Goal: Task Accomplishment & Management: Use online tool/utility

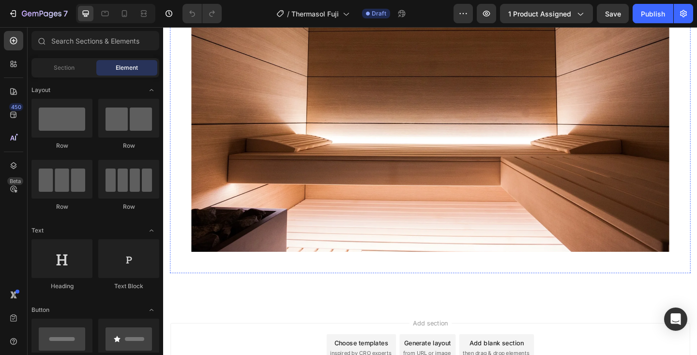
scroll to position [969, 0]
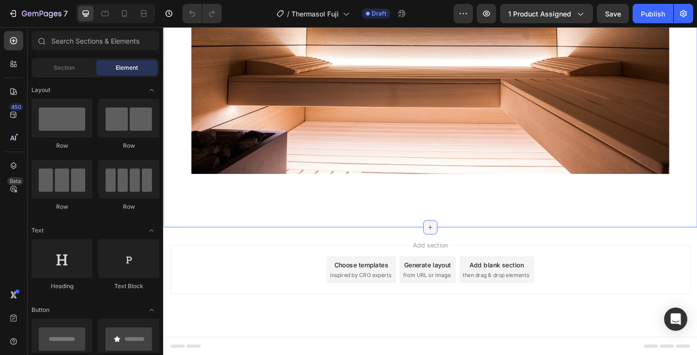
click at [454, 242] on icon at bounding box center [454, 245] width 8 height 8
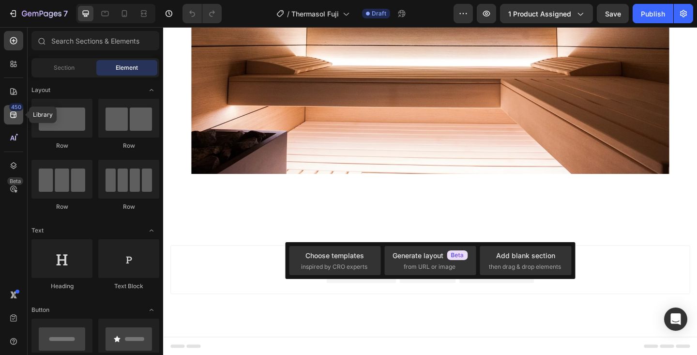
click at [13, 117] on icon at bounding box center [14, 115] width 10 height 10
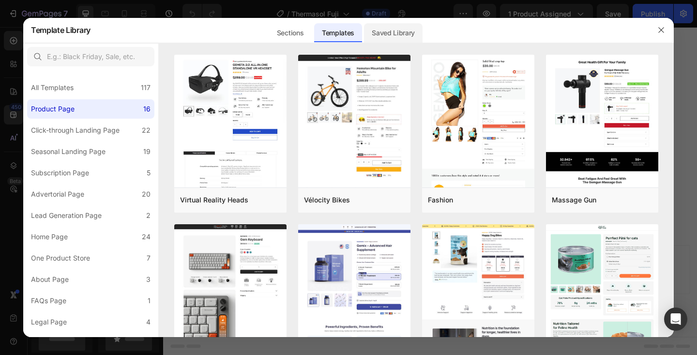
click at [396, 35] on div "Saved Library" at bounding box center [393, 32] width 59 height 19
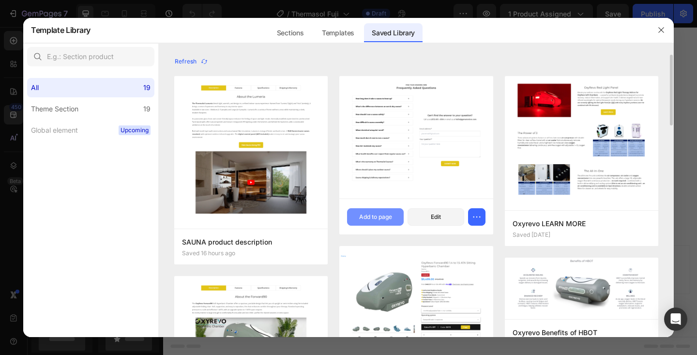
click at [382, 217] on div "Add to page" at bounding box center [375, 217] width 33 height 9
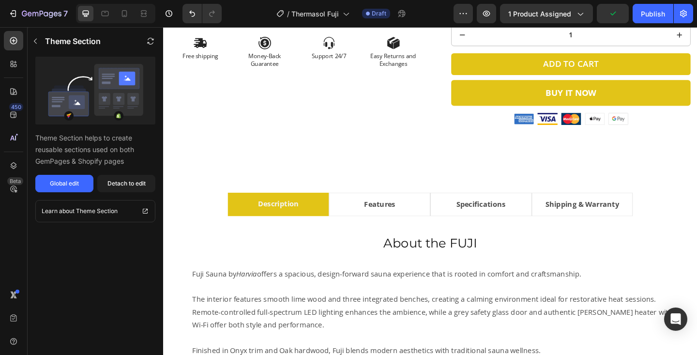
scroll to position [413, 0]
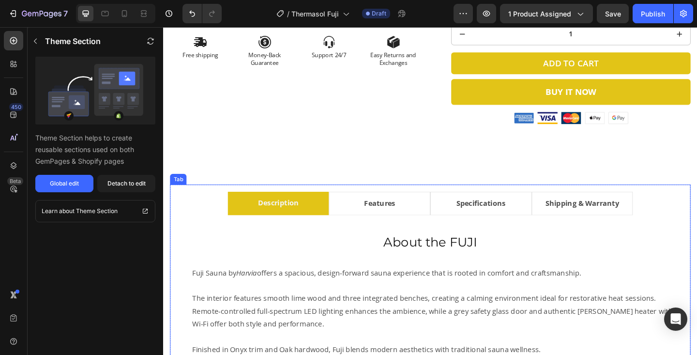
click at [542, 222] on li "Specifications" at bounding box center [509, 219] width 110 height 26
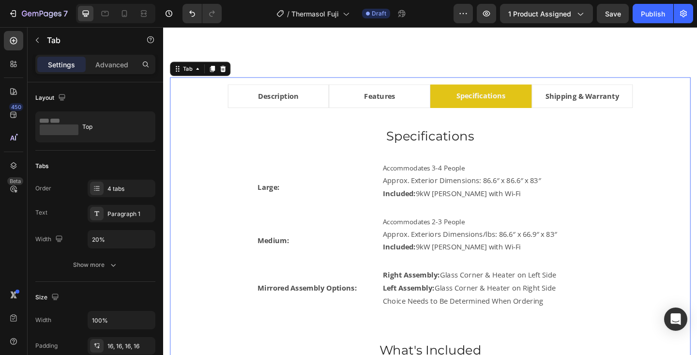
scroll to position [533, 0]
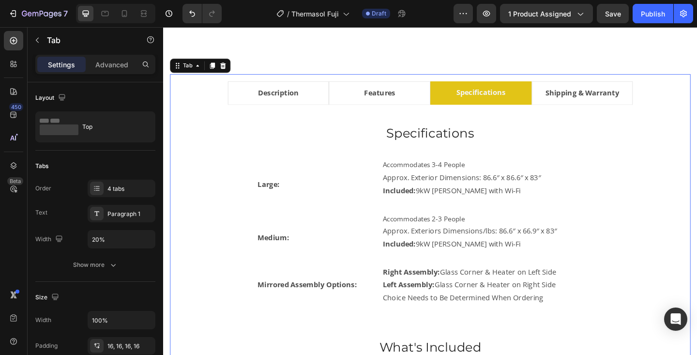
click at [324, 97] on li "Description" at bounding box center [288, 99] width 110 height 26
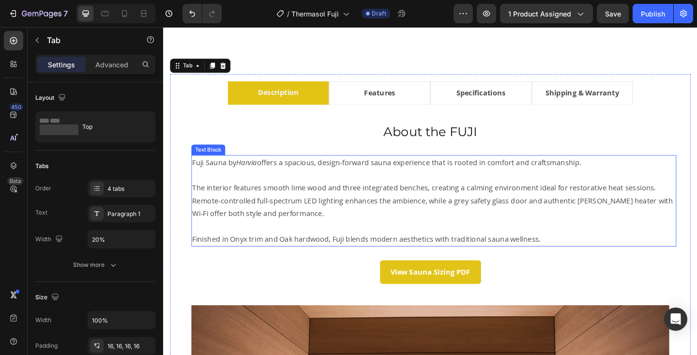
click at [196, 174] on p "Fuji Sauna by Harvia offers a spacious, design-forward sauna experience that is…" at bounding box center [458, 175] width 526 height 14
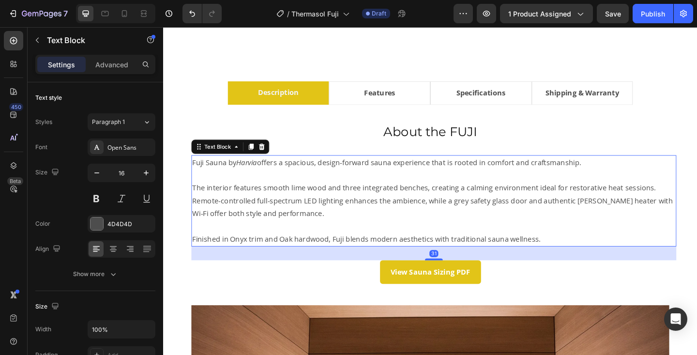
click at [196, 174] on p "Fuji Sauna by Harvia offers a spacious, design-forward sauna experience that is…" at bounding box center [458, 175] width 526 height 14
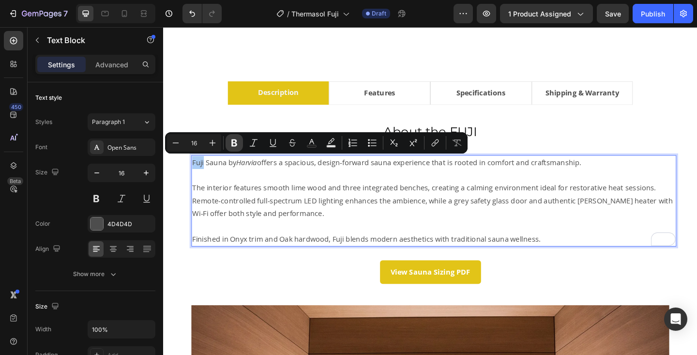
click at [235, 142] on icon "Editor contextual toolbar" at bounding box center [234, 142] width 6 height 7
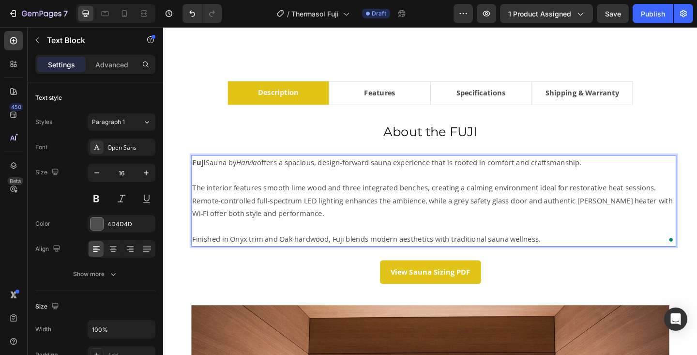
click at [287, 193] on p "To enrich screen reader interactions, please activate Accessibility in Grammarl…" at bounding box center [458, 188] width 526 height 14
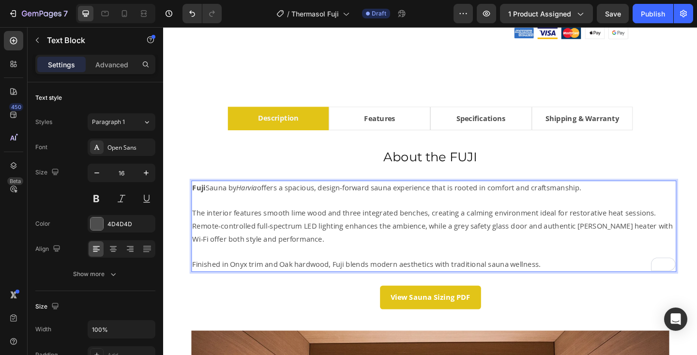
scroll to position [503, 0]
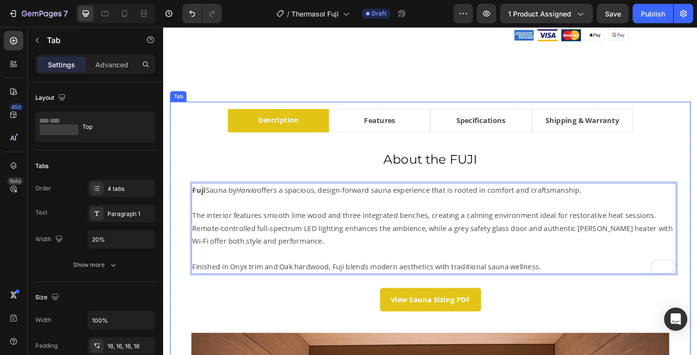
click at [437, 125] on li "Features" at bounding box center [398, 129] width 110 height 26
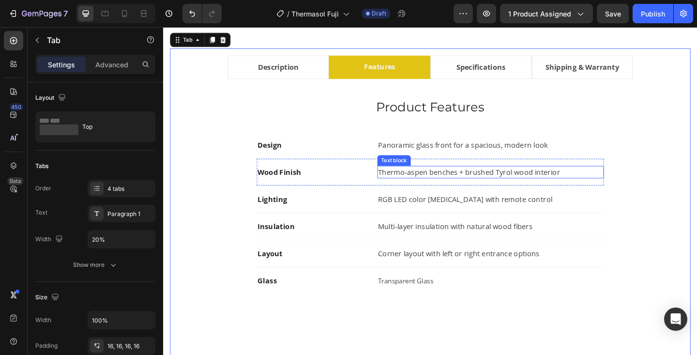
scroll to position [562, 0]
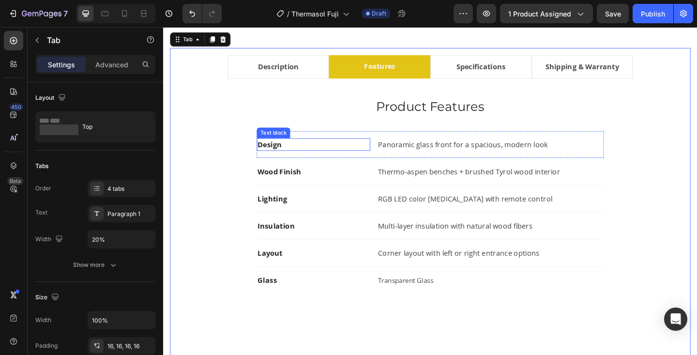
click at [284, 155] on strong "Design" at bounding box center [279, 155] width 26 height 11
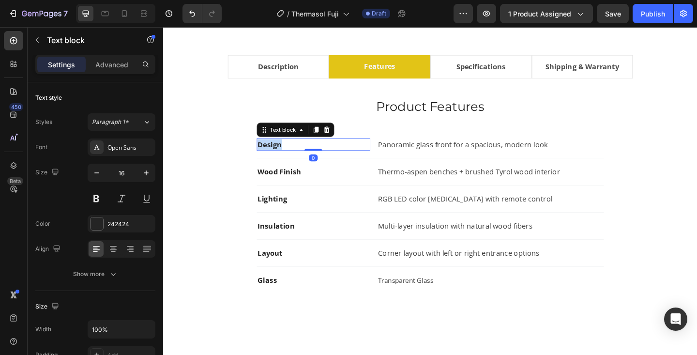
click at [284, 155] on strong "Design" at bounding box center [279, 155] width 26 height 11
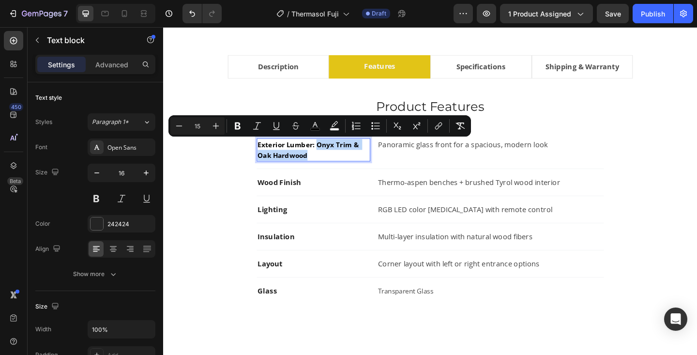
drag, startPoint x: 330, startPoint y: 155, endPoint x: 380, endPoint y: 167, distance: 51.2
click at [380, 167] on p "Exterior Lumber: Onyx Trim & Oak Hardwood" at bounding box center [327, 160] width 122 height 23
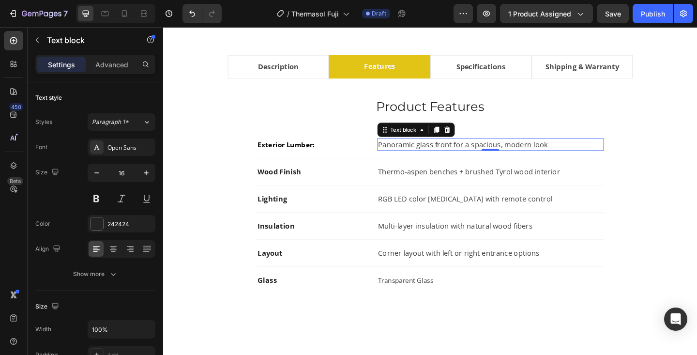
click at [418, 152] on p "Panoramic glass front for a spacious, modern look" at bounding box center [519, 155] width 244 height 12
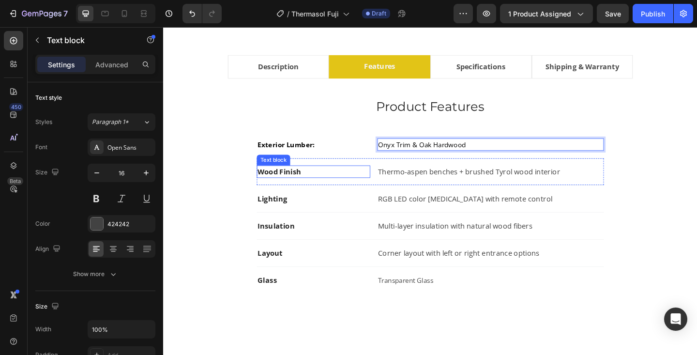
click at [290, 182] on strong "Wood Finish" at bounding box center [289, 184] width 47 height 11
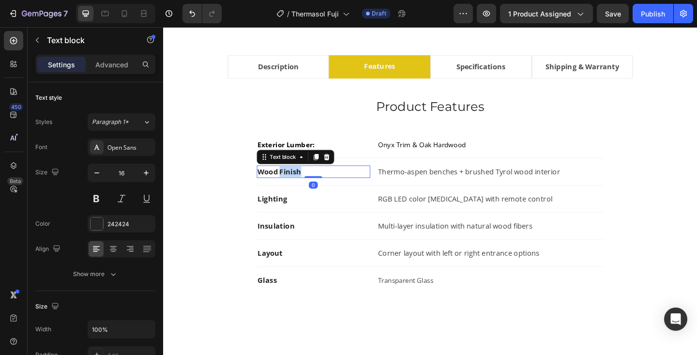
click at [290, 182] on strong "Wood Finish" at bounding box center [289, 184] width 47 height 11
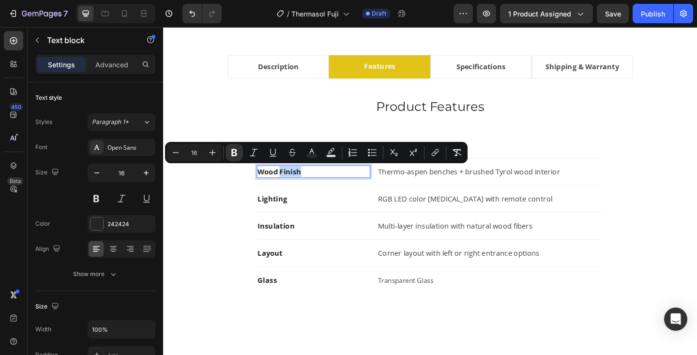
click at [290, 182] on strong "Wood Finish" at bounding box center [289, 184] width 47 height 11
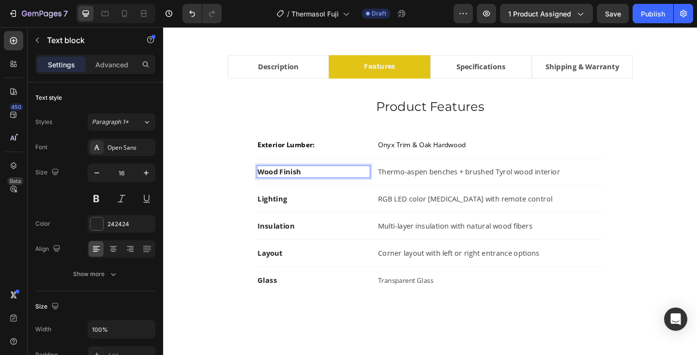
click at [290, 182] on strong "Wood Finish" at bounding box center [289, 184] width 47 height 11
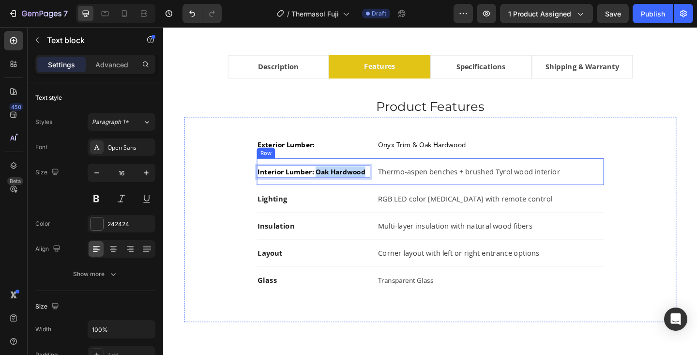
drag, startPoint x: 329, startPoint y: 187, endPoint x: 394, endPoint y: 185, distance: 65.4
click at [394, 185] on div "Interior Lumber: Oak Hardwood Text block 0 Thermo-aspen benches + brushed Tyrol…" at bounding box center [454, 185] width 378 height 30
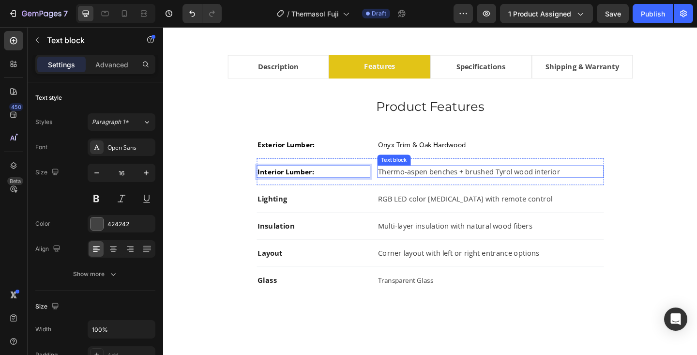
click at [415, 185] on p "Thermo-aspen benches + brushed Tyrol wood interior" at bounding box center [519, 185] width 244 height 12
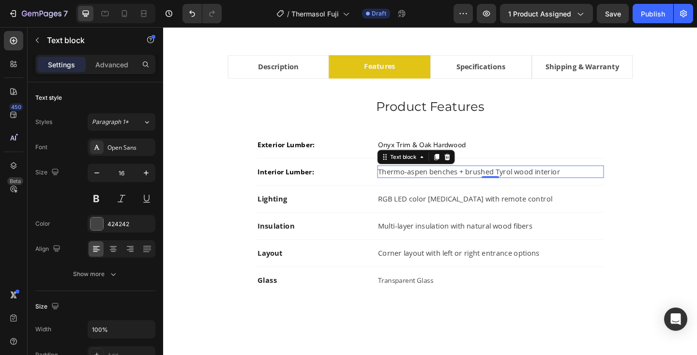
click at [415, 185] on p "Thermo-aspen benches + brushed Tyrol wood interior" at bounding box center [519, 185] width 244 height 12
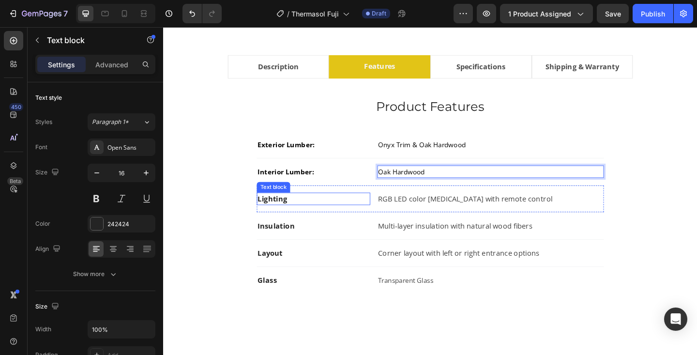
click at [286, 213] on strong "Lighting" at bounding box center [282, 214] width 32 height 11
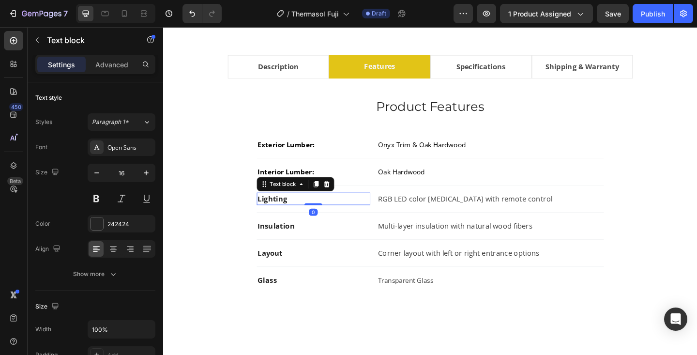
click at [286, 213] on strong "Lighting" at bounding box center [282, 214] width 32 height 11
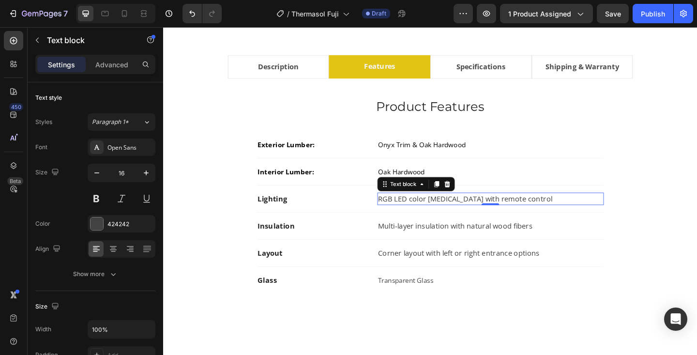
click at [413, 217] on p "RGB LED color light therapy with remote control" at bounding box center [519, 214] width 244 height 12
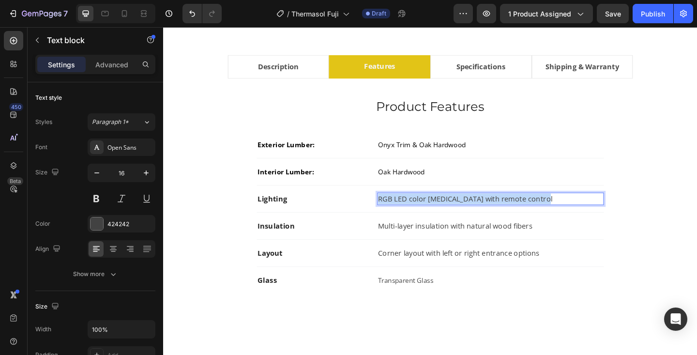
click at [413, 217] on p "RGB LED color light therapy with remote control" at bounding box center [519, 214] width 244 height 12
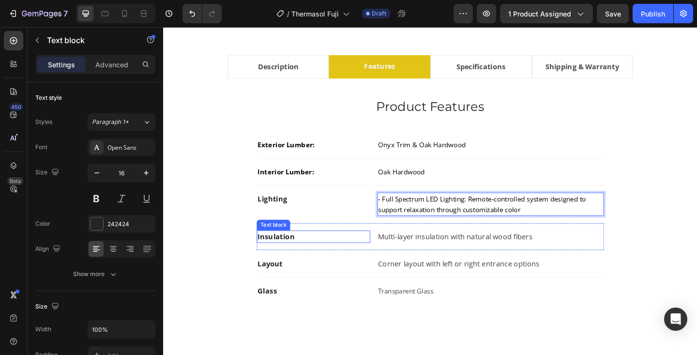
click at [281, 259] on strong "Insulation" at bounding box center [286, 255] width 40 height 11
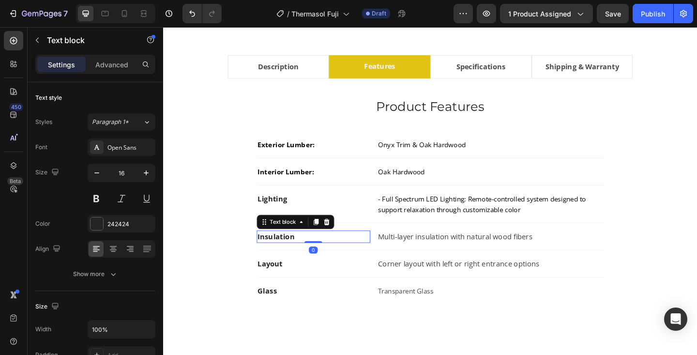
click at [281, 259] on strong "Insulation" at bounding box center [286, 255] width 40 height 11
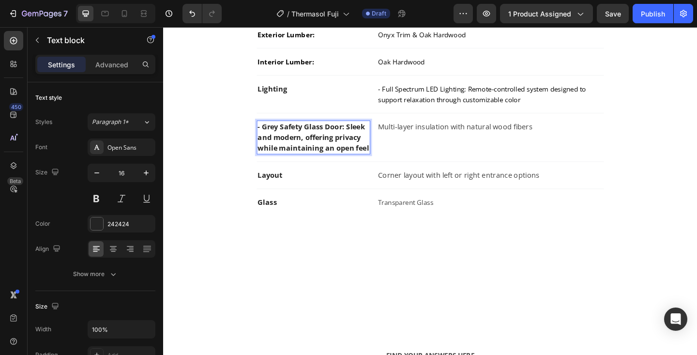
scroll to position [680, 0]
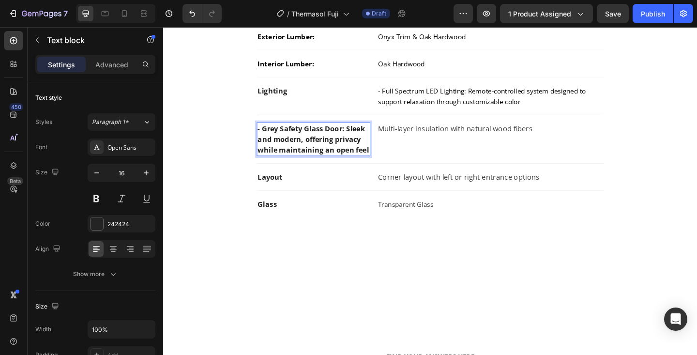
click at [272, 140] on p "- Grey Safety Glass Door: Sleek and modern, offering privacy while maintaining …" at bounding box center [327, 149] width 122 height 35
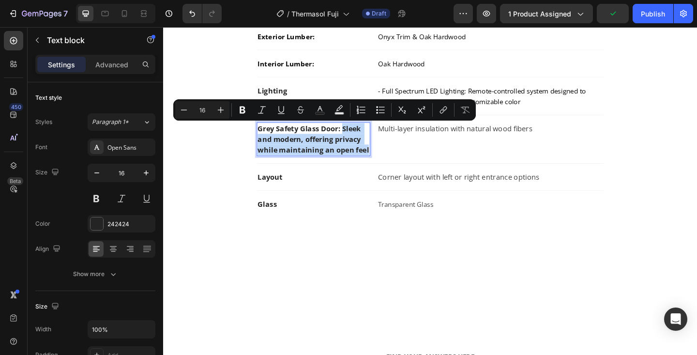
drag, startPoint x: 357, startPoint y: 139, endPoint x: 384, endPoint y: 163, distance: 36.0
click at [384, 163] on p "Grey Safety Glass Door: Sleek and modern, offering privacy while maintaining an…" at bounding box center [327, 149] width 122 height 35
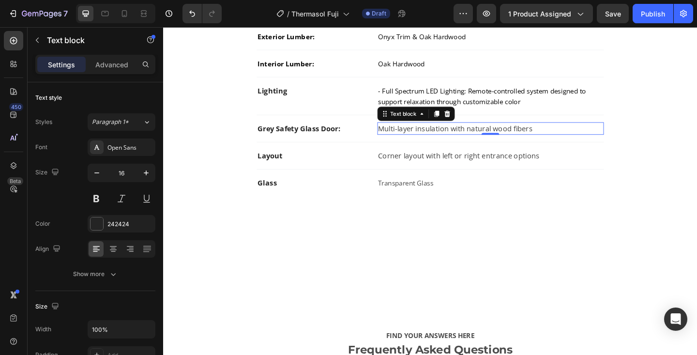
click at [410, 139] on p "Multi-layer insulation with natural wood fibers" at bounding box center [519, 138] width 244 height 12
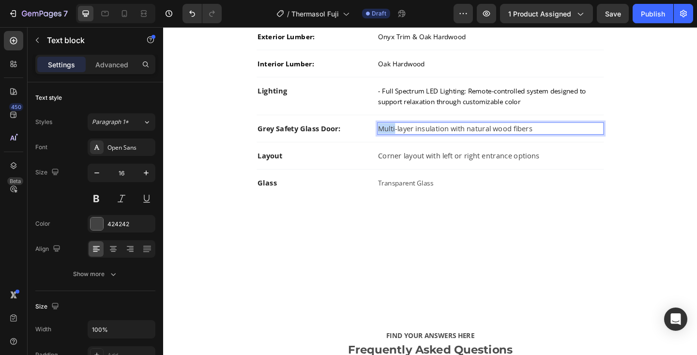
click at [410, 139] on p "Multi-layer insulation with natural wood fibers" at bounding box center [519, 138] width 244 height 12
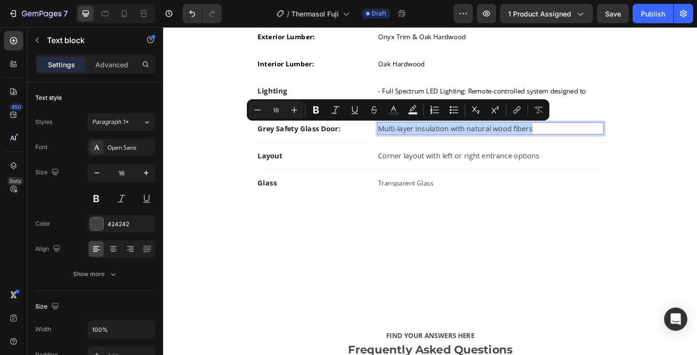
click at [410, 139] on p "Multi-layer insulation with natural wood fibers" at bounding box center [519, 138] width 244 height 12
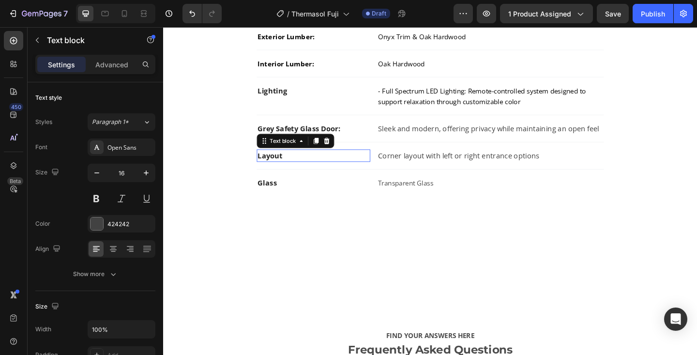
click at [278, 168] on strong "Layout" at bounding box center [279, 167] width 27 height 11
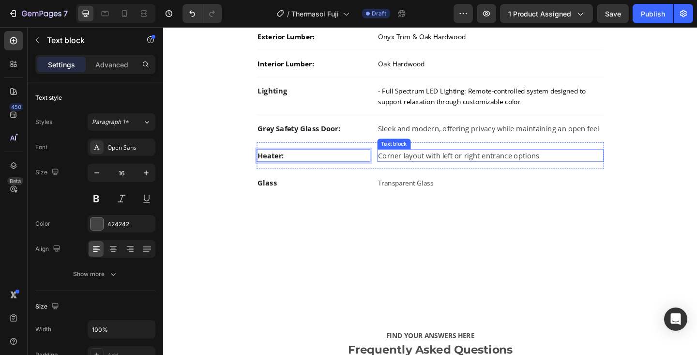
click at [410, 168] on p "Corner layout with left or right entrance options" at bounding box center [519, 167] width 244 height 12
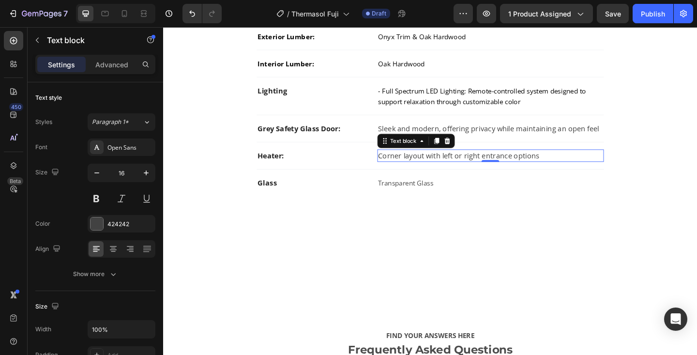
click at [410, 168] on p "Corner layout with left or right entrance options" at bounding box center [519, 167] width 244 height 12
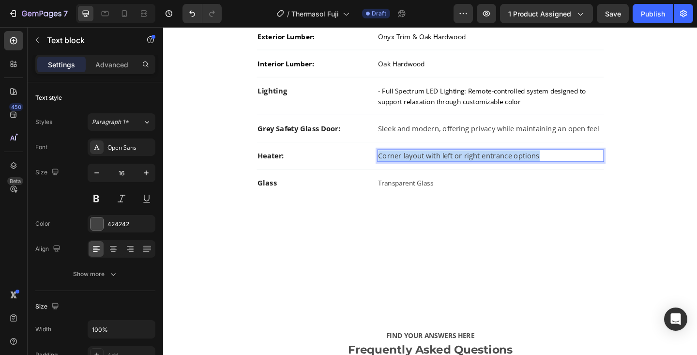
click at [410, 168] on p "Corner layout with left or right entrance options" at bounding box center [519, 167] width 244 height 12
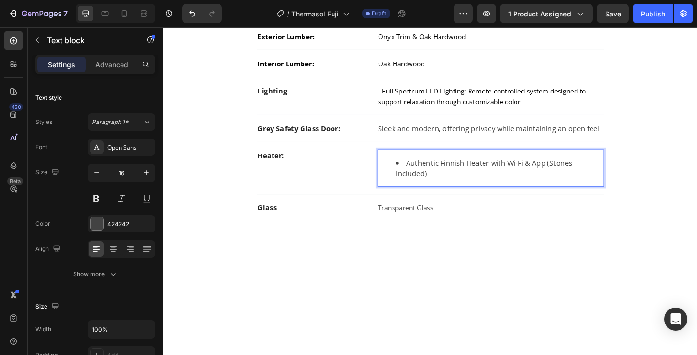
click at [426, 177] on li "Authentic Finnish Heater with Wi-Fi & App (Stones Included)" at bounding box center [528, 180] width 225 height 23
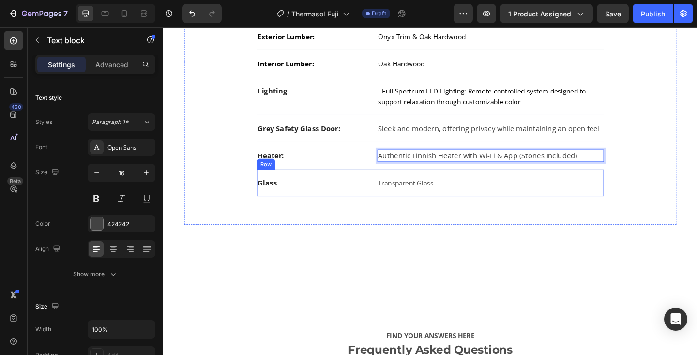
click at [396, 185] on div "Glass Text block Transparent Glass Text block Row" at bounding box center [454, 196] width 378 height 29
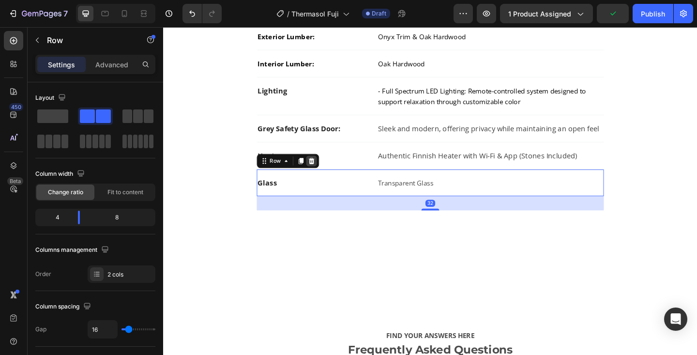
click at [326, 175] on icon at bounding box center [324, 172] width 6 height 7
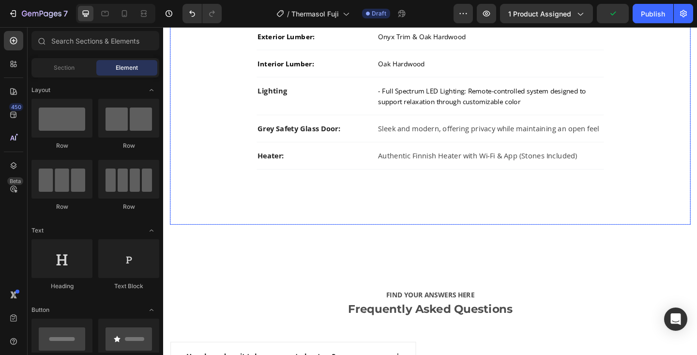
click at [435, 226] on div "Product Features Heading Exterior Lumber: Text block Onyx Trim & Oak Hardwood T…" at bounding box center [453, 111] width 535 height 253
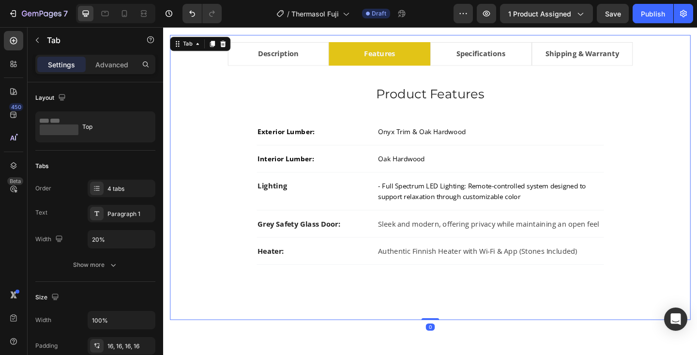
scroll to position [571, 0]
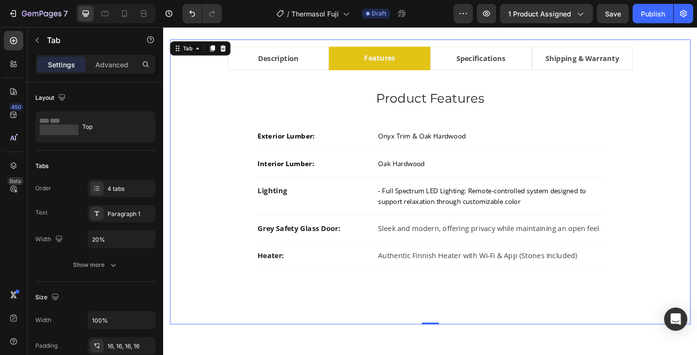
click at [470, 67] on li "Specifications" at bounding box center [509, 61] width 110 height 26
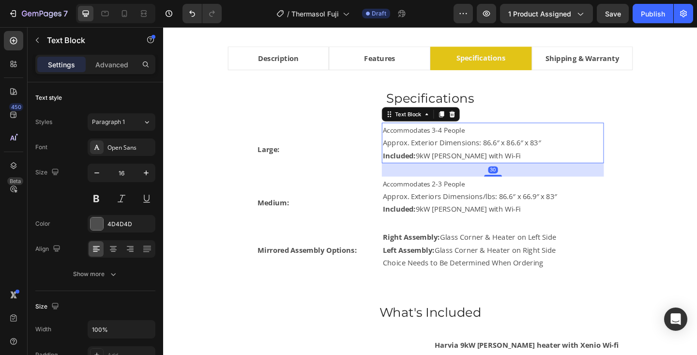
click at [521, 156] on p "Approx. Exterior Dimensions: 86.6″ x 86.6″ x 83″" at bounding box center [522, 153] width 240 height 14
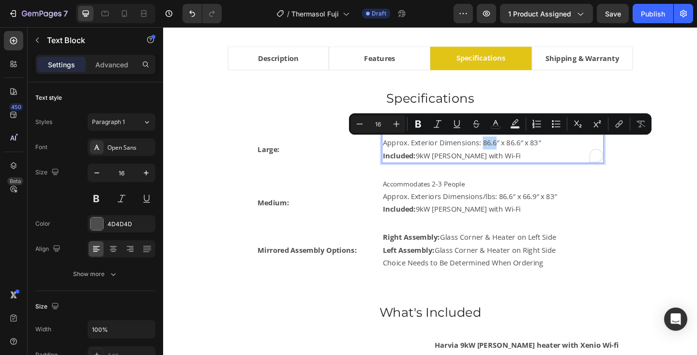
click at [511, 156] on p "Approx. Exterior Dimensions: 86.6″ x 86.6″ x 83″" at bounding box center [522, 153] width 240 height 14
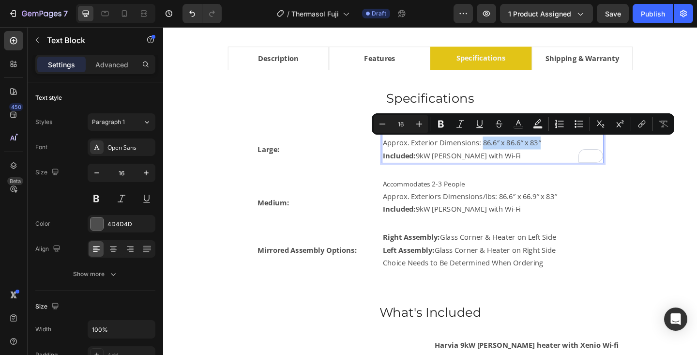
drag, startPoint x: 511, startPoint y: 156, endPoint x: 584, endPoint y: 152, distance: 73.7
click at [584, 152] on p "Approx. Exterior Dimensions: 86.6″ x 86.6″ x 83″" at bounding box center [522, 153] width 240 height 14
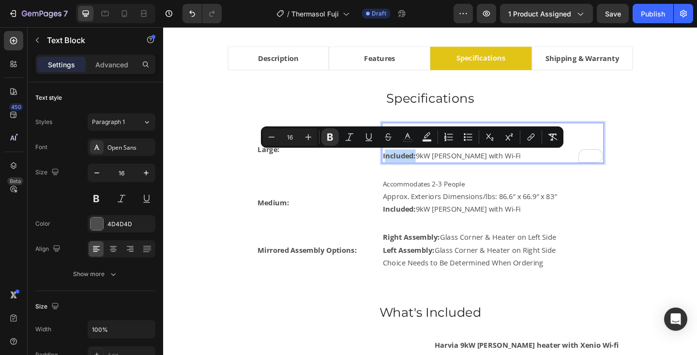
drag, startPoint x: 438, startPoint y: 168, endPoint x: 406, endPoint y: 168, distance: 31.5
click at [406, 168] on strong "Included:" at bounding box center [420, 167] width 36 height 11
click at [438, 169] on strong "Included:" at bounding box center [420, 167] width 36 height 11
drag, startPoint x: 438, startPoint y: 169, endPoint x: 401, endPoint y: 169, distance: 37.3
click at [401, 169] on div "Accommodates 3-4 People Approx. Exterior Dimensions: 79" L x 79" W x 83" H Incl…" at bounding box center [522, 153] width 242 height 44
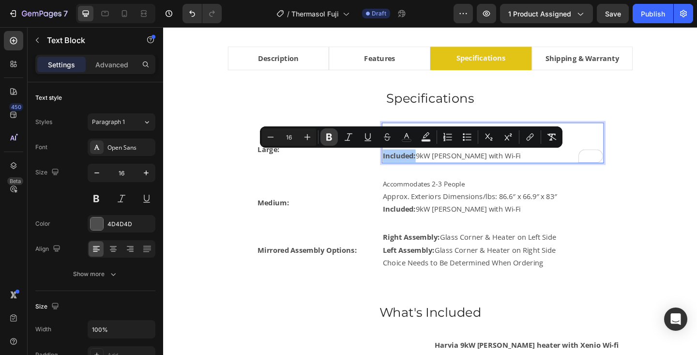
click at [334, 134] on icon "Editor contextual toolbar" at bounding box center [329, 137] width 10 height 10
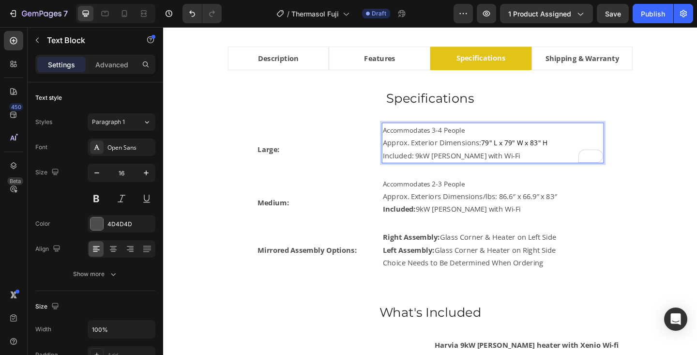
click at [467, 139] on span "Accommodates 3-4 People" at bounding box center [446, 139] width 89 height 10
click at [437, 168] on p "Included: 9kW Virta with Wi-Fi" at bounding box center [522, 167] width 240 height 14
drag, startPoint x: 463, startPoint y: 168, endPoint x: 439, endPoint y: 168, distance: 24.2
click at [439, 168] on strong "Harvia" at bounding box center [448, 167] width 26 height 11
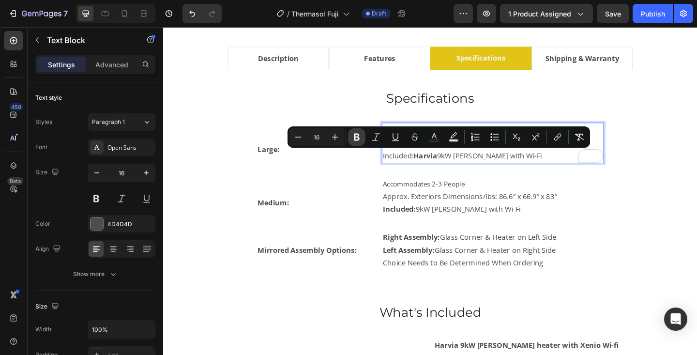
click at [361, 137] on icon "Editor contextual toolbar" at bounding box center [357, 137] width 10 height 10
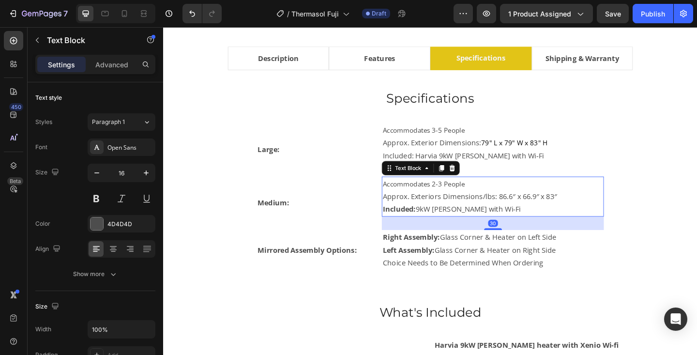
click at [468, 198] on span "Accommodates 2-3 People" at bounding box center [446, 198] width 89 height 10
click at [467, 198] on span "Accommodates 2-3 People" at bounding box center [446, 198] width 89 height 10
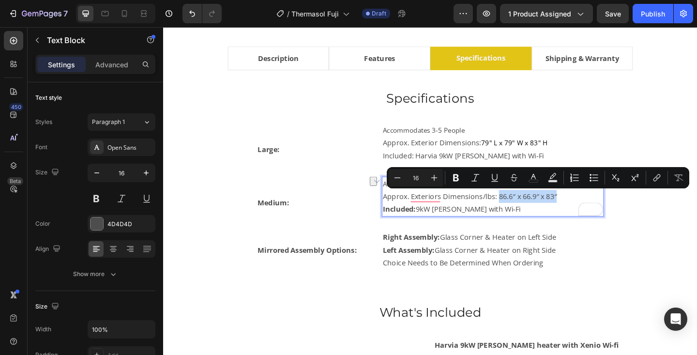
drag, startPoint x: 527, startPoint y: 214, endPoint x: 600, endPoint y: 213, distance: 73.1
click at [600, 213] on p "Approx. Exteriors Dimensions/lbs: 86.6″ x 66.9″ x 83″" at bounding box center [522, 211] width 240 height 14
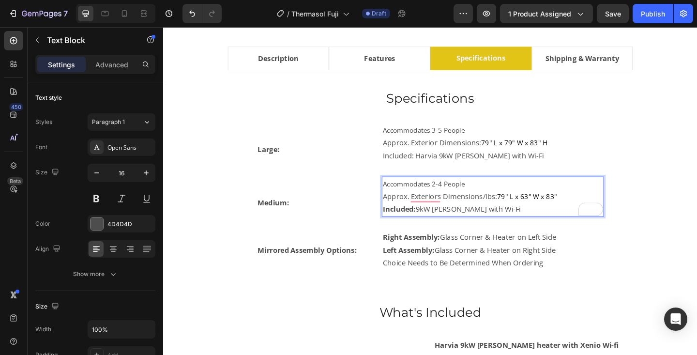
click at [465, 213] on p "Approx. Exteriors Dimensions/lbs: 79" L x 63" W x 83"" at bounding box center [522, 211] width 240 height 14
click at [518, 215] on p "Approx. Exterior Dimensions/lbs: 79" L x 63" W x 83"" at bounding box center [522, 211] width 240 height 14
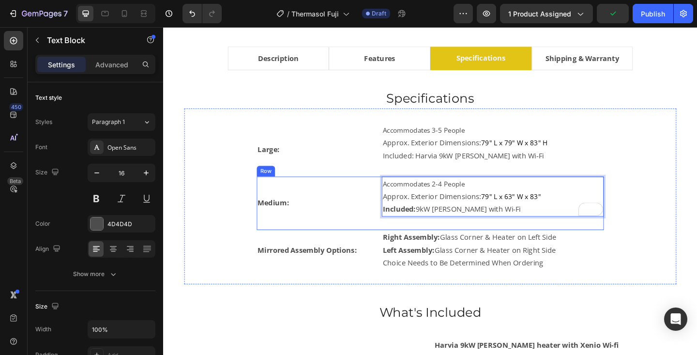
drag, startPoint x: 439, startPoint y: 227, endPoint x: 397, endPoint y: 227, distance: 42.1
click at [397, 227] on div "Medium: Text Block Accommodates 2-4 People Approx. Exterior Dimensions: 79" L x…" at bounding box center [454, 219] width 378 height 58
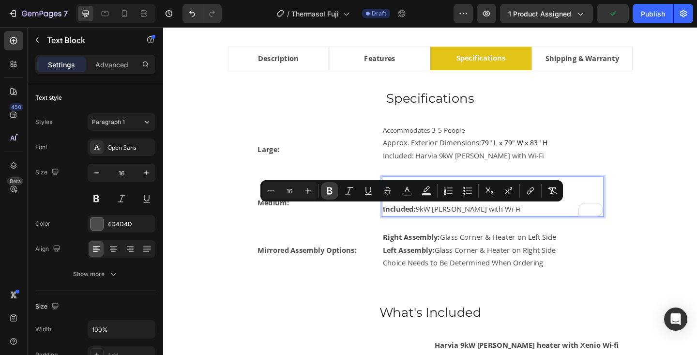
click at [331, 190] on icon "Editor contextual toolbar" at bounding box center [330, 190] width 6 height 7
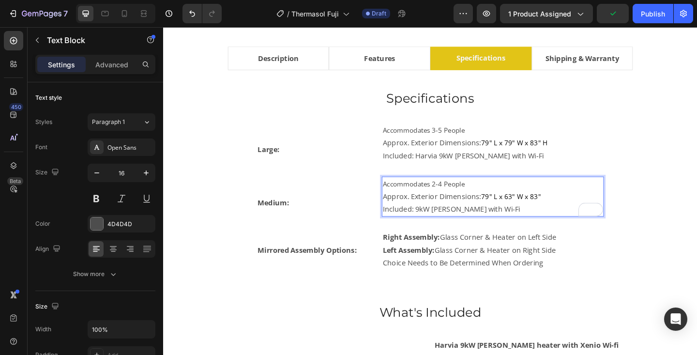
click at [441, 227] on p "Included: 9kW Virta with Wi-Fi" at bounding box center [522, 225] width 240 height 14
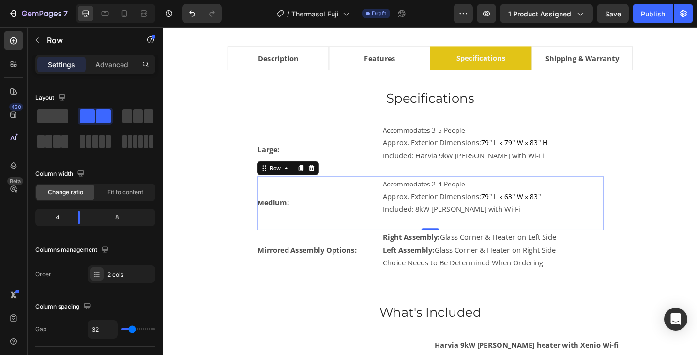
click at [384, 194] on div "Medium: Text Block" at bounding box center [325, 219] width 121 height 58
click at [313, 179] on icon at bounding box center [312, 180] width 5 height 7
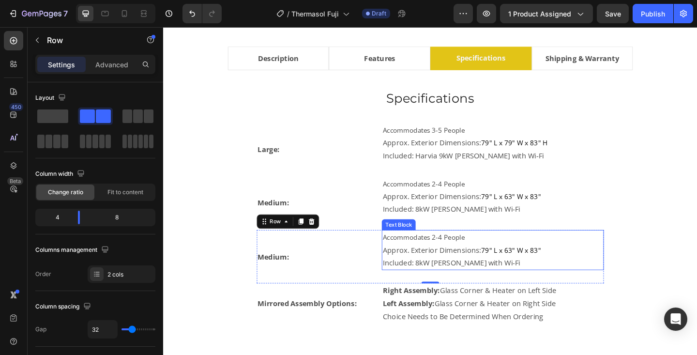
click at [429, 278] on p "Included: 8kW Virta with Wi-Fi" at bounding box center [522, 284] width 240 height 14
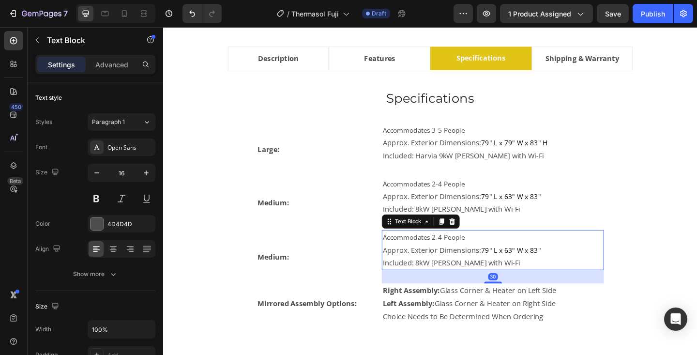
click at [429, 278] on p "Included: 8kW Virta with Wi-Fi" at bounding box center [522, 284] width 240 height 14
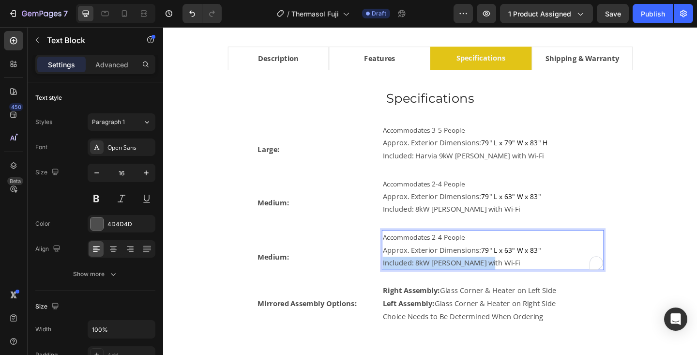
click at [429, 278] on p "Included: 8kW Virta with Wi-Fi" at bounding box center [522, 284] width 240 height 14
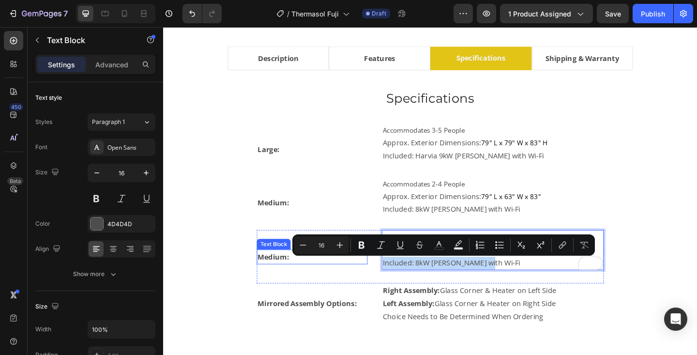
click at [273, 276] on strong "Medium:" at bounding box center [283, 277] width 34 height 11
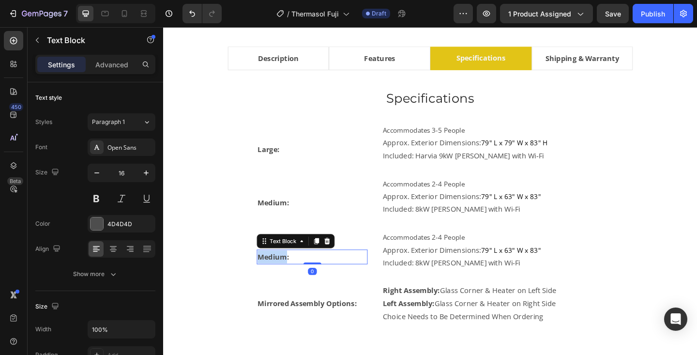
click at [273, 276] on strong "Medium:" at bounding box center [283, 277] width 34 height 11
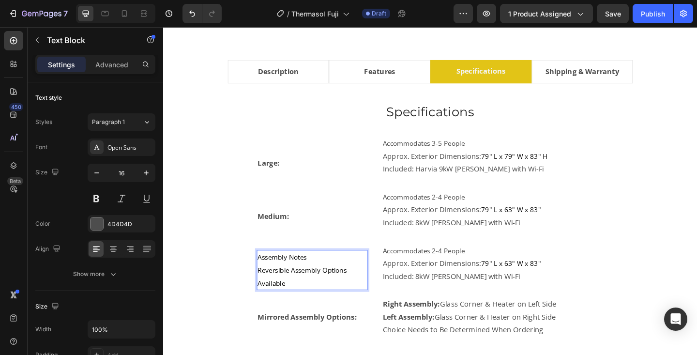
click at [324, 279] on p "Assembly Notes Reversible Assembly Options Available" at bounding box center [325, 292] width 119 height 42
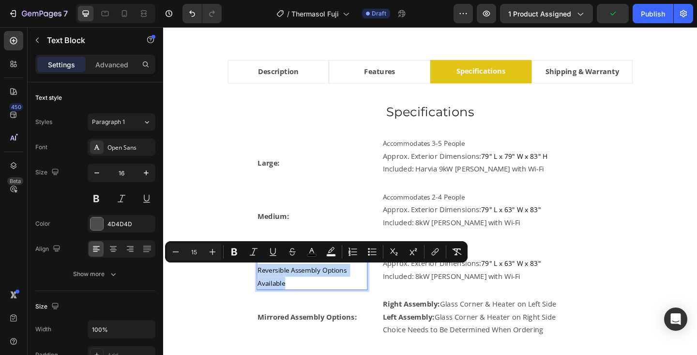
drag, startPoint x: 266, startPoint y: 293, endPoint x: 327, endPoint y: 305, distance: 61.8
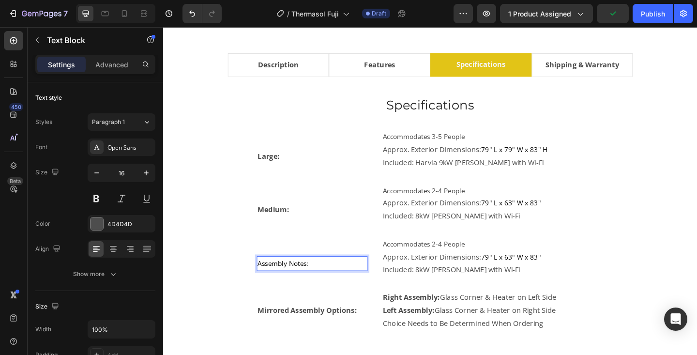
scroll to position [571, 0]
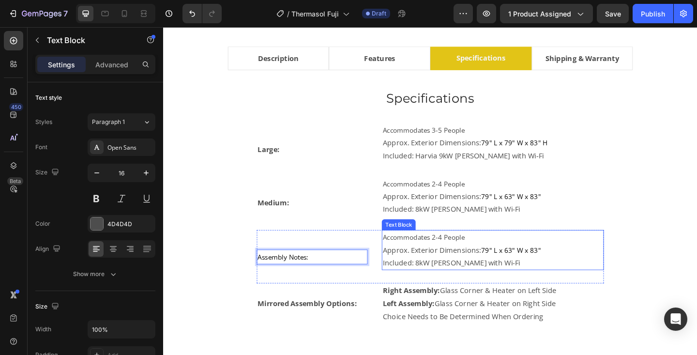
click at [440, 277] on p "Approx. Exterior Dimensions: 79" L x 63" W x 83"" at bounding box center [522, 270] width 240 height 14
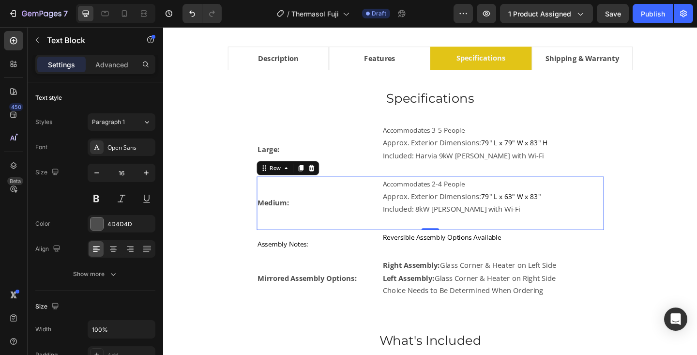
click at [430, 241] on div "Accommodates 2-4 People Approx. Exterior Dimensions: 79" L x 63" W x 83" Includ…" at bounding box center [522, 219] width 242 height 58
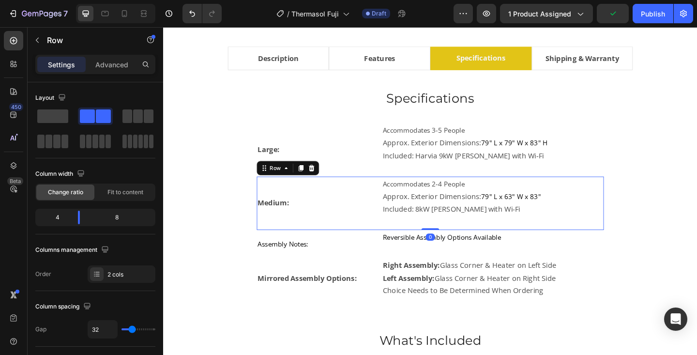
click at [458, 244] on div "Medium: Text Block Accommodates 2-4 People Approx. Exterior Dimensions: 79" L x…" at bounding box center [454, 219] width 378 height 58
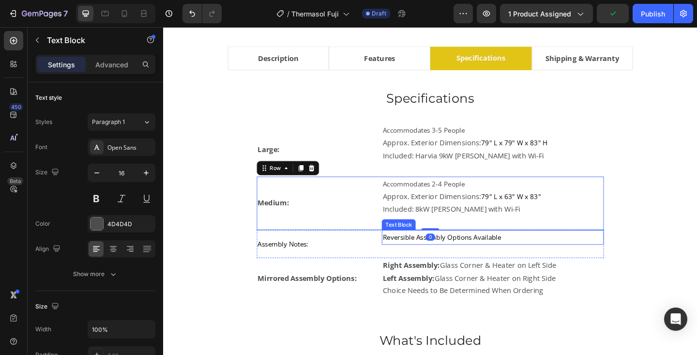
click at [449, 264] on div "Reversible Assembly Options Available Text Block" at bounding box center [522, 256] width 242 height 16
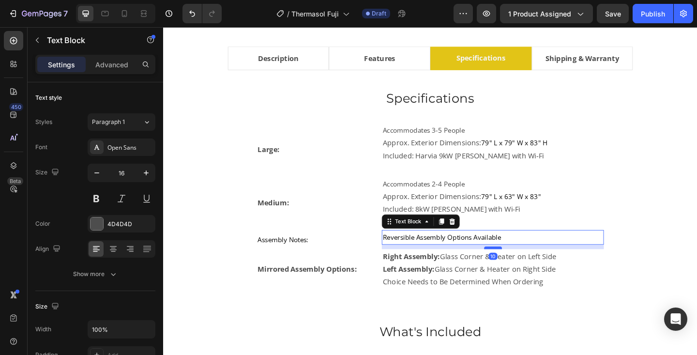
drag, startPoint x: 514, startPoint y: 278, endPoint x: 514, endPoint y: 269, distance: 9.7
click at [514, 269] on div at bounding box center [521, 267] width 19 height 3
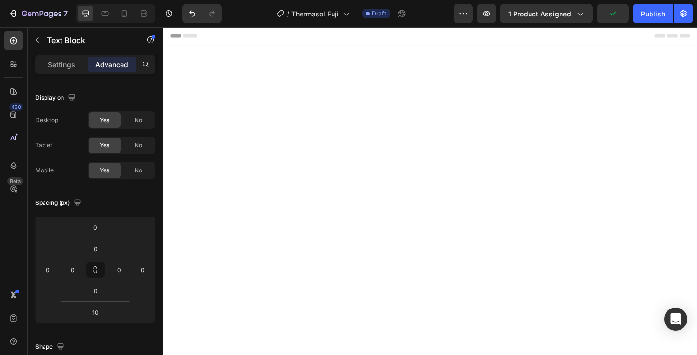
scroll to position [571, 0]
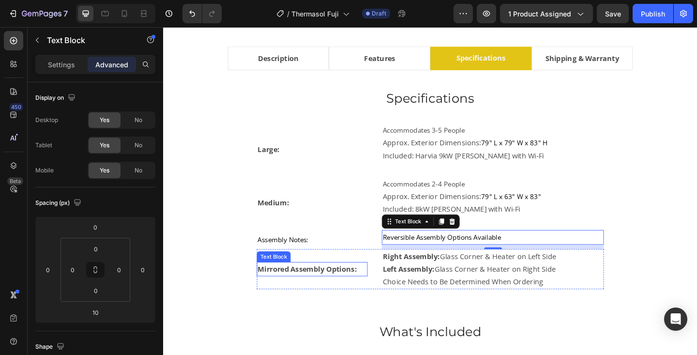
click at [303, 293] on strong "Mirrored Assembly Options:" at bounding box center [320, 290] width 108 height 11
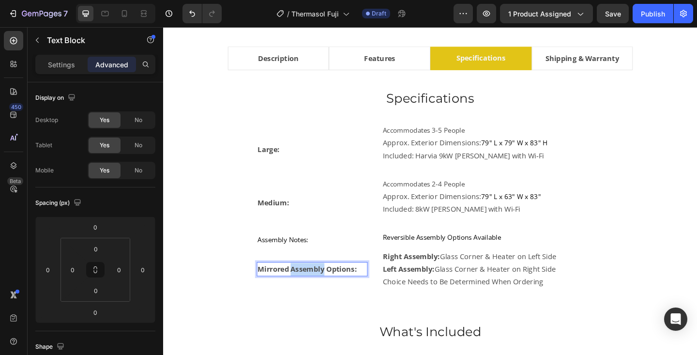
click at [303, 293] on strong "Mirrored Assembly Options:" at bounding box center [320, 290] width 108 height 11
click at [291, 258] on span "Assembly Notes:" at bounding box center [293, 258] width 55 height 10
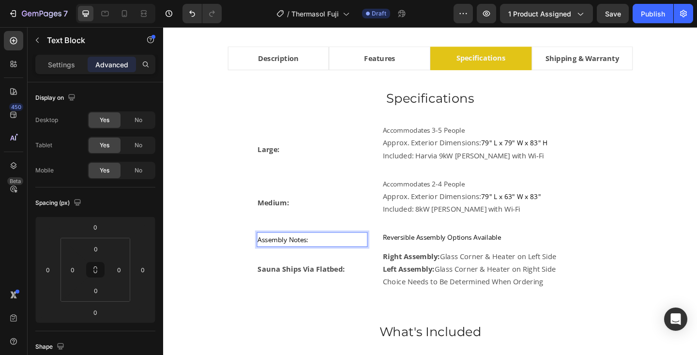
click at [291, 258] on span "Assembly Notes:" at bounding box center [293, 258] width 55 height 10
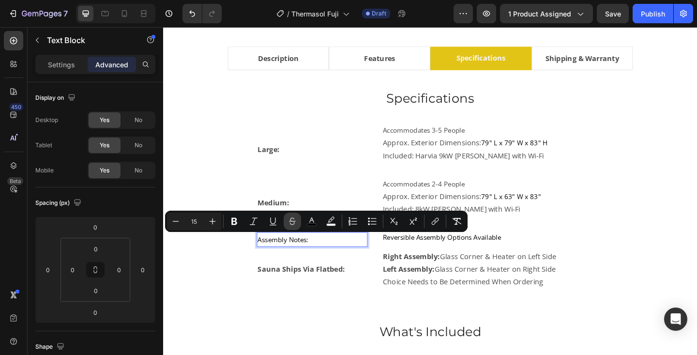
click at [234, 220] on icon "Editor contextual toolbar" at bounding box center [234, 221] width 10 height 10
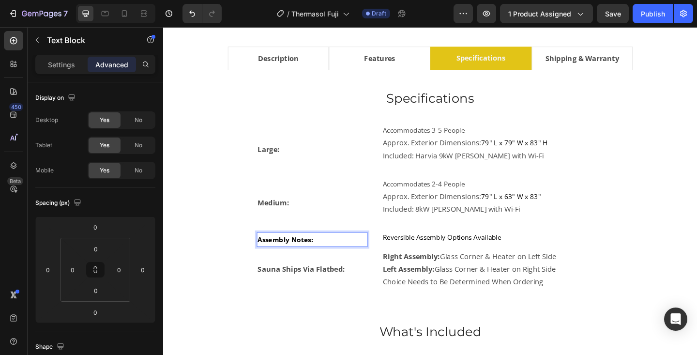
click at [333, 259] on p "Assembly Notes:" at bounding box center [325, 258] width 119 height 14
click at [415, 279] on strong "Right Assembly:" at bounding box center [433, 276] width 62 height 11
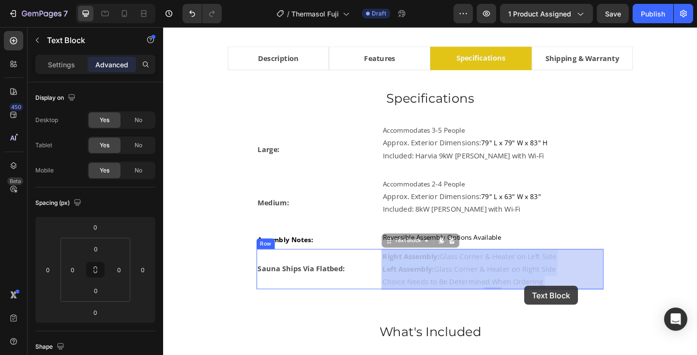
drag, startPoint x: 404, startPoint y: 277, endPoint x: 541, endPoint y: 305, distance: 140.2
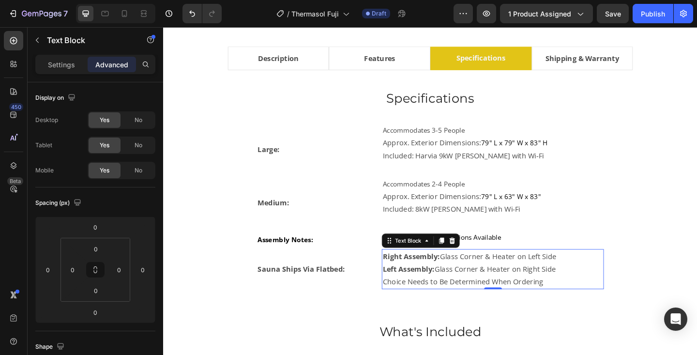
click at [490, 300] on p "Choice Needs to Be Determined When Ordering" at bounding box center [522, 304] width 240 height 14
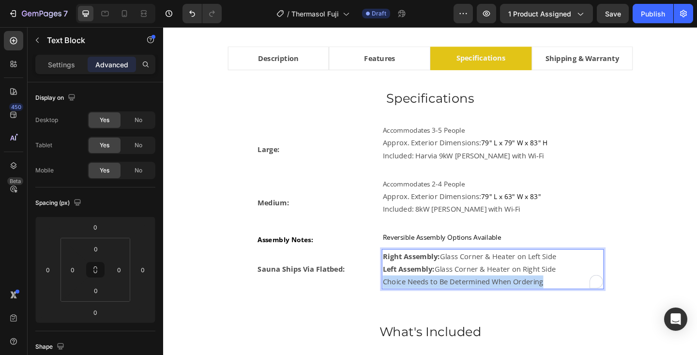
click at [490, 300] on p "Choice Needs to Be Determined When Ordering" at bounding box center [522, 304] width 240 height 14
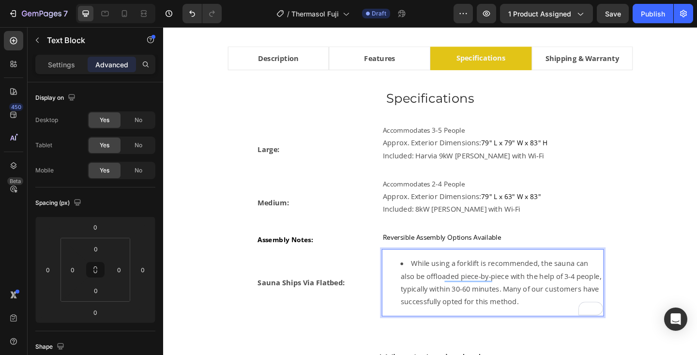
click at [434, 285] on li "While using a forklift is recommended, the sauna can also be offloaded piece-by…" at bounding box center [531, 305] width 220 height 56
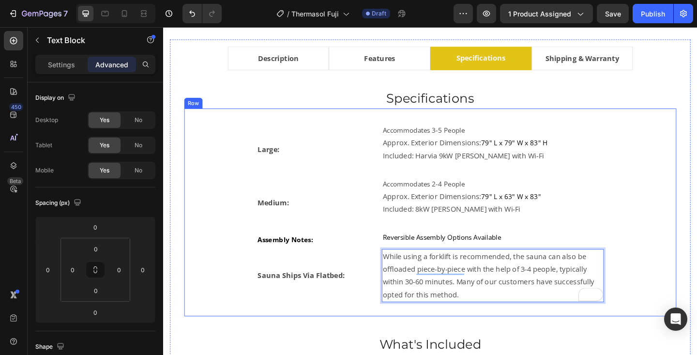
click at [643, 265] on div "Large: Text Block Accommodates 3-5 People Approx. Exterior Dimensions: 79" L x …" at bounding box center [453, 228] width 504 height 195
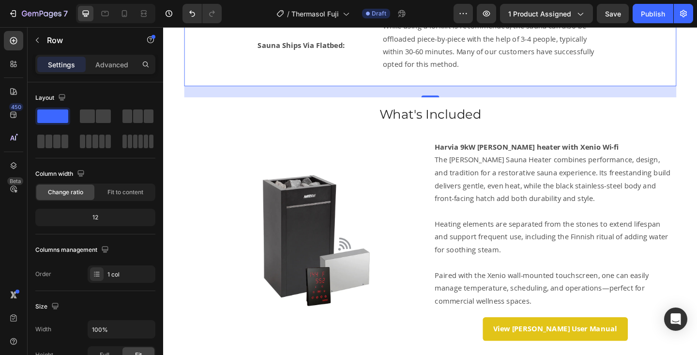
scroll to position [826, 0]
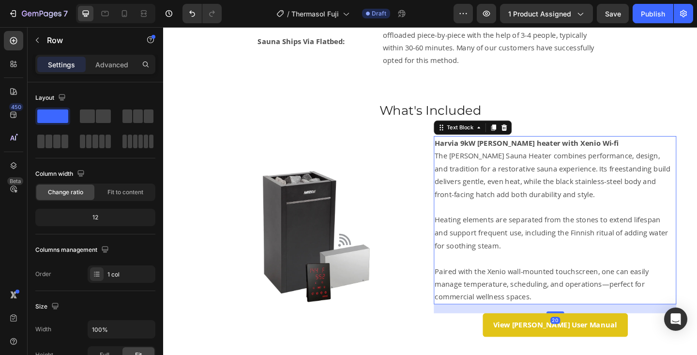
click at [505, 155] on strong "Harvia 9kW [PERSON_NAME] heater with Xenio Wi-fi" at bounding box center [558, 153] width 200 height 11
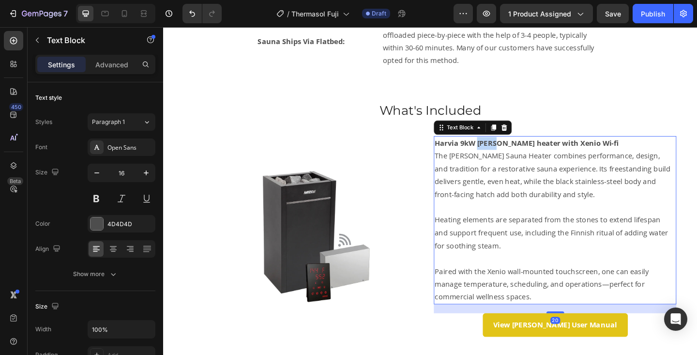
click at [505, 155] on strong "Harvia 9kW [PERSON_NAME] heater with Xenio Wi-fi" at bounding box center [558, 153] width 200 height 11
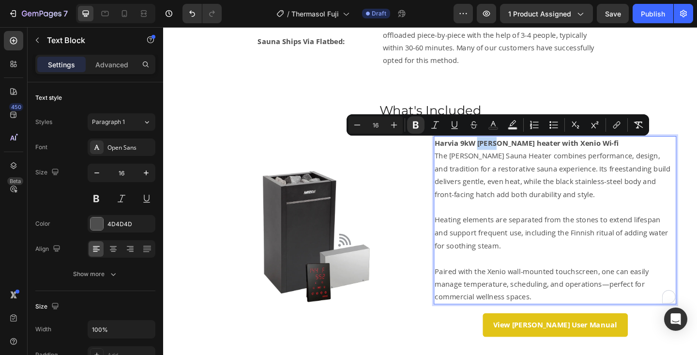
click at [505, 155] on strong "Harvia 9kW [PERSON_NAME] heater with Xenio Wi-fi" at bounding box center [558, 153] width 200 height 11
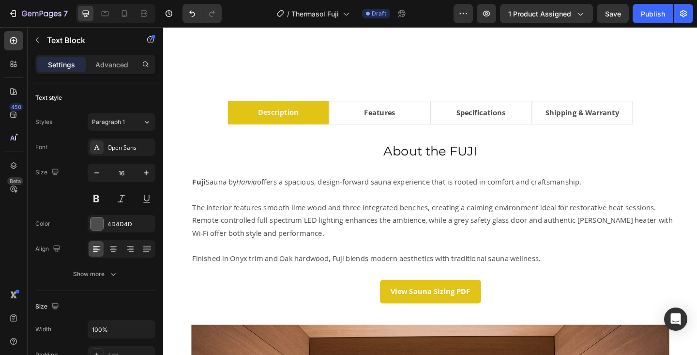
scroll to position [0, 0]
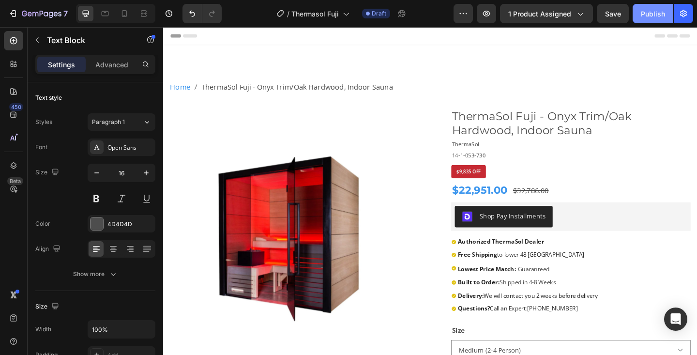
click at [659, 13] on div "Publish" at bounding box center [653, 14] width 24 height 10
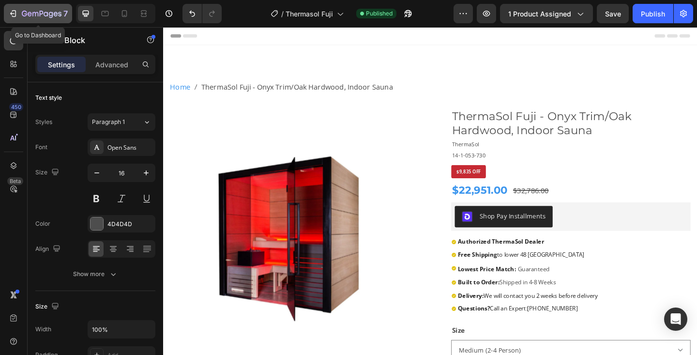
click at [51, 8] on div "7" at bounding box center [45, 14] width 46 height 12
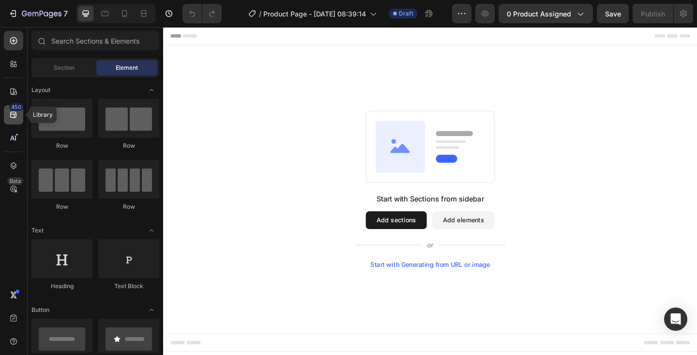
click at [15, 117] on icon at bounding box center [13, 115] width 6 height 6
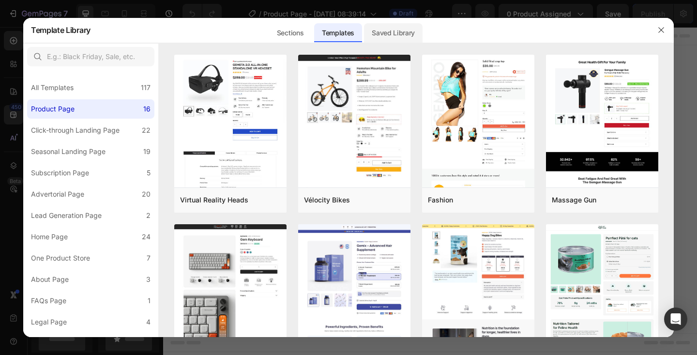
click at [395, 29] on div "Saved Library" at bounding box center [393, 32] width 59 height 19
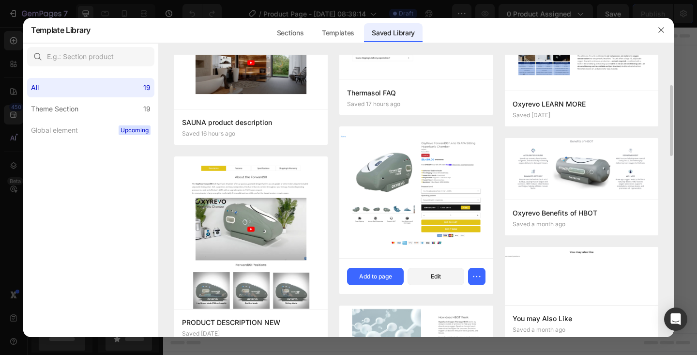
scroll to position [120, 0]
click at [375, 272] on div "Add to page" at bounding box center [375, 276] width 33 height 9
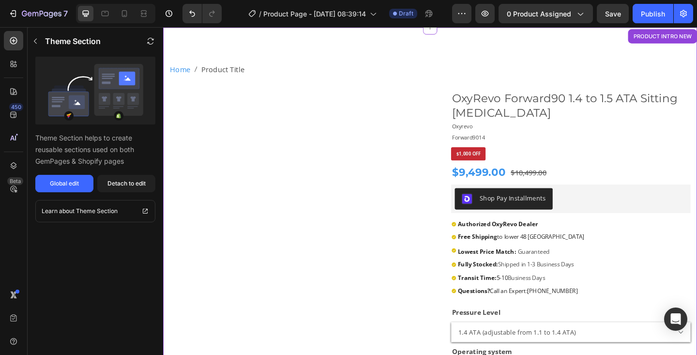
scroll to position [20, 0]
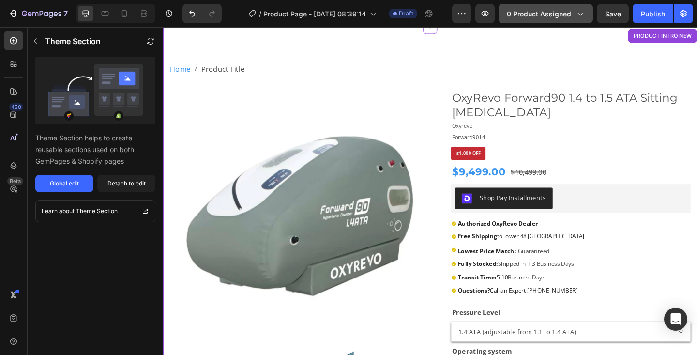
click at [579, 14] on icon "button" at bounding box center [580, 14] width 5 height 3
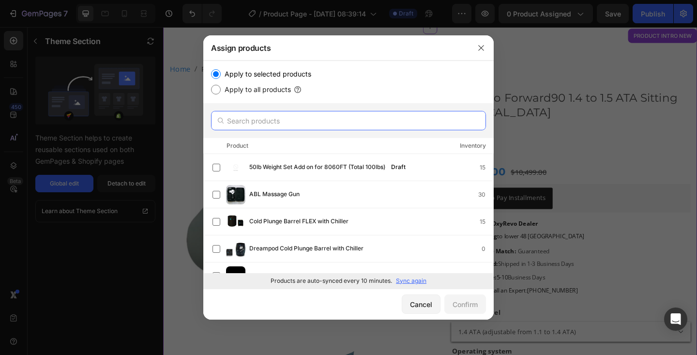
click at [273, 122] on input "text" at bounding box center [348, 120] width 275 height 19
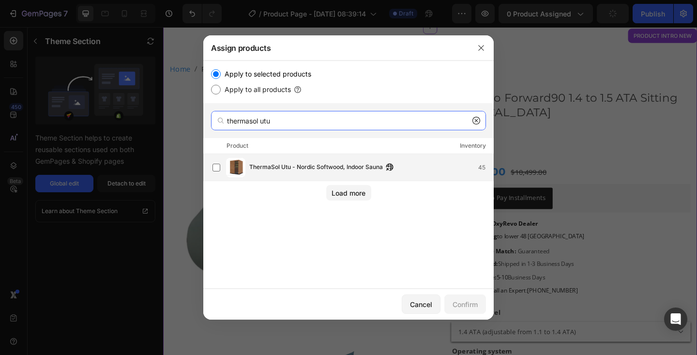
type input "thermasol utu"
click at [274, 163] on span "ThermaSol Utu - Nordic Softwood, Indoor Sauna" at bounding box center [316, 167] width 134 height 11
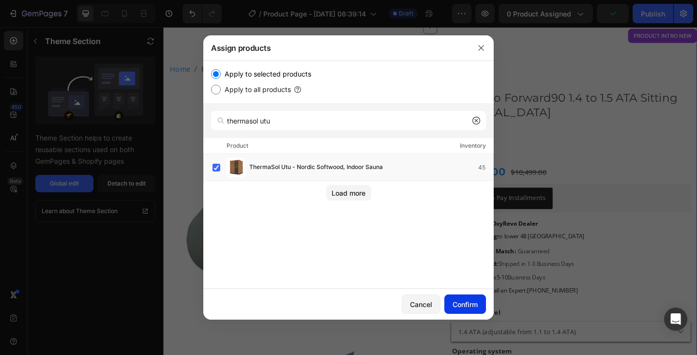
click at [469, 298] on button "Confirm" at bounding box center [465, 303] width 42 height 19
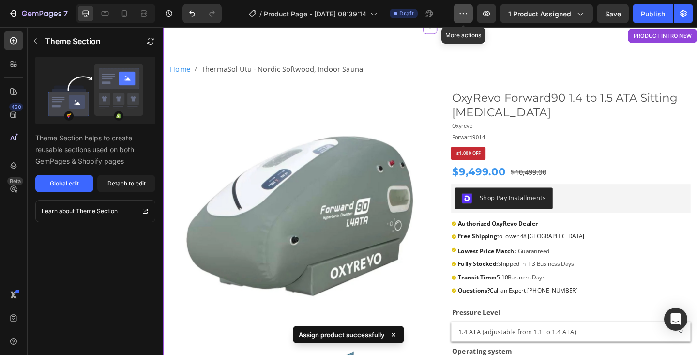
click at [461, 14] on icon "button" at bounding box center [463, 14] width 10 height 10
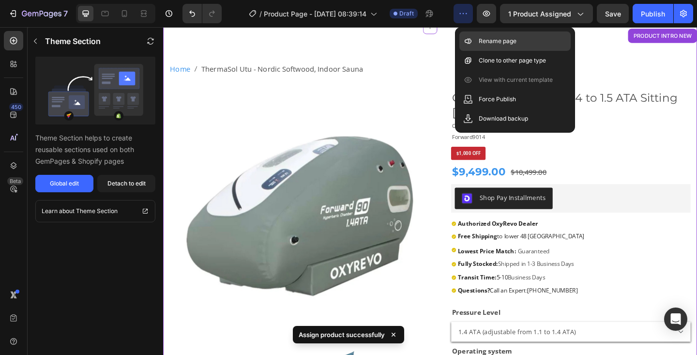
click at [483, 42] on p "Rename page" at bounding box center [498, 41] width 38 height 10
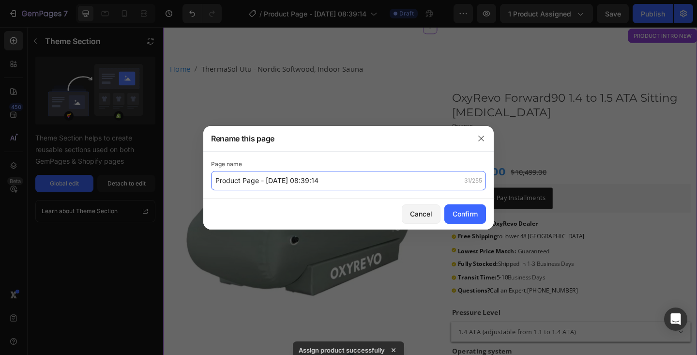
click at [282, 183] on input "Product Page - [DATE] 08:39:14" at bounding box center [348, 180] width 275 height 19
type input "Thermasol Utu"
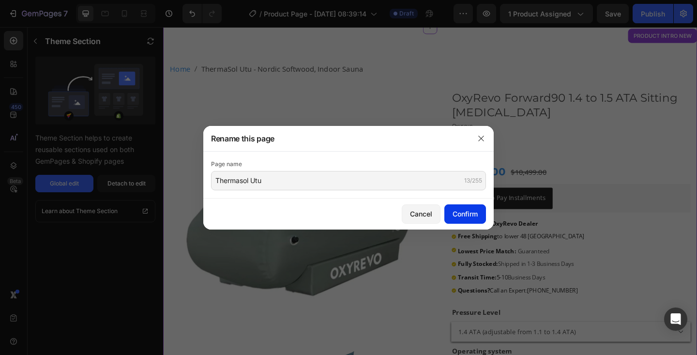
click at [459, 211] on div "Confirm" at bounding box center [465, 214] width 25 height 10
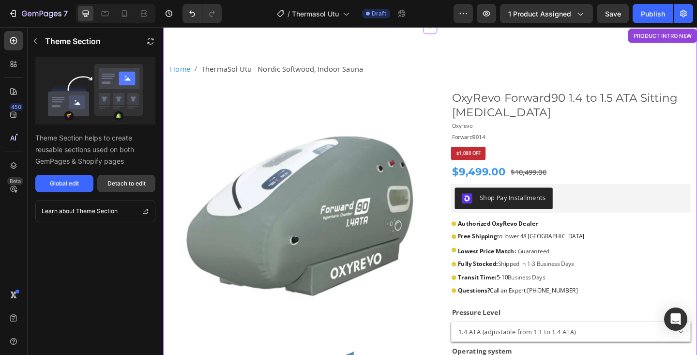
click at [144, 182] on div "Detach to edit" at bounding box center [126, 183] width 38 height 9
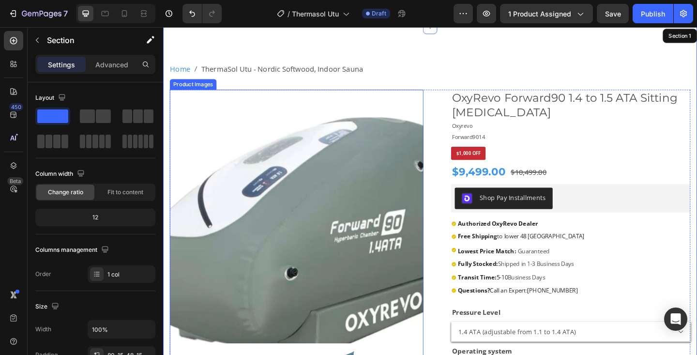
click at [313, 187] on img at bounding box center [308, 233] width 276 height 276
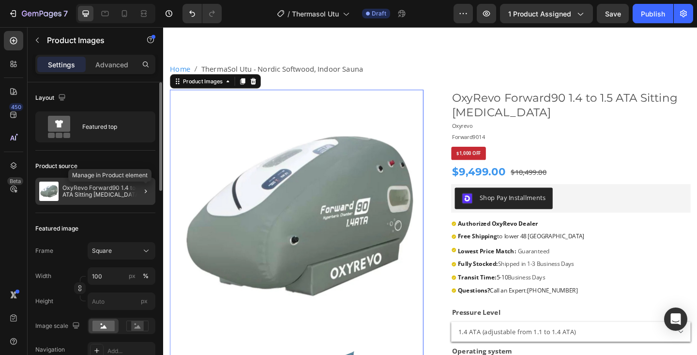
click at [142, 185] on div at bounding box center [146, 191] width 12 height 12
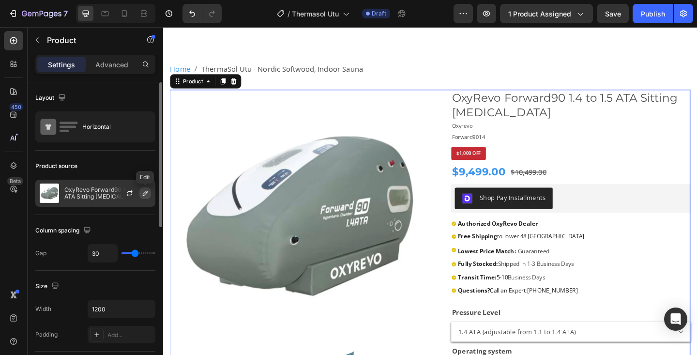
click at [142, 192] on icon "button" at bounding box center [145, 193] width 8 height 8
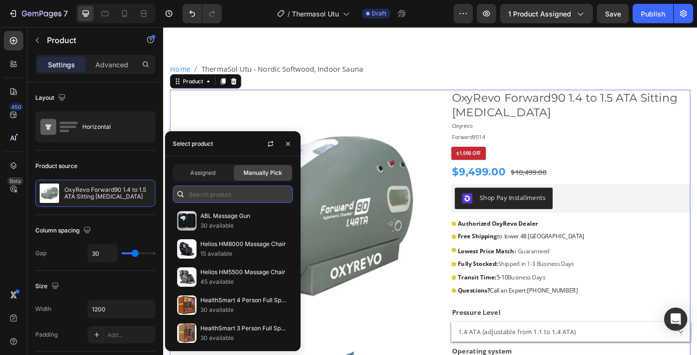
click at [222, 194] on input "text" at bounding box center [233, 193] width 120 height 17
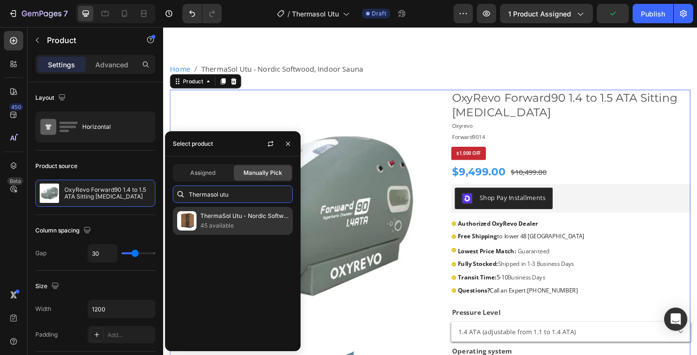
type input "Thermasol utu"
click at [219, 224] on p "45 available" at bounding box center [244, 226] width 88 height 10
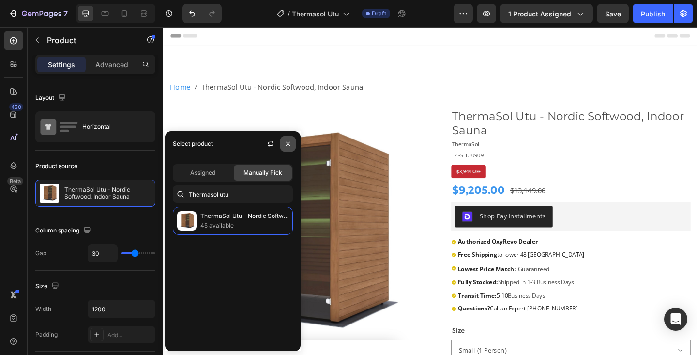
click at [285, 140] on icon "button" at bounding box center [288, 144] width 8 height 8
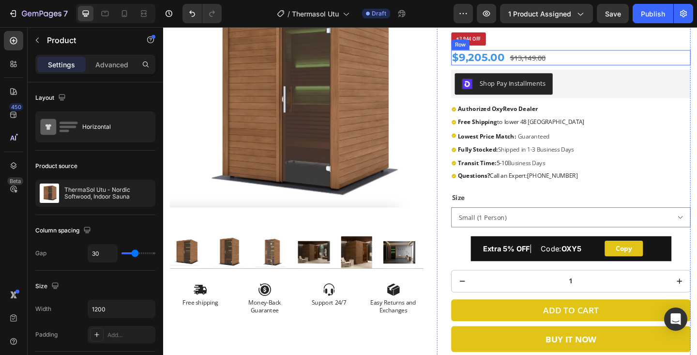
scroll to position [146, 0]
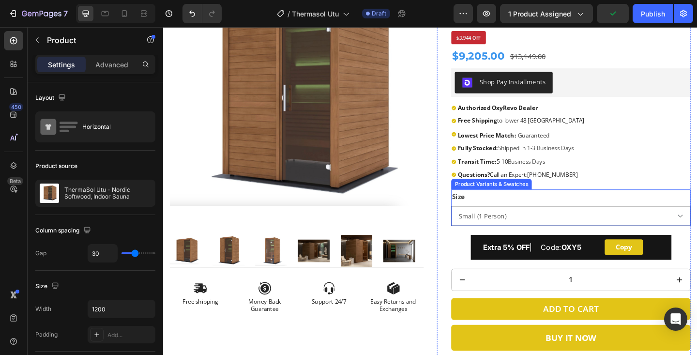
click at [697, 232] on select "Small (1 Person) Medium (1-2 Person) Large (2-3 Person)" at bounding box center [606, 233] width 260 height 22
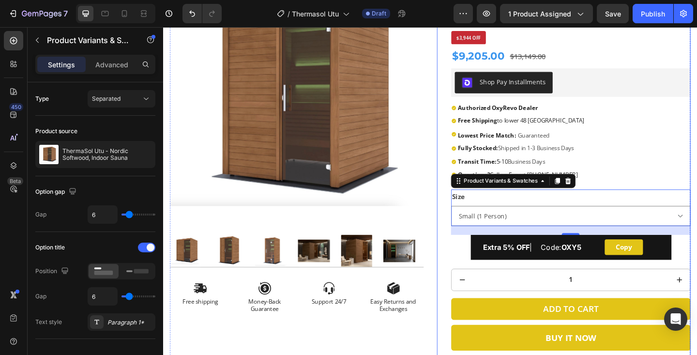
click at [697, 195] on div "ThermaSol Utu - Nordic Softwood, Indoor Sauna Product Title ThermaSol Product V…" at bounding box center [606, 178] width 260 height 417
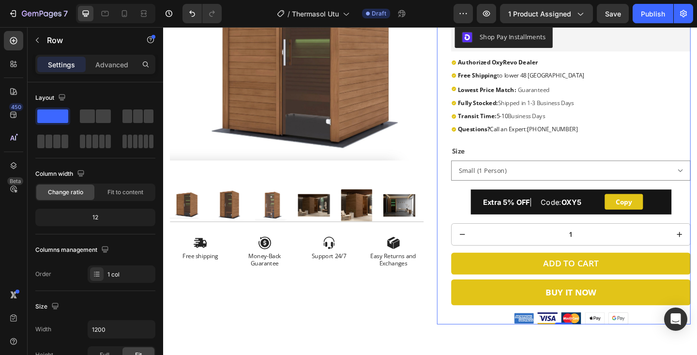
scroll to position [196, 0]
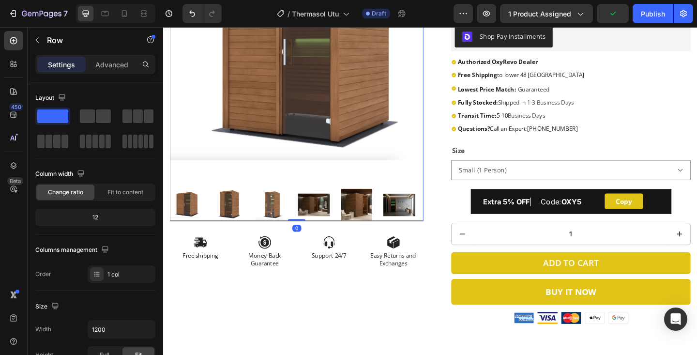
click at [424, 224] on img at bounding box center [420, 220] width 35 height 35
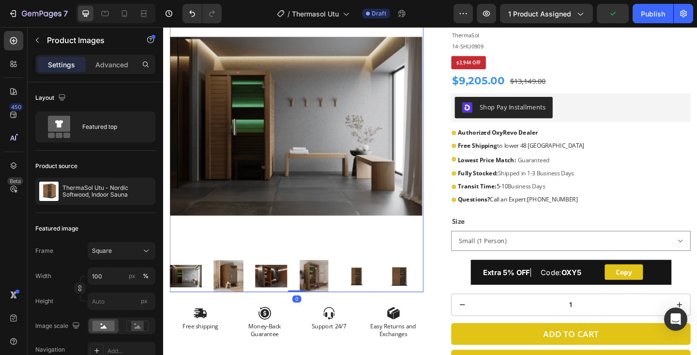
scroll to position [109, 0]
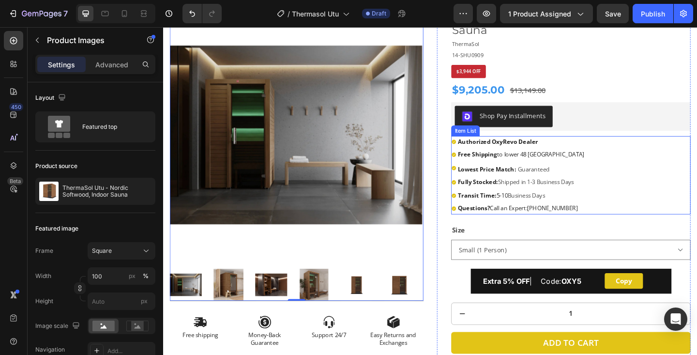
click at [528, 152] on strong "Authorized OxyRevo Dealer" at bounding box center [527, 151] width 87 height 9
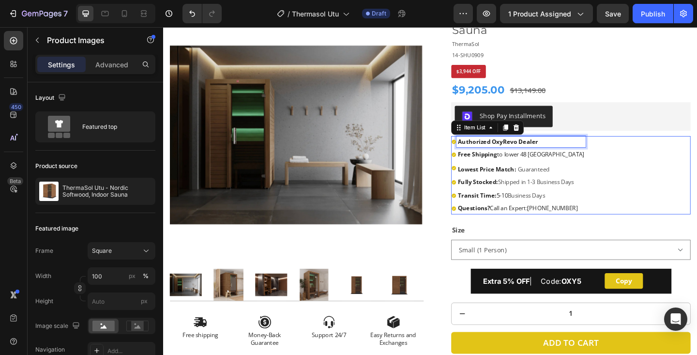
click at [549, 152] on strong "Authorized OxyRevo Dealer" at bounding box center [527, 151] width 87 height 9
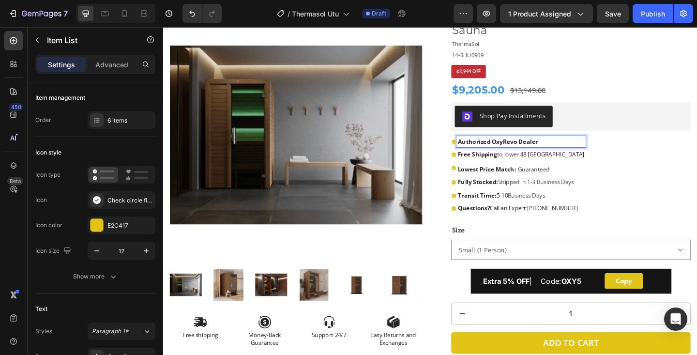
click at [549, 152] on strong "Authorized OxyRevo Dealer" at bounding box center [527, 151] width 87 height 9
click at [548, 153] on strong "Authorized OxyRevo Dealer" at bounding box center [527, 151] width 87 height 9
click at [522, 194] on strong "Fully Stocked:" at bounding box center [506, 195] width 44 height 9
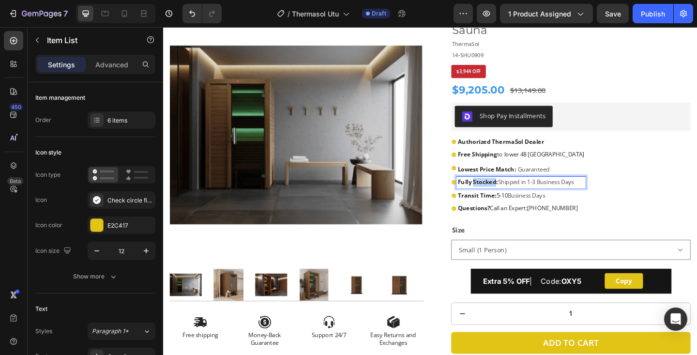
click at [522, 194] on strong "Fully Stocked:" at bounding box center [506, 195] width 44 height 9
click at [500, 208] on strong "Transit Time:" at bounding box center [505, 210] width 42 height 9
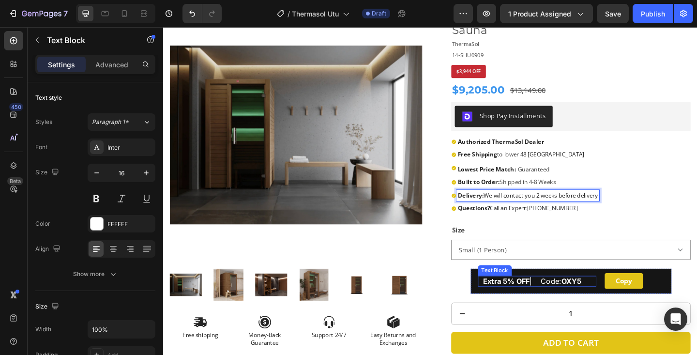
click at [531, 307] on strong "Extra 5% OFF" at bounding box center [536, 304] width 51 height 10
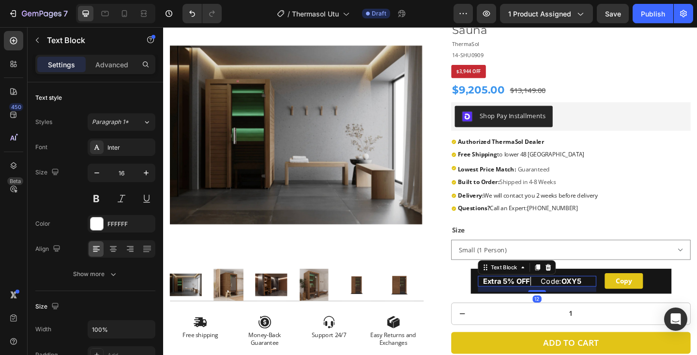
click at [531, 307] on strong "Extra 5% OFF" at bounding box center [536, 304] width 51 height 10
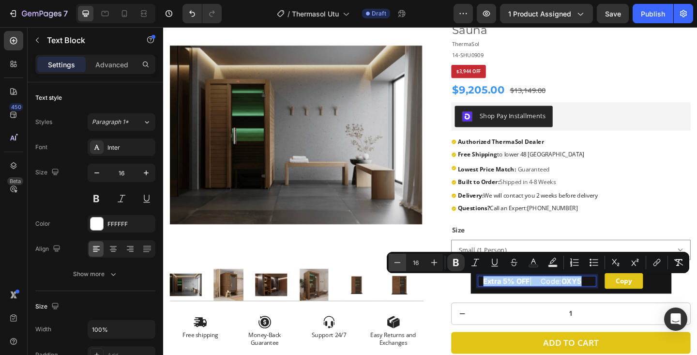
click at [395, 265] on icon "Editor contextual toolbar" at bounding box center [398, 263] width 10 height 10
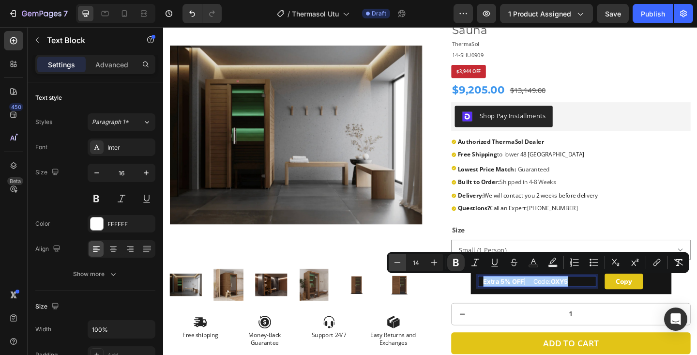
click at [395, 265] on icon "Editor contextual toolbar" at bounding box center [398, 263] width 10 height 10
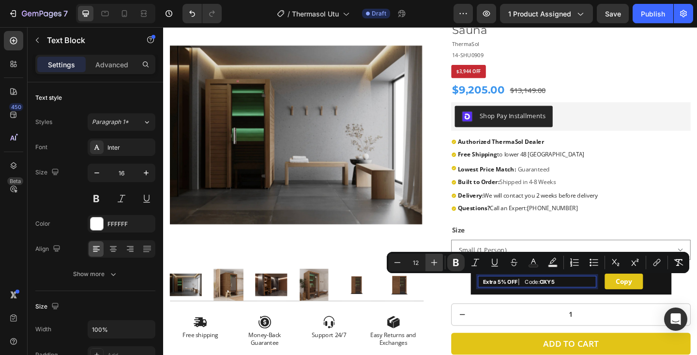
click at [431, 262] on icon "Editor contextual toolbar" at bounding box center [434, 262] width 6 height 6
type input "13"
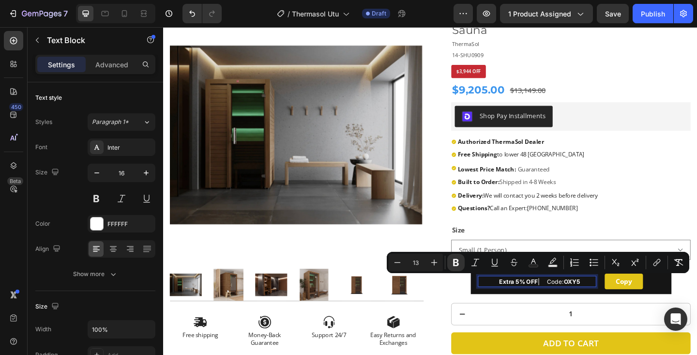
click at [614, 304] on p "Extra 5% OFF | Code: OXY5" at bounding box center [573, 304] width 88 height 12
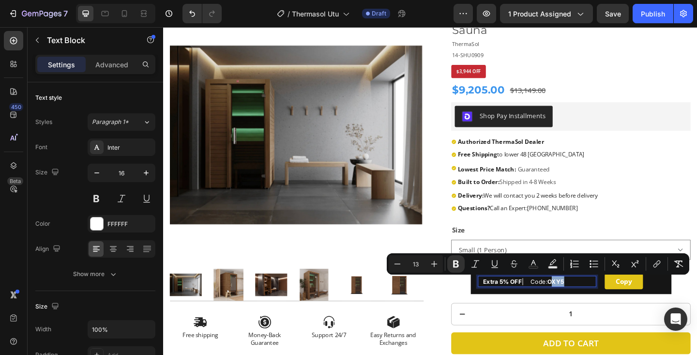
drag, startPoint x: 593, startPoint y: 305, endPoint x: 609, endPoint y: 306, distance: 15.5
click at [609, 306] on p "Extra 5% OFF | Code: OXY5" at bounding box center [572, 304] width 123 height 12
drag, startPoint x: 589, startPoint y: 305, endPoint x: 626, endPoint y: 303, distance: 36.8
click at [626, 303] on p "Extra 5% OFF | Code: THERMA5" at bounding box center [572, 304] width 123 height 12
click at [459, 263] on icon "Editor contextual toolbar" at bounding box center [456, 264] width 10 height 10
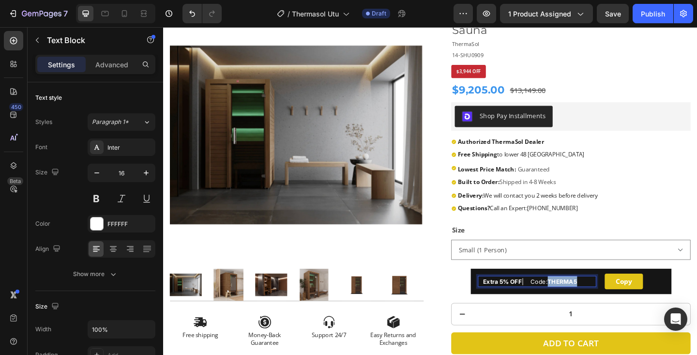
drag, startPoint x: 589, startPoint y: 305, endPoint x: 621, endPoint y: 305, distance: 32.4
click at [621, 305] on p "Extra 5% OFF | Code: THERMA5" at bounding box center [572, 304] width 123 height 12
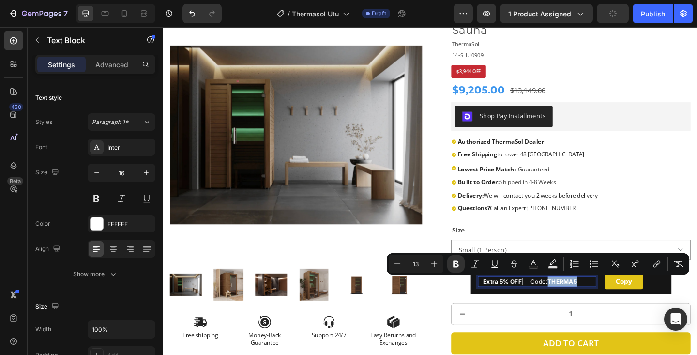
copy strong "THERMA5"
click at [651, 305] on button "Copy" at bounding box center [664, 303] width 42 height 17
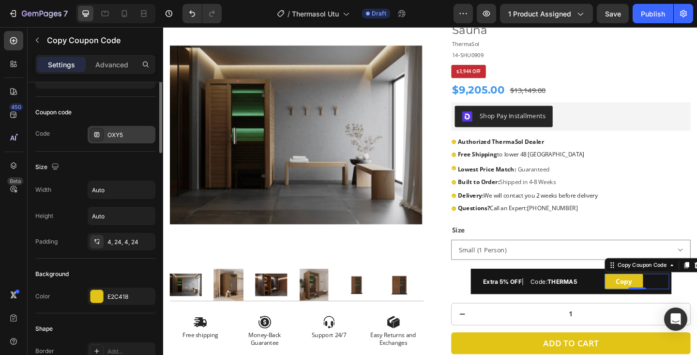
scroll to position [5, 0]
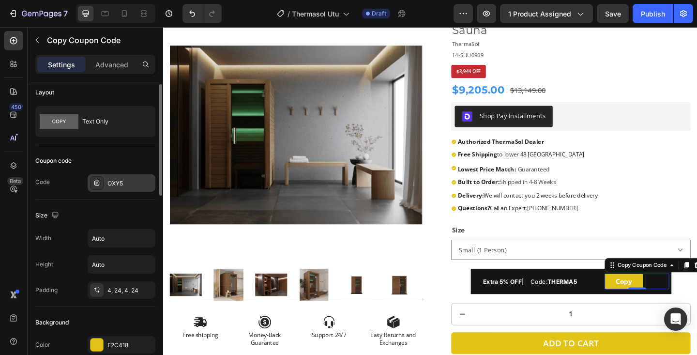
click at [130, 183] on div "OXY5" at bounding box center [130, 183] width 46 height 9
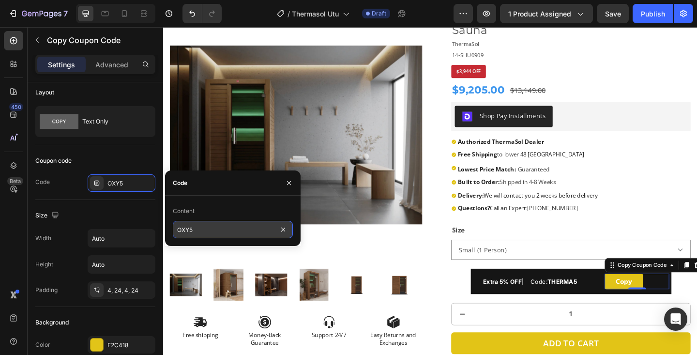
click at [205, 232] on input "OXY5" at bounding box center [233, 229] width 120 height 17
paste input "THERMA"
type input "THERMA5"
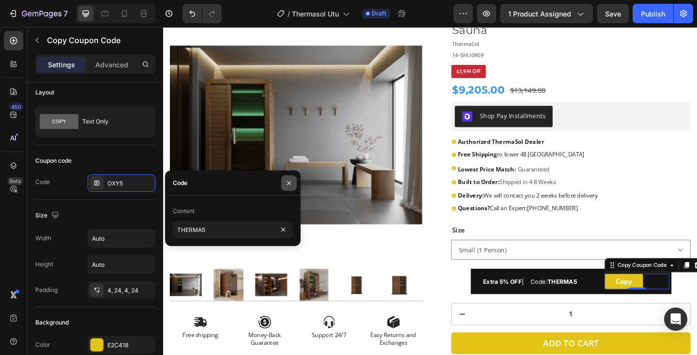
click at [291, 180] on icon "button" at bounding box center [289, 183] width 8 height 8
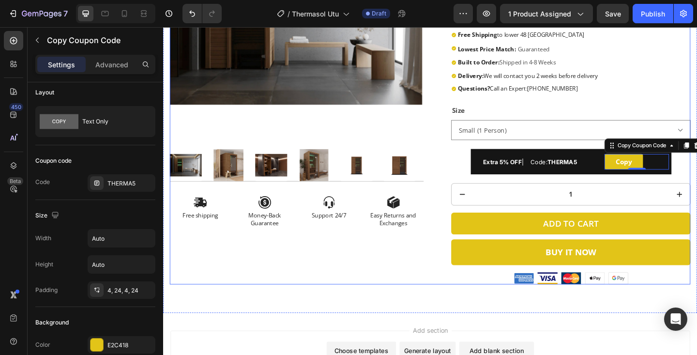
scroll to position [333, 0]
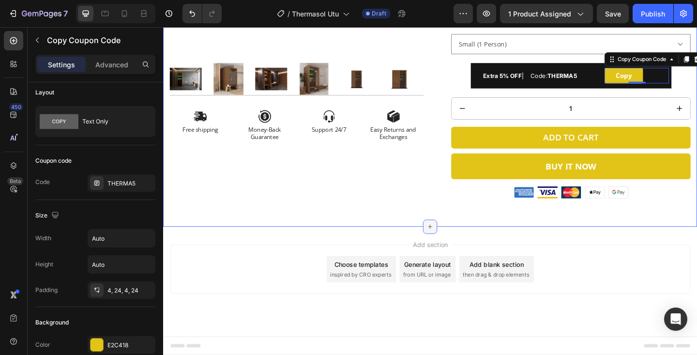
click at [451, 244] on icon at bounding box center [454, 245] width 8 height 8
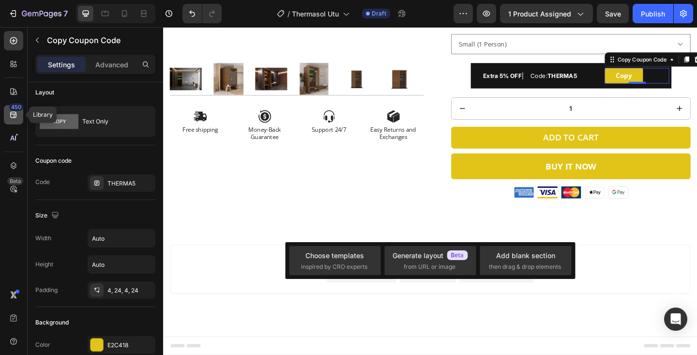
click at [14, 115] on icon at bounding box center [14, 115] width 10 height 10
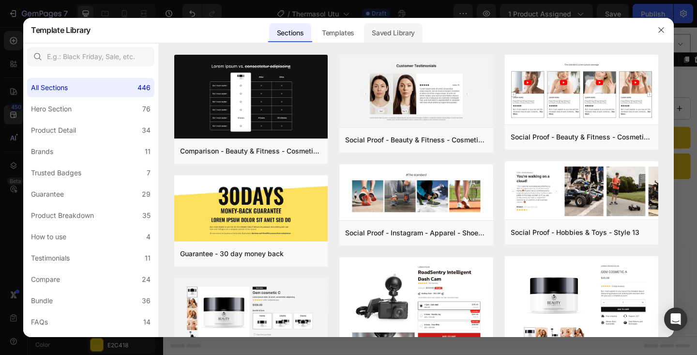
click at [398, 38] on div "Saved Library" at bounding box center [393, 32] width 59 height 19
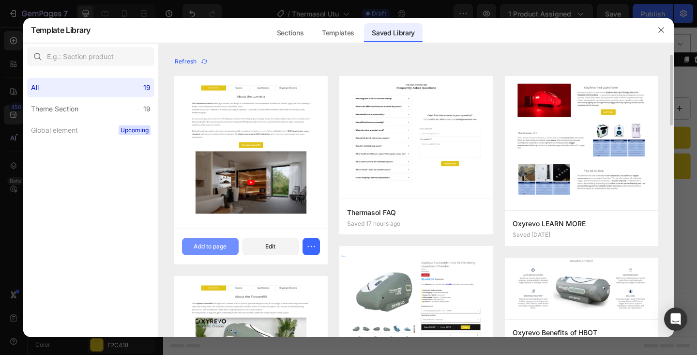
click at [217, 245] on div "Add to page" at bounding box center [210, 246] width 33 height 9
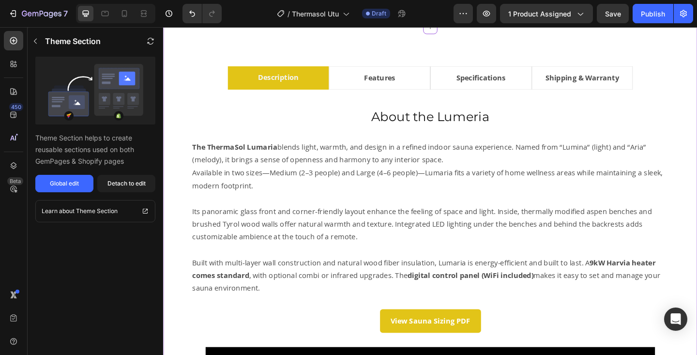
scroll to position [550, 0]
click at [477, 121] on h2 "About the Lumeria" at bounding box center [453, 124] width 535 height 19
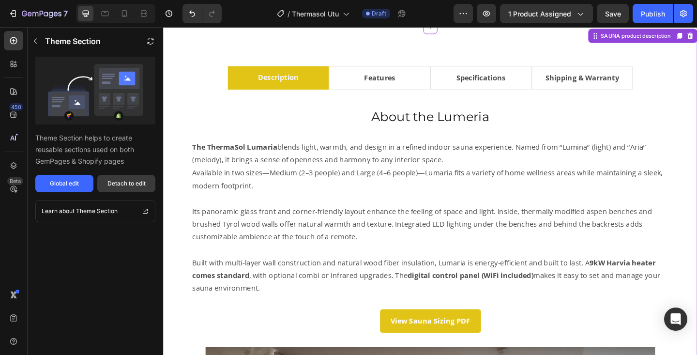
click at [125, 186] on div "Detach to edit" at bounding box center [126, 183] width 38 height 9
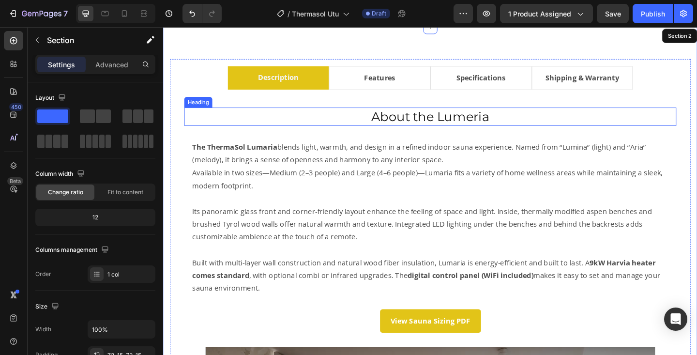
click at [498, 122] on h2 "About the Lumeria" at bounding box center [453, 124] width 535 height 19
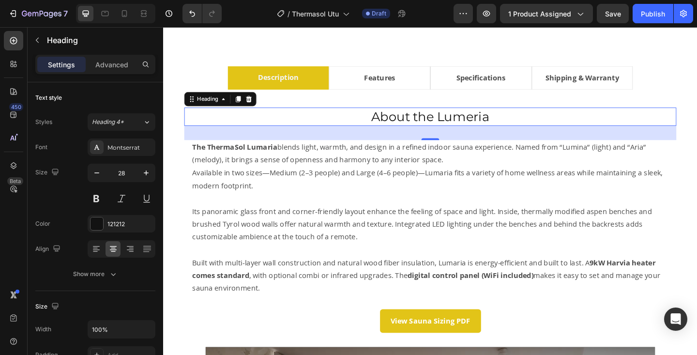
click at [498, 122] on h2 "About the Lumeria" at bounding box center [453, 124] width 535 height 19
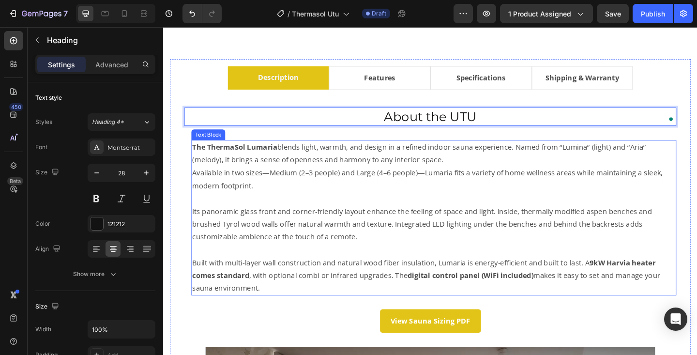
click at [599, 182] on p "Available in two sizes—Medium (2–3 people) and Large (4–6 people)—Lumaria fits …" at bounding box center [458, 193] width 526 height 28
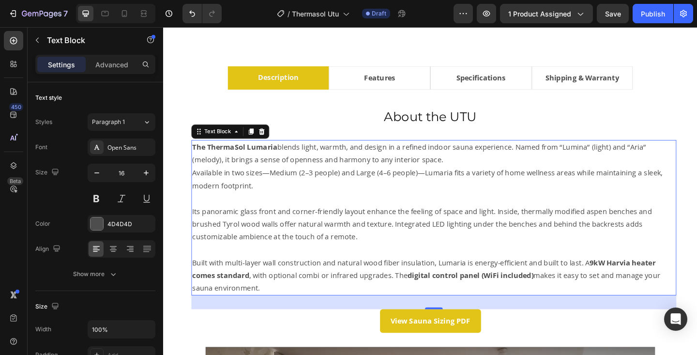
click at [333, 180] on p "Available in two sizes—Medium (2–3 people) and Large (4–6 people)—Lumaria fits …" at bounding box center [458, 193] width 526 height 28
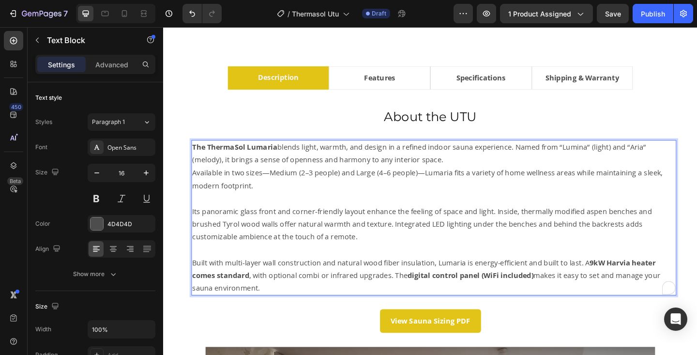
click at [333, 180] on p "Available in two sizes—Medium (2–3 people) and Large (4–6 people)—Lumaria fits …" at bounding box center [458, 193] width 526 height 28
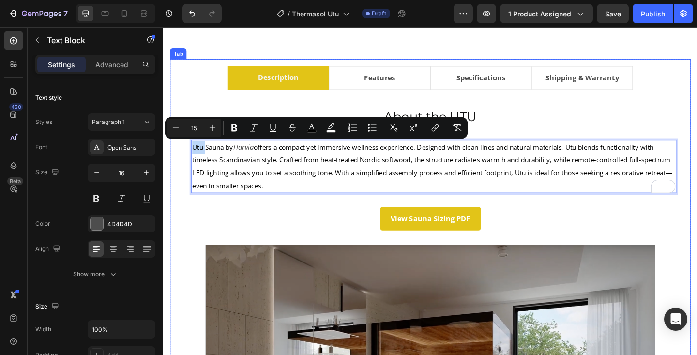
drag, startPoint x: 208, startPoint y: 156, endPoint x: 192, endPoint y: 157, distance: 16.0
click at [192, 157] on div "About the UTU Heading Utu Sauna by Harvia offers a compact yet immersive wellne…" at bounding box center [453, 333] width 535 height 436
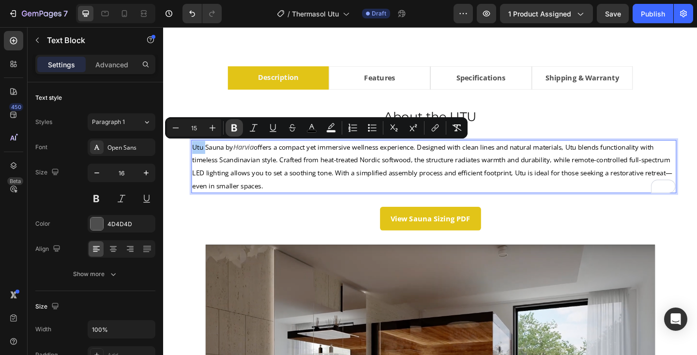
click at [235, 126] on icon "Editor contextual toolbar" at bounding box center [234, 128] width 10 height 10
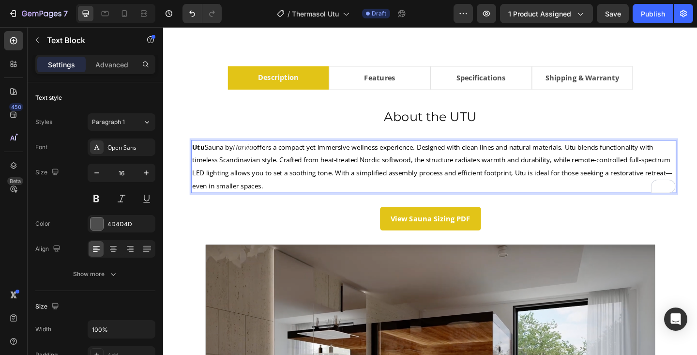
click at [446, 156] on span "offers a compact yet immersive wellness experience. Designed with clean lines a…" at bounding box center [456, 178] width 522 height 51
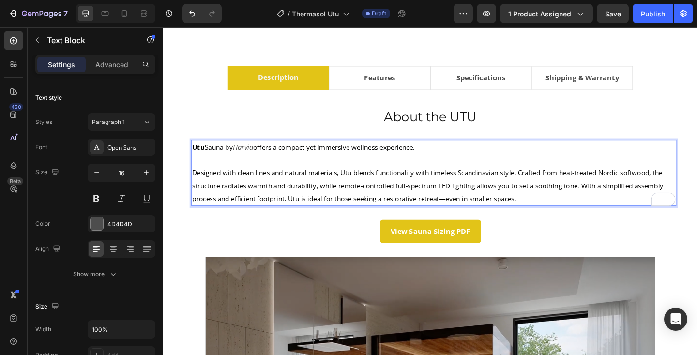
click at [625, 203] on span "Designed with clean lines and natural materials, Utu blends functionality with …" at bounding box center [452, 200] width 515 height 38
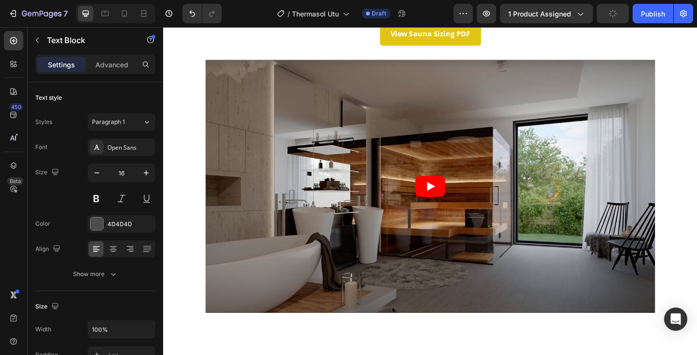
scroll to position [779, 0]
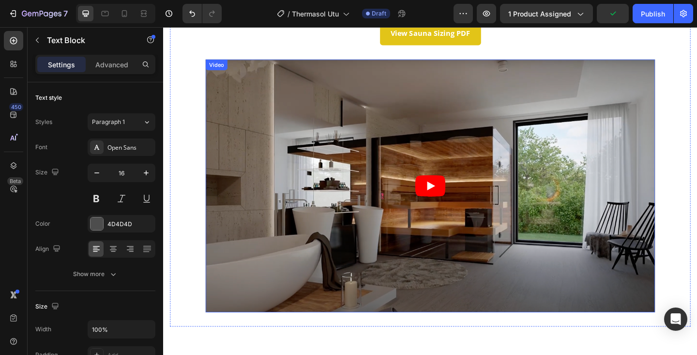
click at [394, 125] on article at bounding box center [453, 199] width 489 height 275
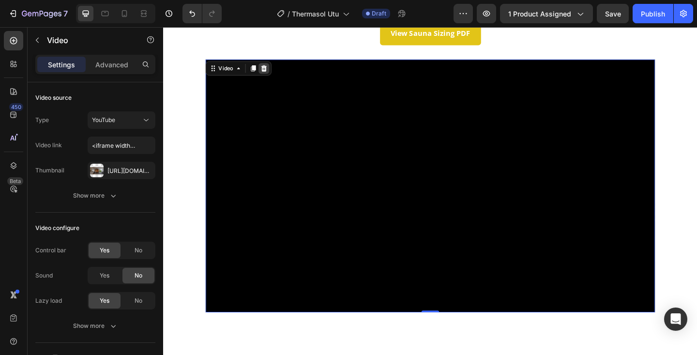
click at [274, 72] on icon at bounding box center [273, 72] width 6 height 7
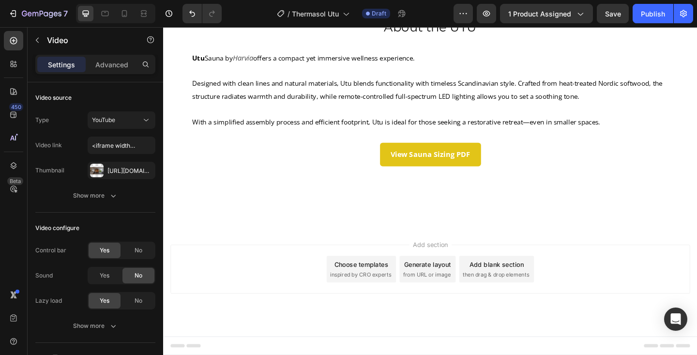
scroll to position [648, 0]
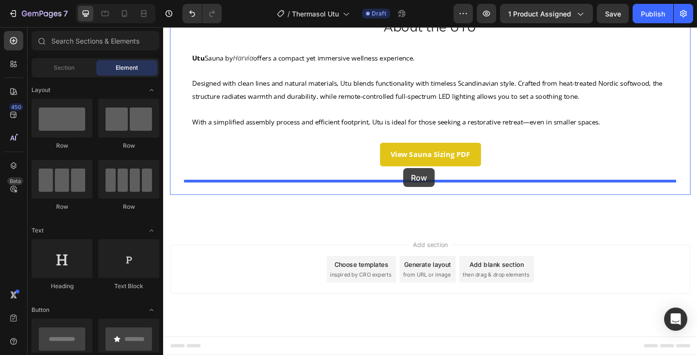
drag, startPoint x: 234, startPoint y: 154, endPoint x: 425, endPoint y: 181, distance: 192.0
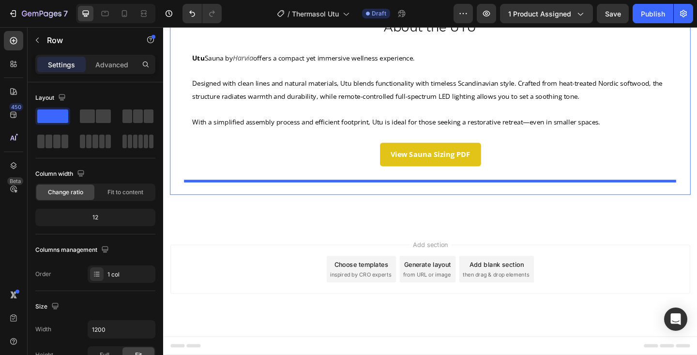
scroll to position [692, 0]
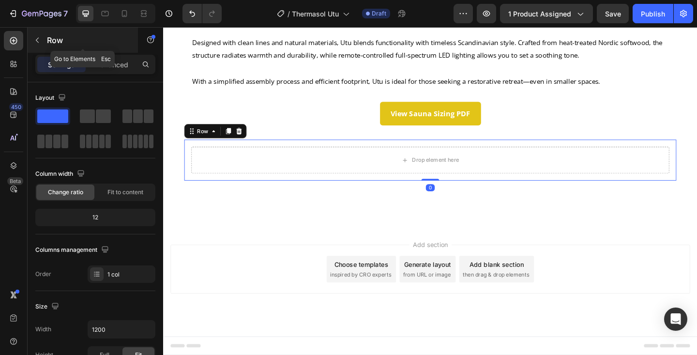
click at [47, 45] on p "Row" at bounding box center [88, 40] width 82 height 12
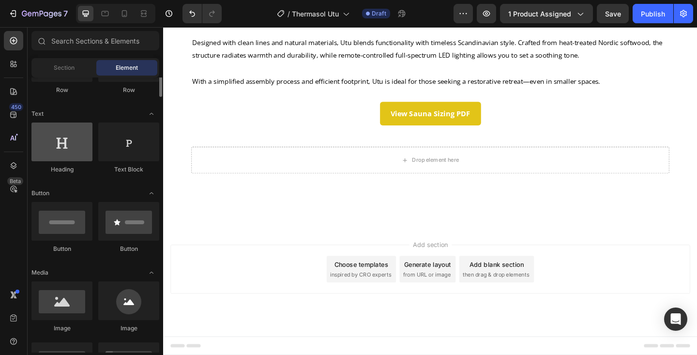
scroll to position [122, 0]
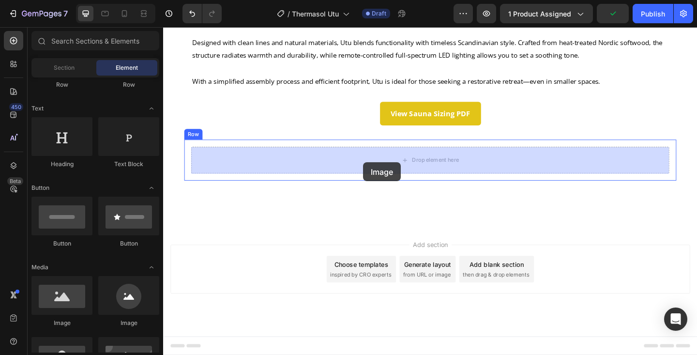
drag, startPoint x: 218, startPoint y: 327, endPoint x: 381, endPoint y: 174, distance: 222.9
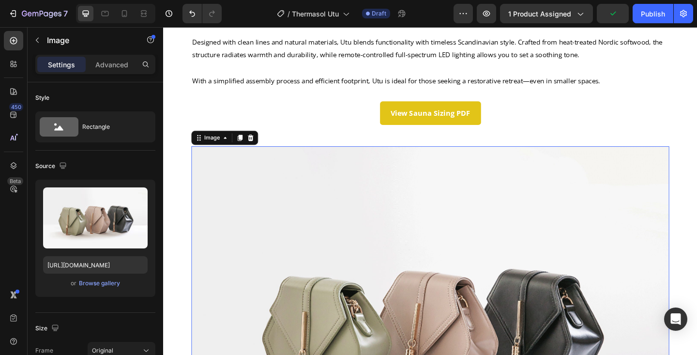
scroll to position [779, 0]
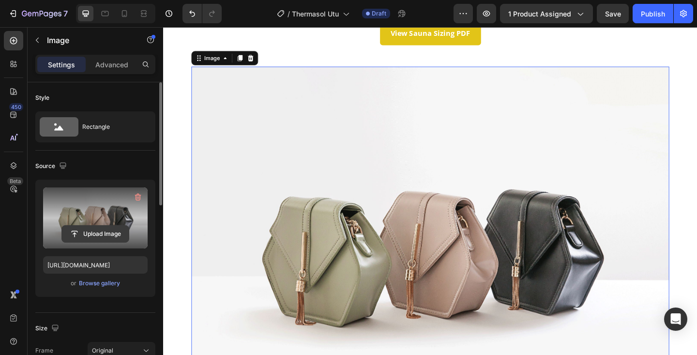
click at [101, 232] on input "file" at bounding box center [95, 234] width 67 height 16
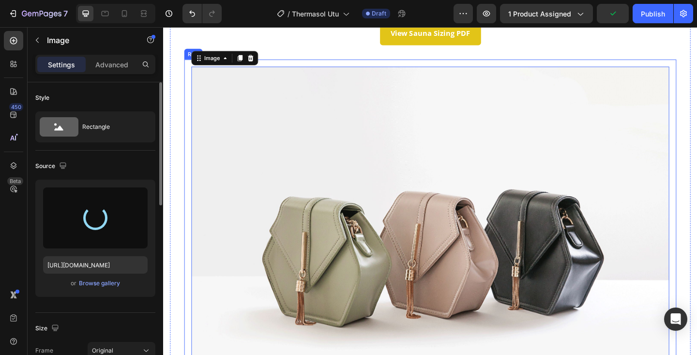
type input "https://cdn.shopify.com/s/files/1/0701/6235/0297/files/gempages_569423599350318…"
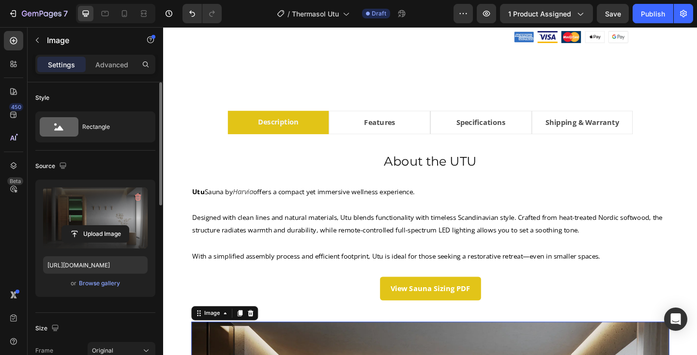
scroll to position [502, 0]
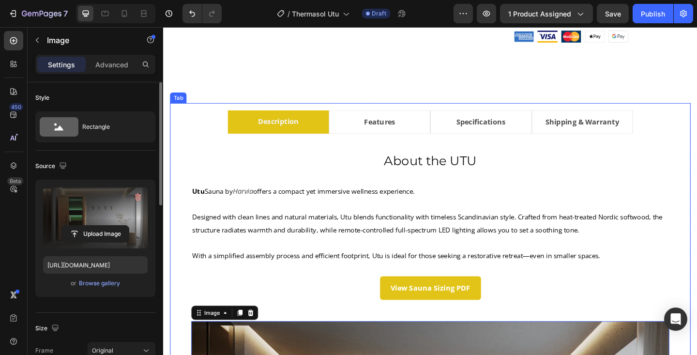
click at [428, 134] on li "Features" at bounding box center [398, 131] width 110 height 26
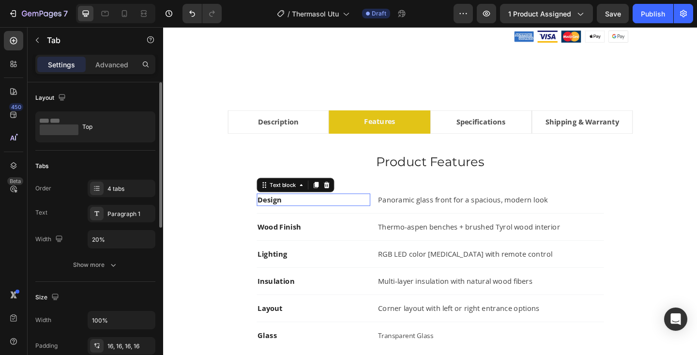
click at [281, 216] on strong "Design" at bounding box center [279, 215] width 26 height 11
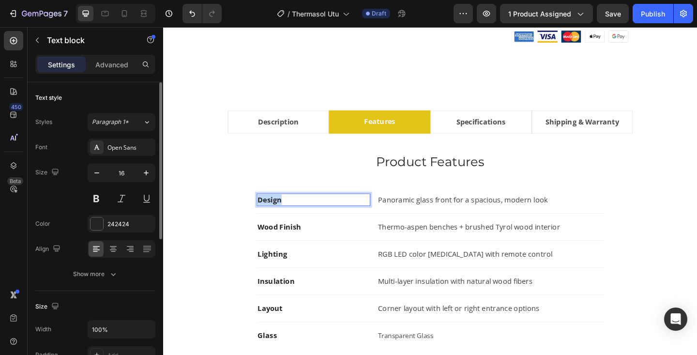
click at [281, 216] on strong "Design" at bounding box center [279, 215] width 26 height 11
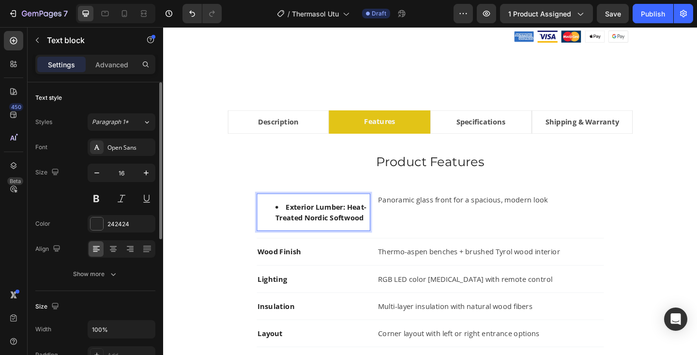
click at [295, 219] on li "Exterior Lumber: Heat-Treated Nordic Softwood" at bounding box center [336, 228] width 102 height 23
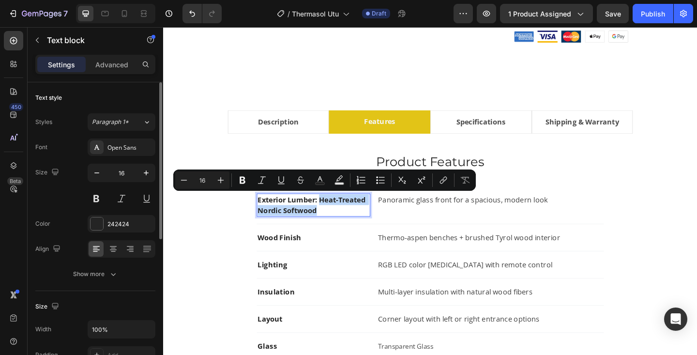
drag, startPoint x: 334, startPoint y: 215, endPoint x: 359, endPoint y: 226, distance: 26.7
click at [359, 226] on p "Exterior Lumber: Heat-Treated Nordic Softwood" at bounding box center [327, 220] width 122 height 23
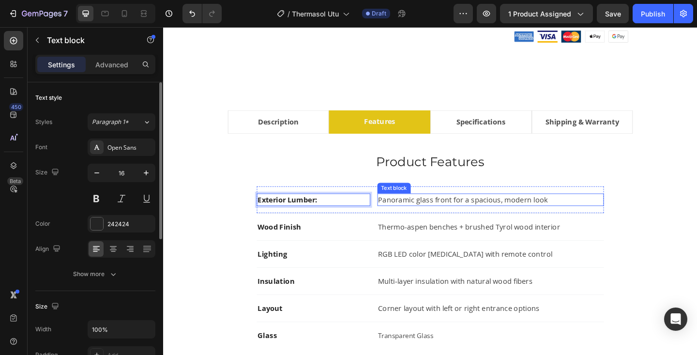
click at [418, 214] on p "Panoramic glass front for a spacious, modern look" at bounding box center [519, 215] width 244 height 12
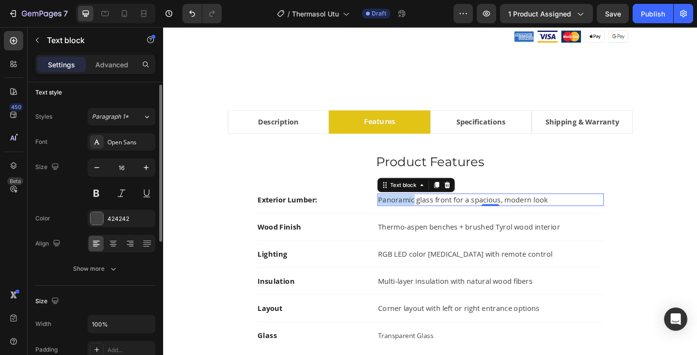
click at [418, 214] on p "Panoramic glass front for a spacious, modern look" at bounding box center [519, 215] width 244 height 12
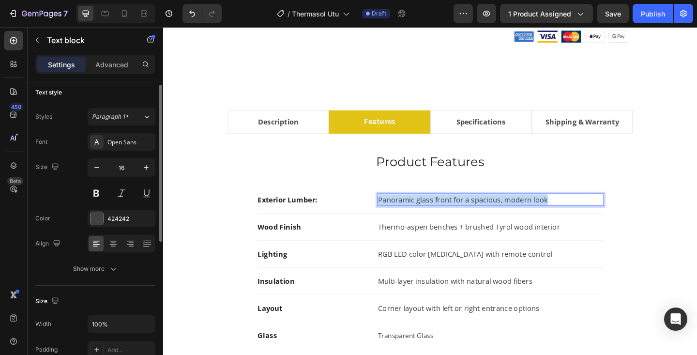
click at [418, 214] on p "Panoramic glass front for a spacious, modern look" at bounding box center [519, 215] width 244 height 12
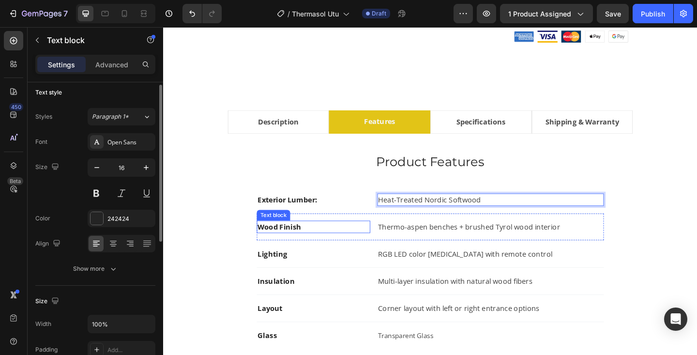
click at [283, 246] on strong "Wood Finish" at bounding box center [289, 244] width 47 height 11
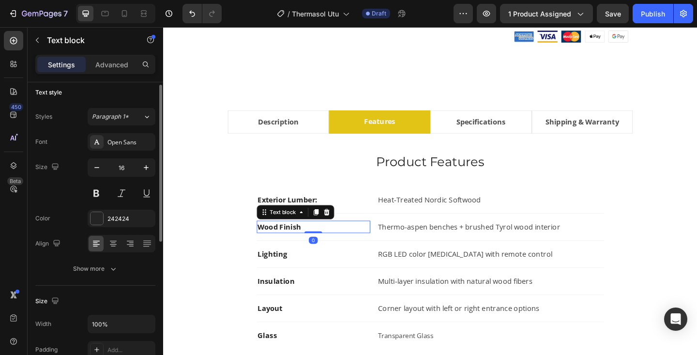
click at [283, 246] on strong "Wood Finish" at bounding box center [289, 244] width 47 height 11
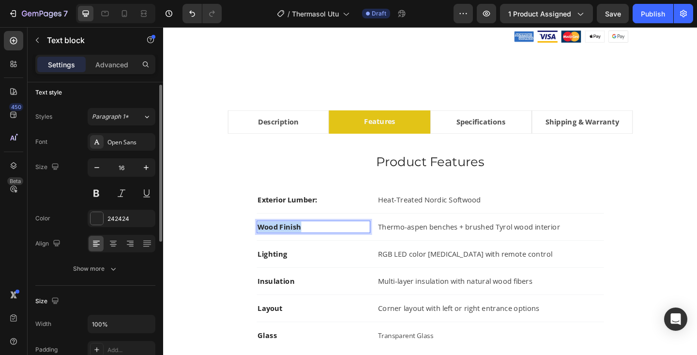
click at [283, 246] on strong "Wood Finish" at bounding box center [289, 244] width 47 height 11
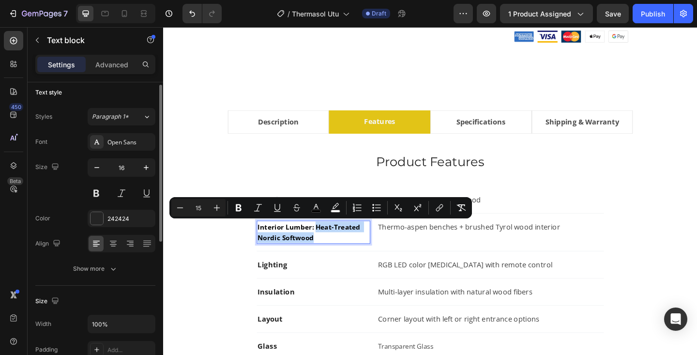
drag, startPoint x: 330, startPoint y: 245, endPoint x: 371, endPoint y: 259, distance: 43.6
click at [371, 259] on p "Interior Lumber: Heat-Treated Nordic Softwood" at bounding box center [327, 250] width 122 height 23
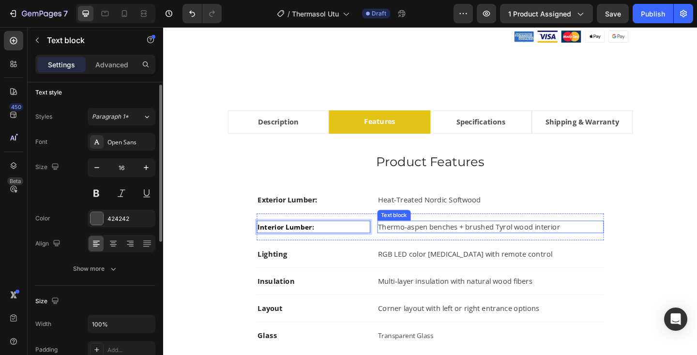
click at [433, 245] on p "Thermo-aspen benches + brushed Tyrol wood interior" at bounding box center [519, 245] width 244 height 12
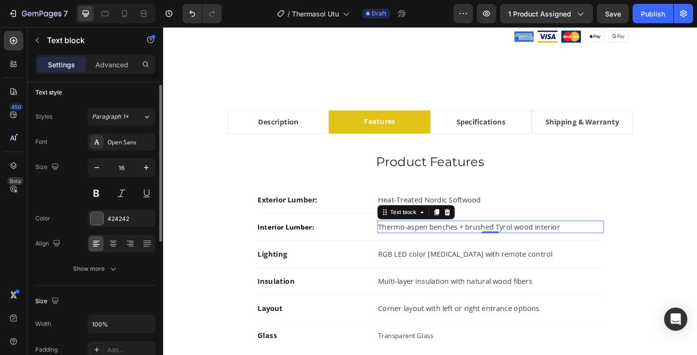
click at [433, 245] on p "Thermo-aspen benches + brushed Tyrol wood interior" at bounding box center [519, 245] width 244 height 12
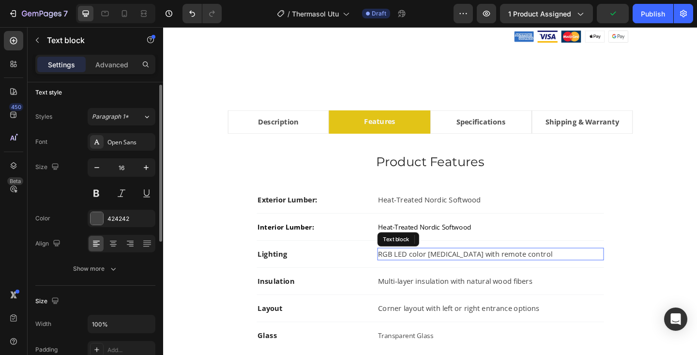
click at [426, 271] on p "RGB LED color light therapy with remote control" at bounding box center [519, 274] width 244 height 12
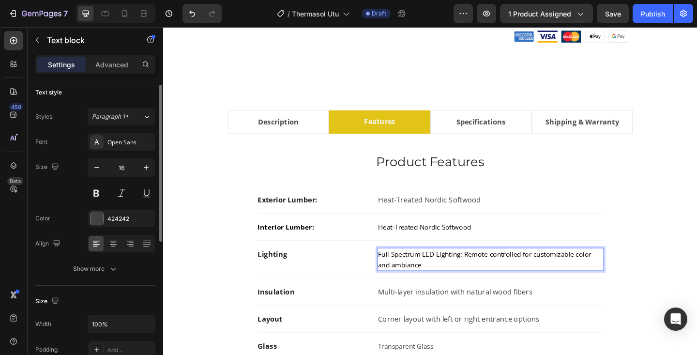
click at [432, 289] on span "Full Spectrum LED Lighting: Remote-controlled for customizable color and ambian…" at bounding box center [514, 279] width 234 height 21
click at [557, 302] on div "Insulation Text block Multi-layer insulation with natural wood fibers Text bloc…" at bounding box center [454, 316] width 378 height 30
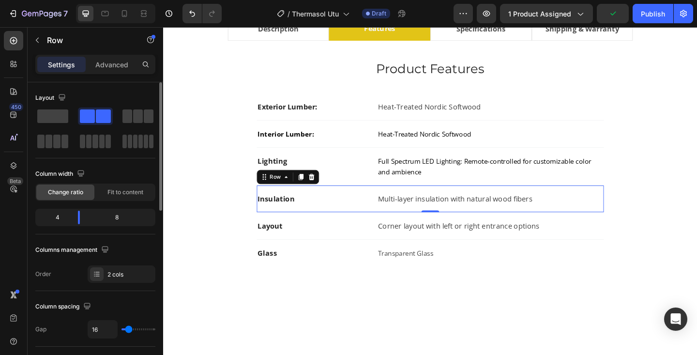
scroll to position [604, 0]
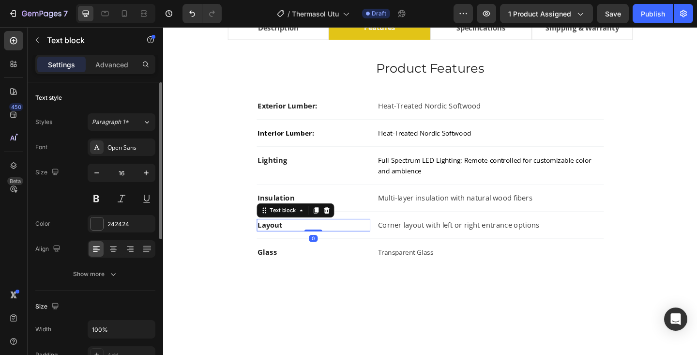
click at [289, 241] on strong "Layout" at bounding box center [279, 242] width 27 height 11
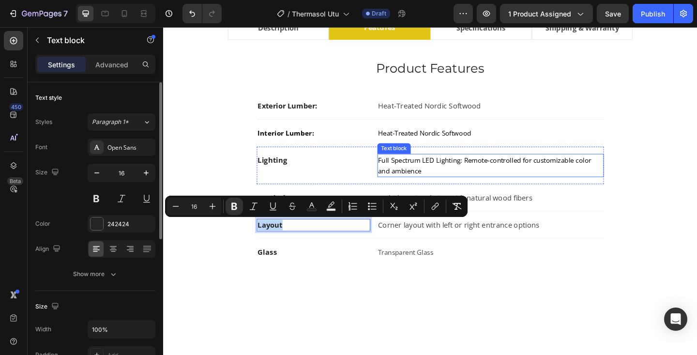
click at [415, 183] on span "Full Spectrum LED Lighting: Remote-controlled for customizable color and ambien…" at bounding box center [514, 177] width 234 height 21
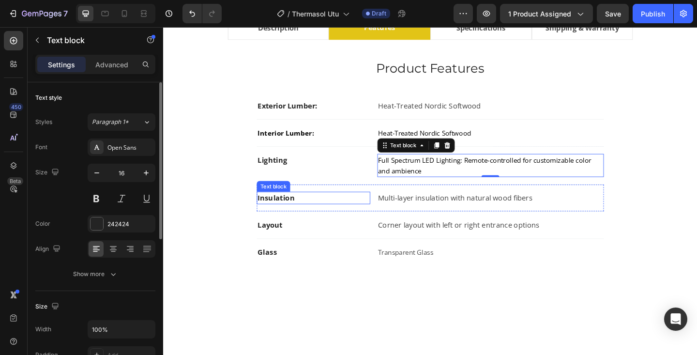
click at [282, 212] on strong "Insulation" at bounding box center [286, 213] width 40 height 11
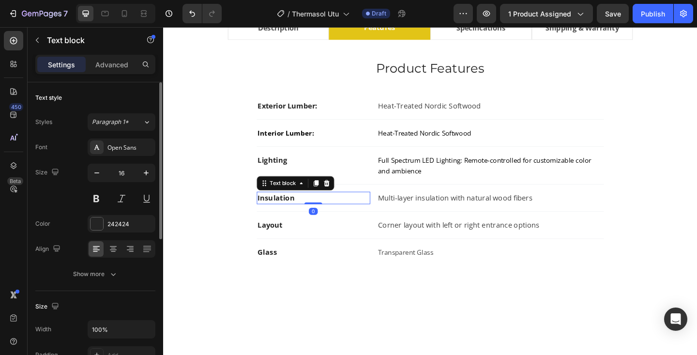
click at [282, 212] on strong "Insulation" at bounding box center [286, 213] width 40 height 11
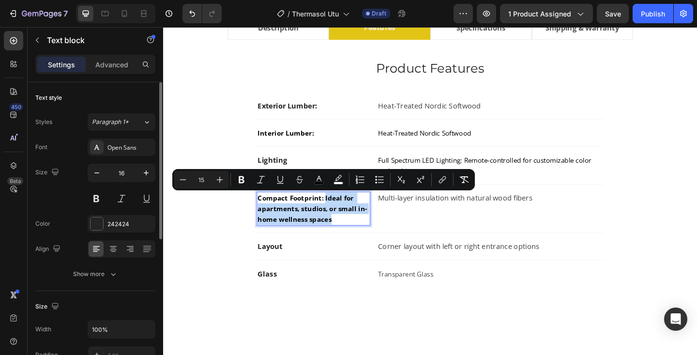
drag, startPoint x: 337, startPoint y: 212, endPoint x: 366, endPoint y: 237, distance: 38.8
click at [366, 237] on p "Compact Footprint: Ideal for apartments, studios, or small in-home wellness spa…" at bounding box center [327, 224] width 122 height 35
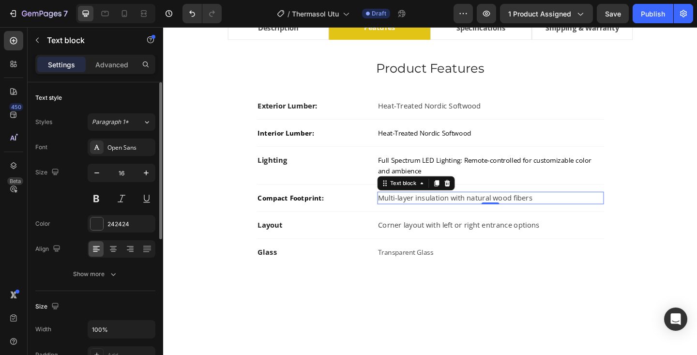
click at [424, 216] on p "Multi-layer insulation with natural wood fibers" at bounding box center [519, 213] width 244 height 12
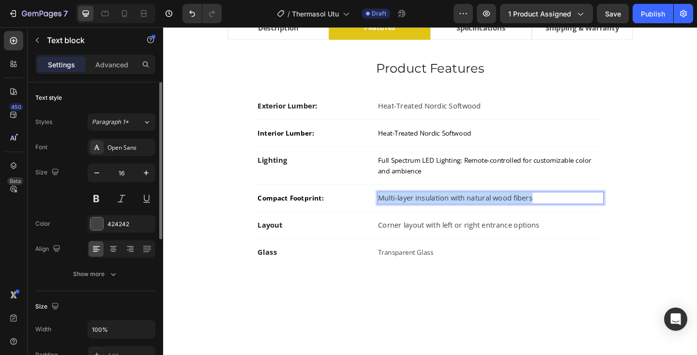
click at [424, 216] on p "Multi-layer insulation with natural wood fibers" at bounding box center [519, 213] width 244 height 12
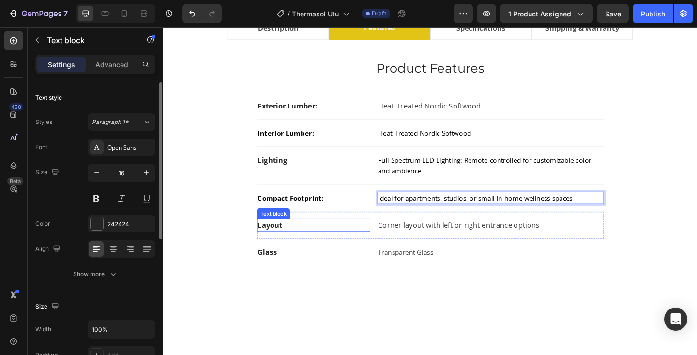
click at [279, 244] on strong "Layout" at bounding box center [279, 242] width 27 height 11
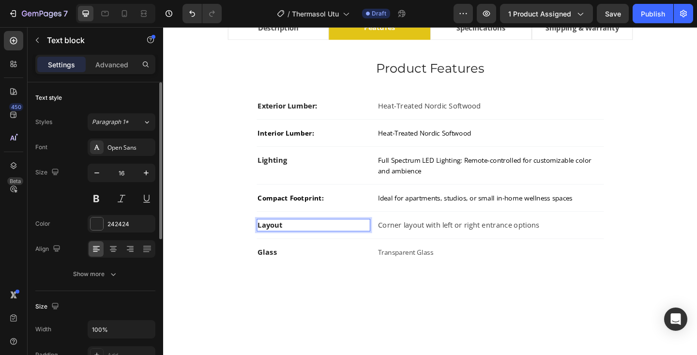
click at [279, 244] on strong "Layout" at bounding box center [279, 242] width 27 height 11
click at [280, 244] on strong "Layout" at bounding box center [279, 242] width 27 height 11
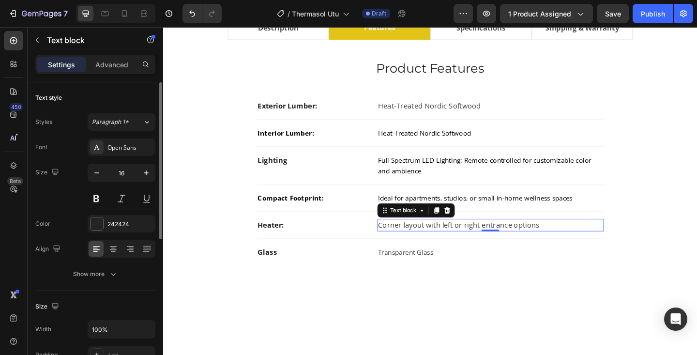
click at [406, 245] on p "Corner layout with left or right entrance options" at bounding box center [519, 243] width 244 height 12
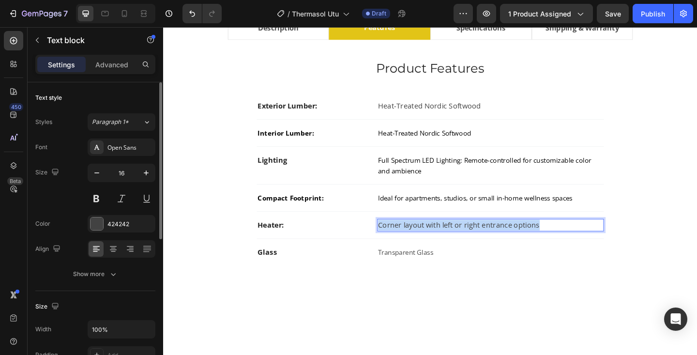
click at [406, 245] on p "Corner layout with left or right entrance options" at bounding box center [519, 243] width 244 height 12
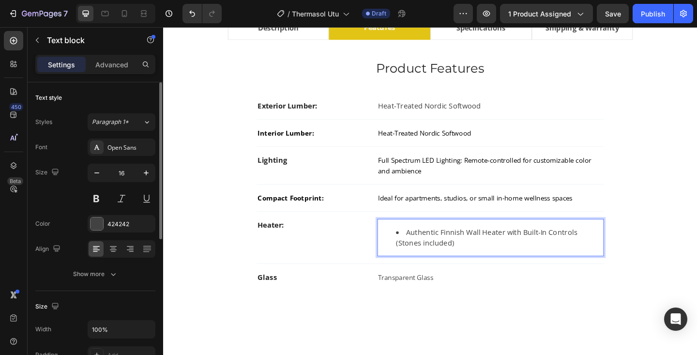
click at [426, 250] on li "Authentic Finnish Wall Heater with Built-In Controls (Stones included)" at bounding box center [528, 255] width 225 height 23
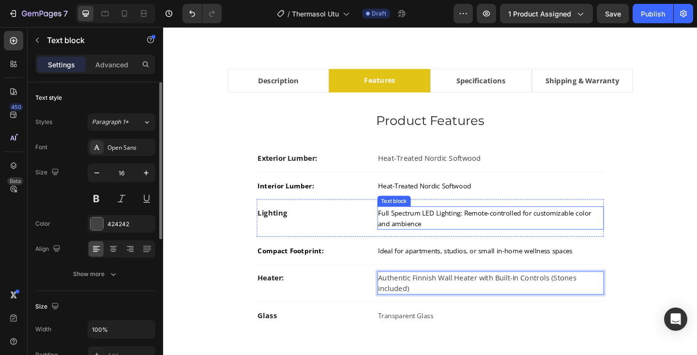
scroll to position [512, 0]
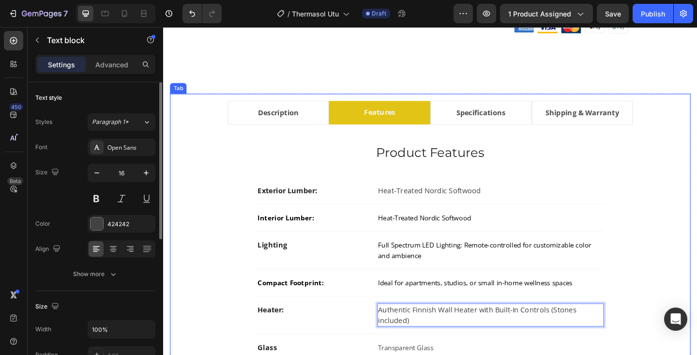
click at [544, 124] on li "Specifications" at bounding box center [509, 120] width 110 height 26
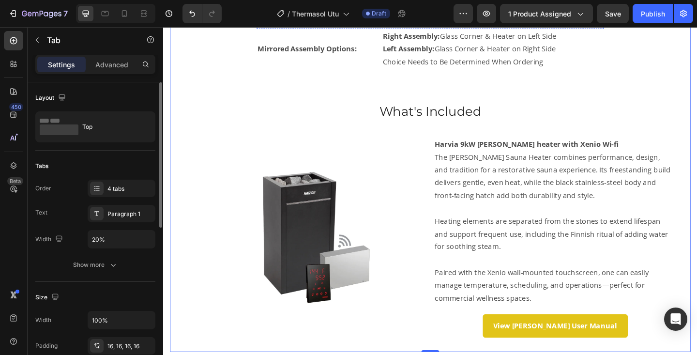
scroll to position [791, 0]
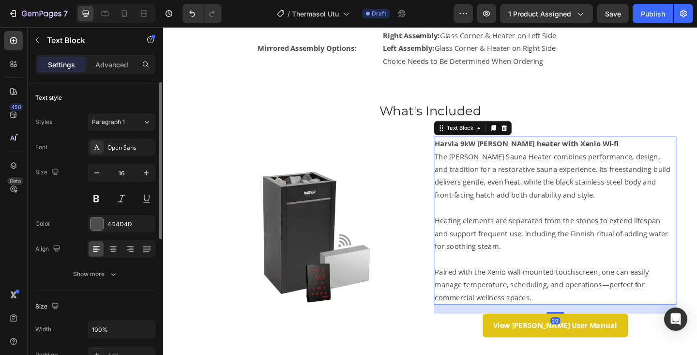
click at [497, 186] on p "The Virta Sauna Heater combines performance, design, and tradition for a restor…" at bounding box center [589, 189] width 262 height 56
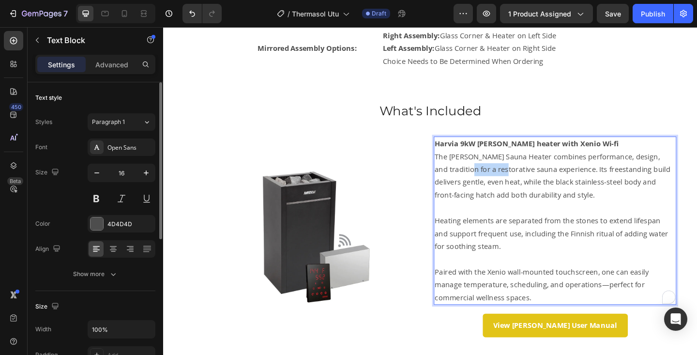
click at [497, 186] on p "The Virta Sauna Heater combines performance, design, and tradition for a restor…" at bounding box center [589, 189] width 262 height 56
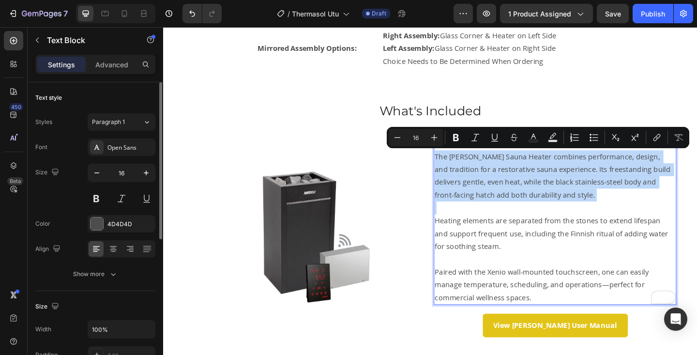
click at [581, 227] on p "Rich Text Editor. Editing area: main" at bounding box center [589, 224] width 262 height 14
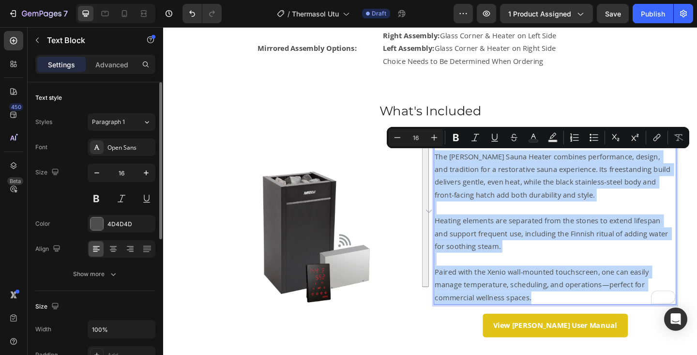
drag, startPoint x: 460, startPoint y: 169, endPoint x: 625, endPoint y: 322, distance: 225.1
click at [625, 322] on div "Harvia 9kW Virta heater with Xenio Wi-fi The Virta Sauna Heater combines perfor…" at bounding box center [589, 237] width 264 height 183
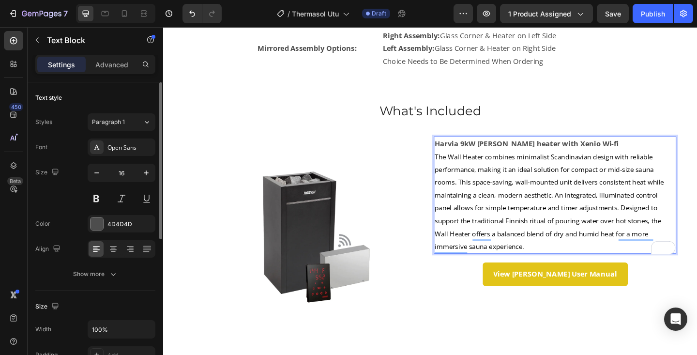
click at [505, 155] on strong "Harvia 9kW Virta heater with Xenio Wi-fi" at bounding box center [558, 154] width 200 height 11
click at [504, 155] on strong "Harvia Virta heater with Xenio Wi-fi" at bounding box center [535, 154] width 154 height 11
click at [514, 156] on strong "Harvia Wall heater with Xenio Wi-fi" at bounding box center [526, 154] width 136 height 11
click at [509, 155] on strong "Harvia Wall heater with Xenio Wi-fi" at bounding box center [526, 154] width 136 height 11
drag, startPoint x: 533, startPoint y: 154, endPoint x: 610, endPoint y: 154, distance: 77.5
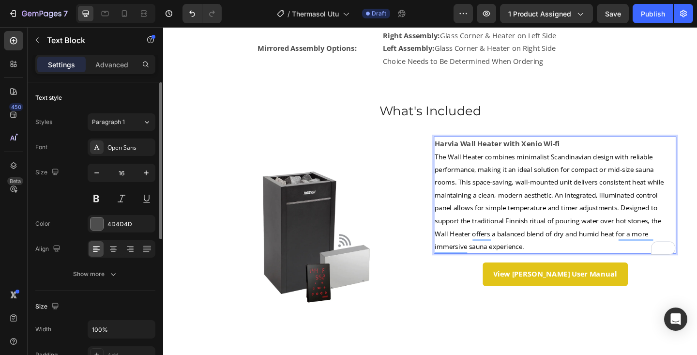
click at [611, 154] on p "Harvia Wall Heater with Xenio Wi-fi" at bounding box center [589, 154] width 262 height 14
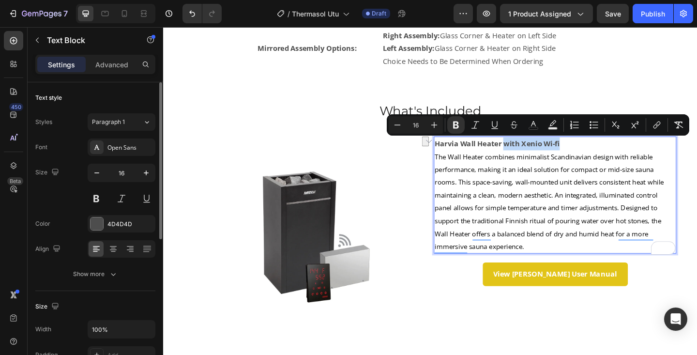
drag, startPoint x: 607, startPoint y: 154, endPoint x: 534, endPoint y: 154, distance: 72.1
click at [534, 154] on p "Harvia Wall Heater with Xenio Wi-fi" at bounding box center [589, 154] width 262 height 14
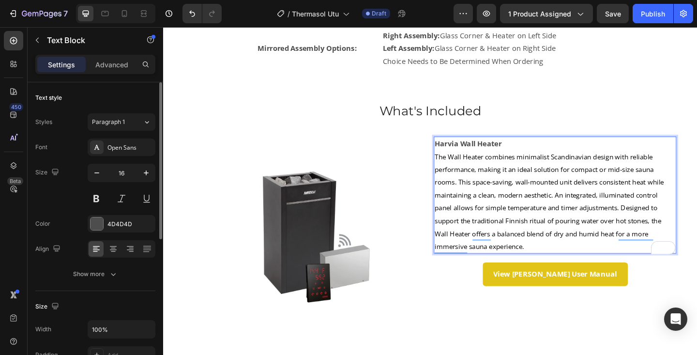
click at [589, 212] on span "The Wall Heater combines minimalist Scandinavian design with reliable performan…" at bounding box center [583, 216] width 251 height 107
click at [590, 213] on span "The Wall Heater combines minimalist Scandinavian design with reliable performan…" at bounding box center [583, 216] width 251 height 107
click at [592, 213] on span "The Wall Heater combines minimalist Scandinavian design with reliable performan…" at bounding box center [583, 216] width 251 height 107
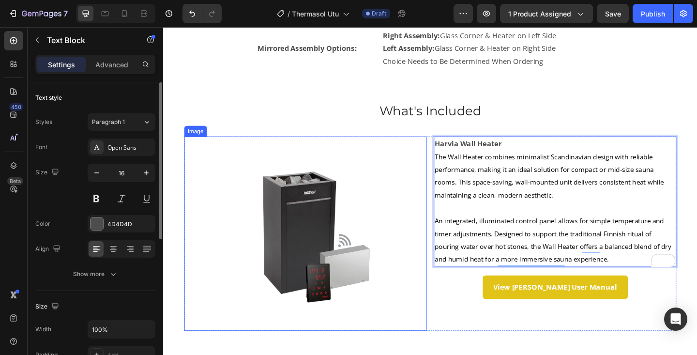
click at [318, 222] on img at bounding box center [318, 251] width 211 height 211
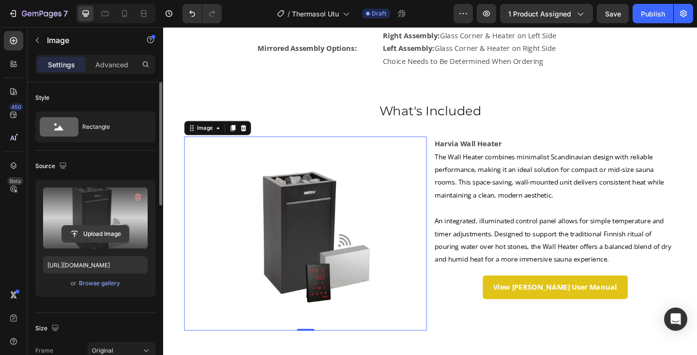
click at [110, 232] on input "file" at bounding box center [95, 234] width 67 height 16
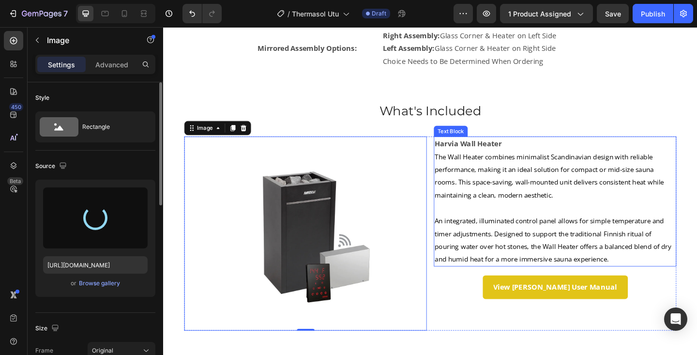
type input "https://cdn.shopify.com/s/files/1/0701/6235/0297/files/gempages_569423599350318…"
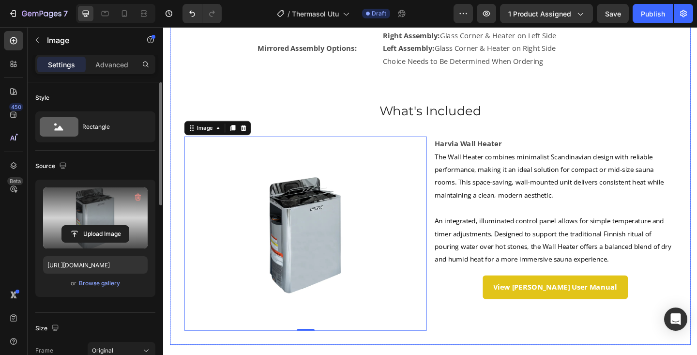
click at [662, 136] on div "Specifications Heading Large: Text Block Accommodates 3-4 People Approx. Exteri…" at bounding box center [453, 121] width 535 height 495
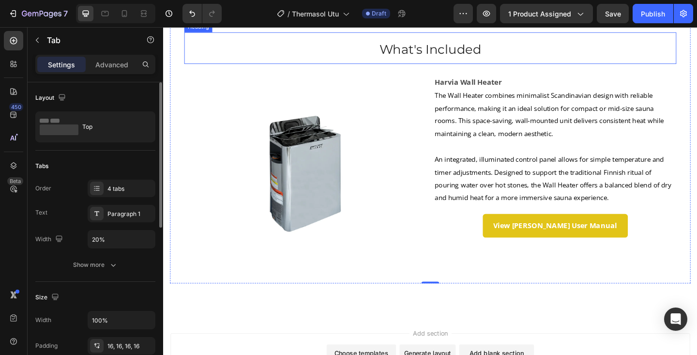
scroll to position [865, 0]
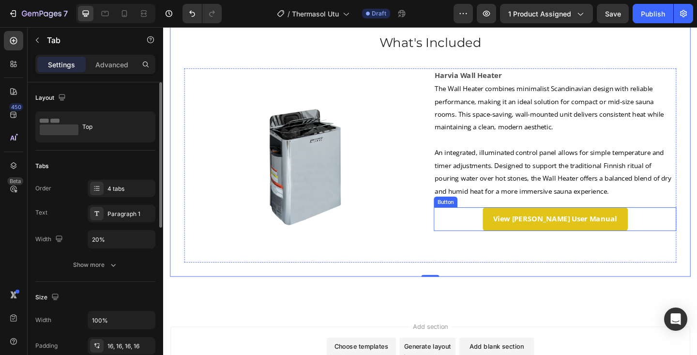
click at [585, 245] on button "View Virta User Manual" at bounding box center [590, 236] width 158 height 26
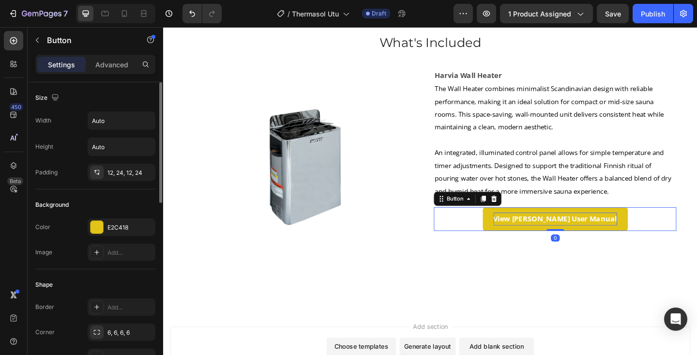
click at [583, 236] on strong "View Virta User Manual" at bounding box center [589, 235] width 135 height 11
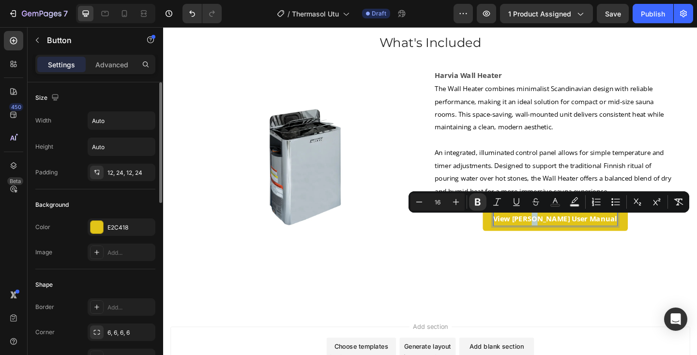
click at [583, 240] on strong "View Virta User Manual" at bounding box center [589, 235] width 135 height 11
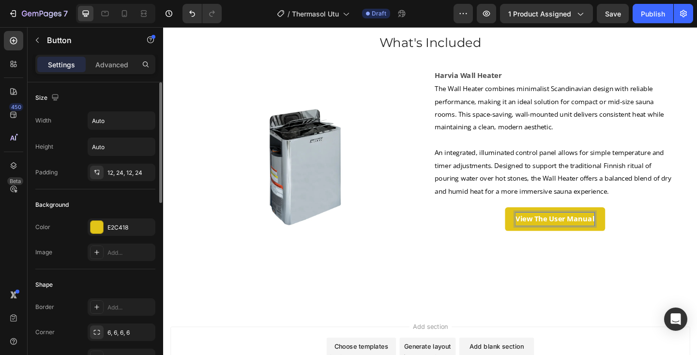
click at [535, 223] on button "View The User Manual" at bounding box center [589, 236] width 109 height 26
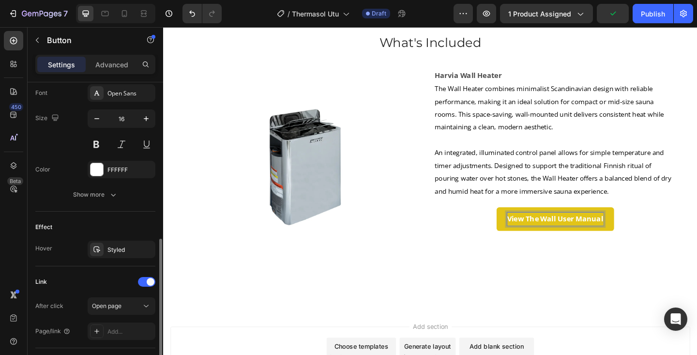
scroll to position [444, 0]
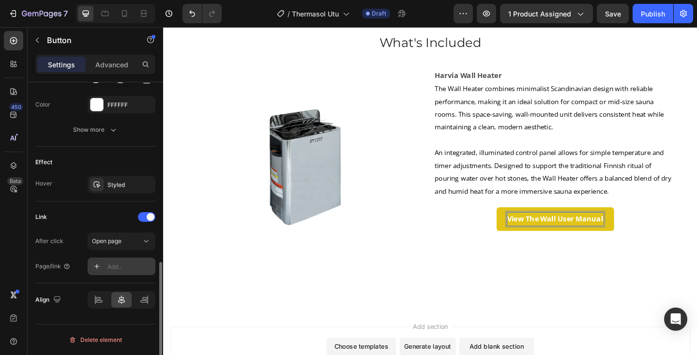
click at [95, 267] on icon at bounding box center [97, 266] width 8 height 8
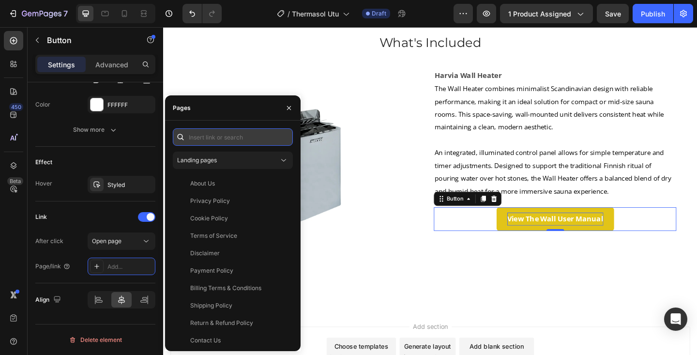
click at [213, 139] on input "text" at bounding box center [233, 136] width 120 height 17
paste input "https://cdn.shopify.com/s/files/1/0914/5958/4370/files/Harvia_The_Wall_Heater_M…"
type input "https://cdn.shopify.com/s/files/1/0914/5958/4370/files/Harvia_The_Wall_Heater_M…"
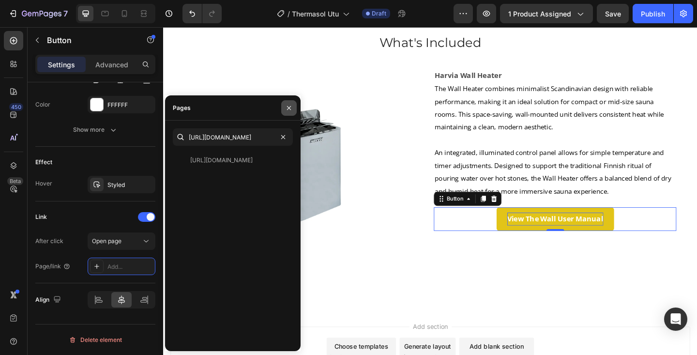
click at [290, 108] on icon "button" at bounding box center [289, 108] width 8 height 8
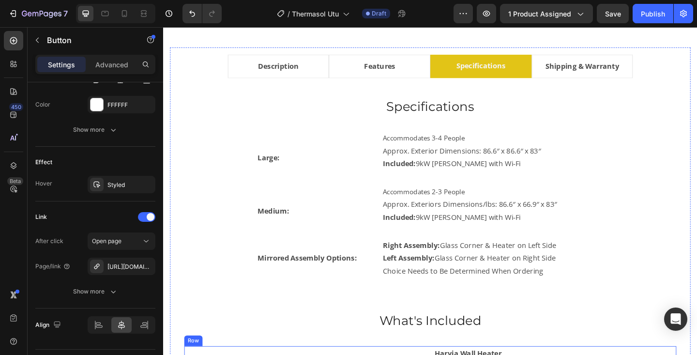
scroll to position [560, 0]
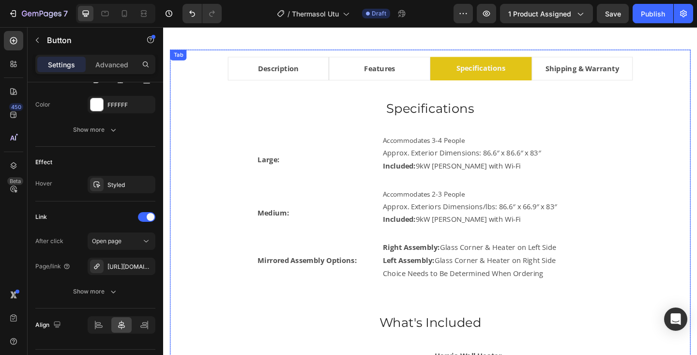
click at [426, 74] on li "Features" at bounding box center [398, 73] width 110 height 26
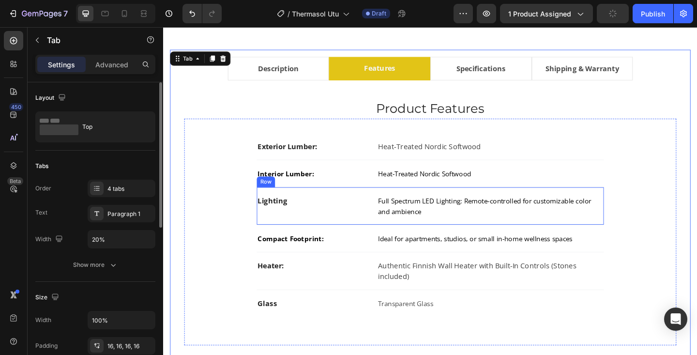
scroll to position [663, 0]
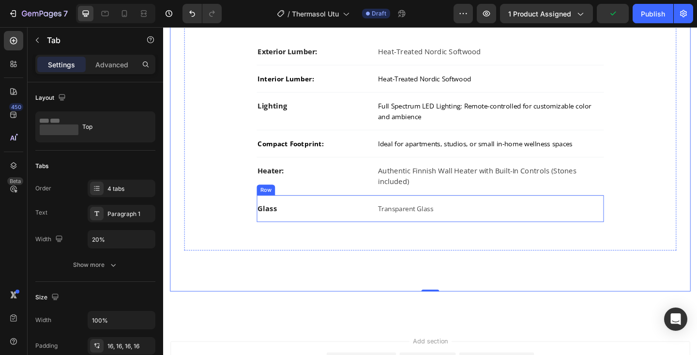
click at [390, 216] on div "Glass Text block Transparent Glass Text block Row" at bounding box center [454, 224] width 378 height 29
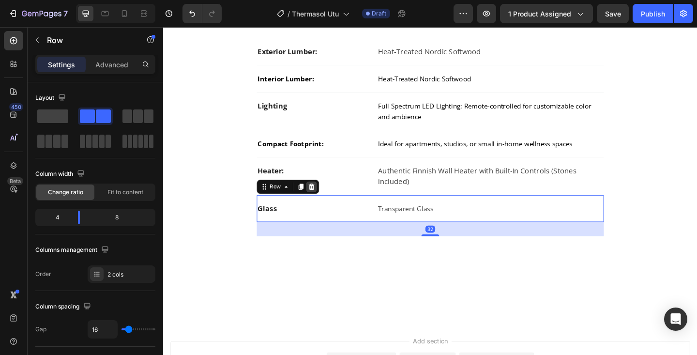
click at [323, 202] on icon at bounding box center [324, 201] width 6 height 7
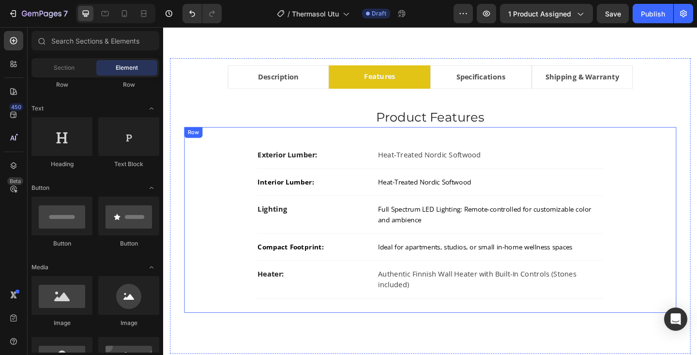
scroll to position [550, 0]
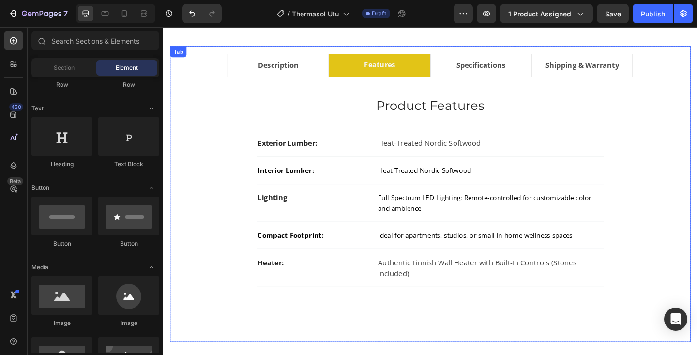
click at [552, 67] on li "Specifications" at bounding box center [509, 69] width 110 height 26
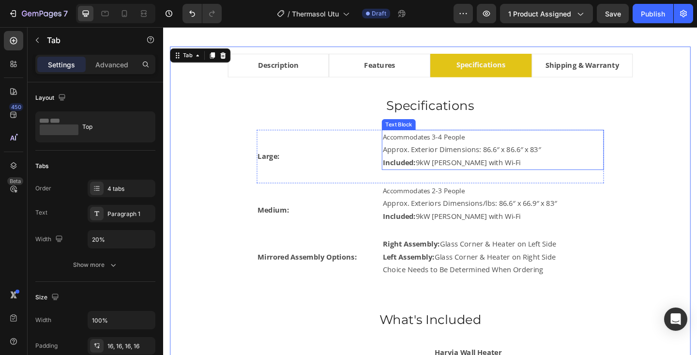
click at [515, 159] on p "Approx. Exterior Dimensions: 86.6″ x 86.6″ x 83″" at bounding box center [522, 160] width 240 height 14
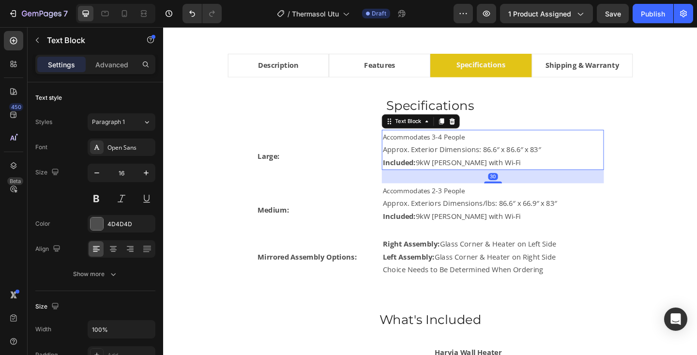
click at [515, 159] on p "Approx. Exterior Dimensions: 86.6″ x 86.6″ x 83″" at bounding box center [522, 160] width 240 height 14
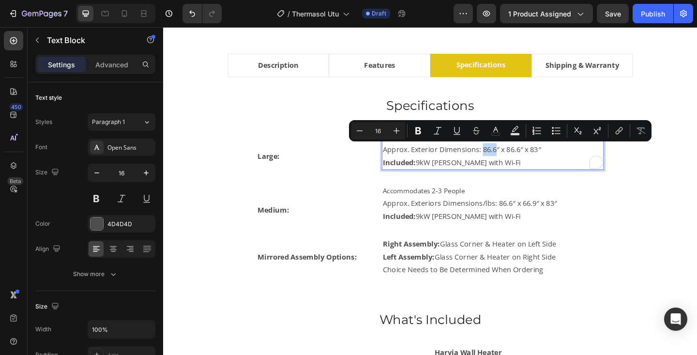
click at [510, 160] on p "Approx. Exterior Dimensions: 86.6″ x 86.6″ x 83″" at bounding box center [522, 160] width 240 height 14
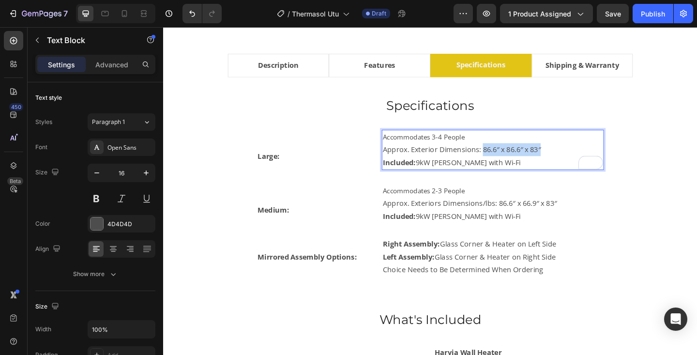
drag, startPoint x: 510, startPoint y: 160, endPoint x: 580, endPoint y: 160, distance: 69.7
click at [580, 160] on p "Approx. Exterior Dimensions: 86.6″ x 86.6″ x 83″" at bounding box center [522, 160] width 240 height 14
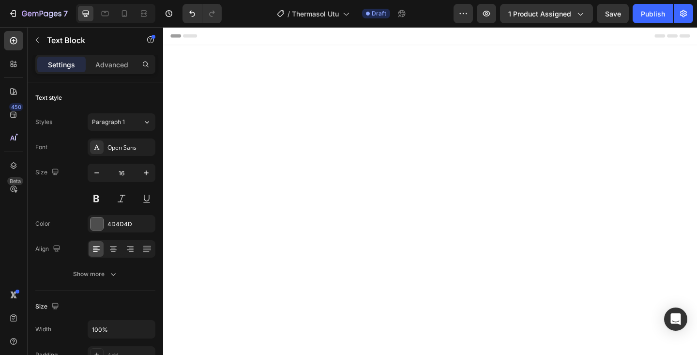
scroll to position [550, 0]
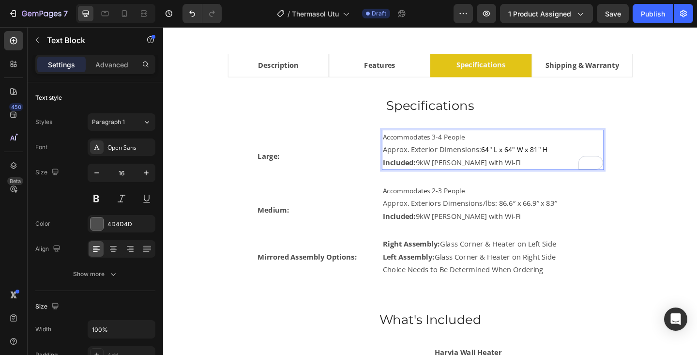
click at [460, 148] on span "Accommodates 3-4 People" at bounding box center [446, 147] width 89 height 10
click at [467, 148] on span "Accommodates 3-4 People" at bounding box center [446, 147] width 89 height 10
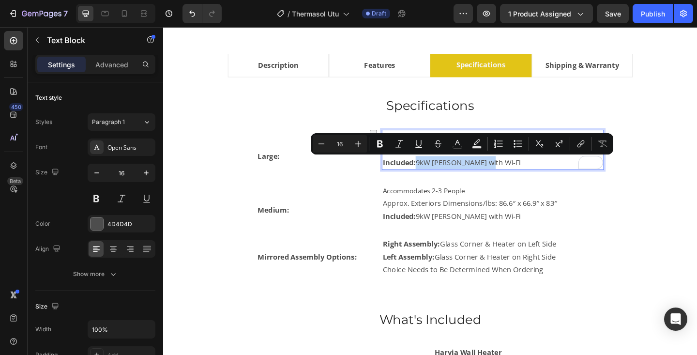
drag, startPoint x: 440, startPoint y: 177, endPoint x: 511, endPoint y: 173, distance: 71.3
click at [511, 173] on p "Included: 9kW Virta with Wi-Fi" at bounding box center [522, 175] width 240 height 14
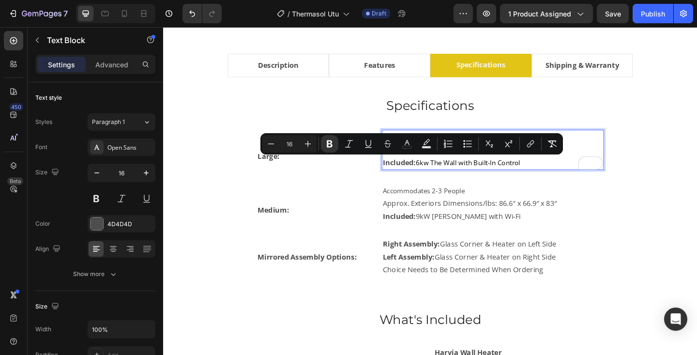
drag, startPoint x: 440, startPoint y: 175, endPoint x: 402, endPoint y: 175, distance: 37.3
click at [402, 175] on p "Included: 6kw The Wall with Built-In Control" at bounding box center [522, 175] width 240 height 14
click at [333, 143] on icon "Editor contextual toolbar" at bounding box center [330, 144] width 10 height 10
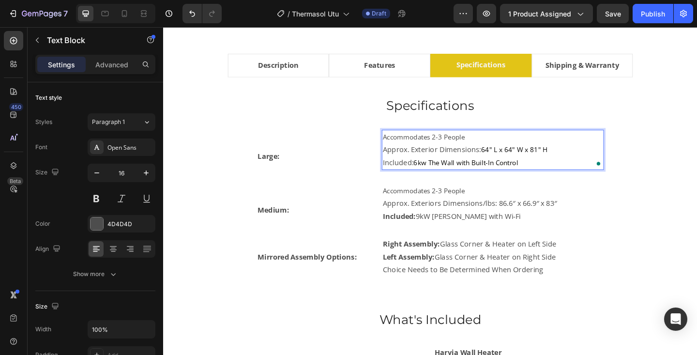
click at [454, 173] on span "6kw The Wall with Built-In Control" at bounding box center [492, 174] width 114 height 10
click at [523, 180] on p "Included: 6kw The Wall with Built-In Control" at bounding box center [522, 175] width 240 height 14
drag, startPoint x: 552, startPoint y: 177, endPoint x: 438, endPoint y: 179, distance: 114.3
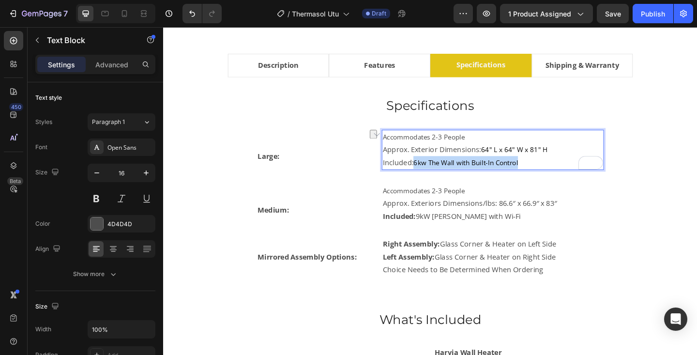
click at [438, 179] on p "Included: 6kw The Wall with Built-In Control" at bounding box center [522, 175] width 240 height 14
click at [465, 176] on span "6kw The Wall with Built-In Control" at bounding box center [492, 174] width 114 height 10
click at [420, 145] on span "Accommodates 2-3 People" at bounding box center [446, 147] width 89 height 10
click at [421, 159] on p "Approx. Exterior Dimensions: 64" L x 64" W x 81" H" at bounding box center [522, 160] width 240 height 14
drag, startPoint x: 421, startPoint y: 159, endPoint x: 478, endPoint y: 159, distance: 56.6
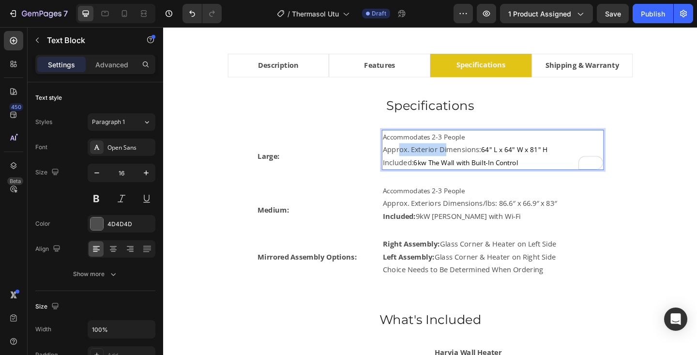
click at [478, 159] on p "Approx. Exterior Dimensions: 64" L x 64" W x 81" H" at bounding box center [522, 160] width 240 height 14
click at [502, 163] on p "Approx. Exterior Dimensions: 64" L x 64" W x 81" H" at bounding box center [522, 160] width 240 height 14
click at [474, 174] on span "6kw The Wall with Built-In Control" at bounding box center [492, 174] width 114 height 10
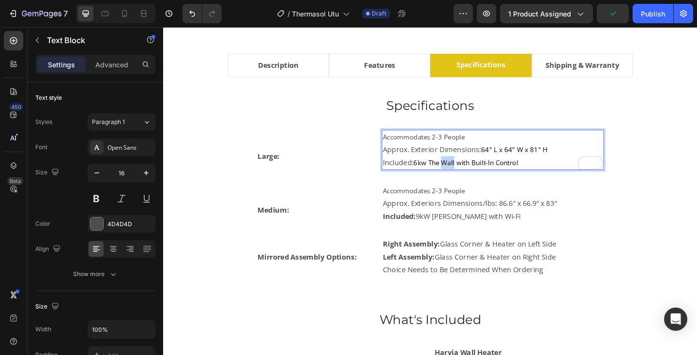
click at [474, 174] on span "6kw The Wall with Built-In Control" at bounding box center [492, 174] width 114 height 10
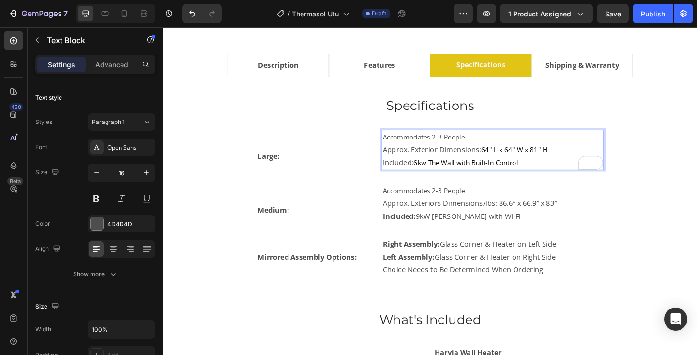
click at [556, 176] on p "Included: 6kw The Wall with Built-In Control" at bounding box center [522, 175] width 240 height 14
click at [486, 164] on p "Approx. Exterior Dimensions: 64" L x 64" W x 81" H" at bounding box center [522, 160] width 240 height 14
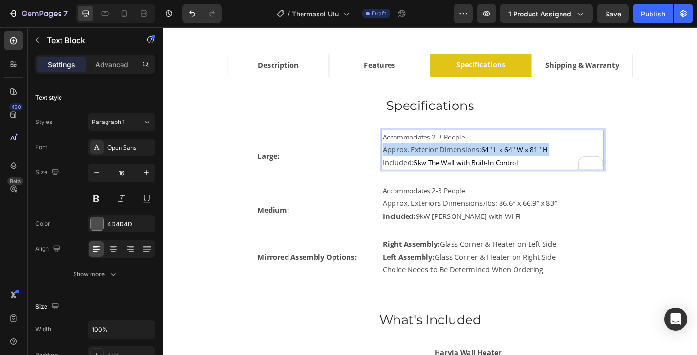
click at [486, 164] on p "Approx. Exterior Dimensions: 64" L x 64" W x 81" H" at bounding box center [522, 160] width 240 height 14
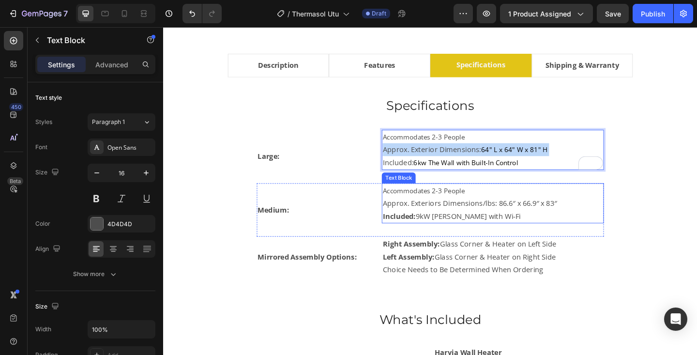
click at [497, 205] on p "Accommodates 2-3 People" at bounding box center [522, 205] width 240 height 14
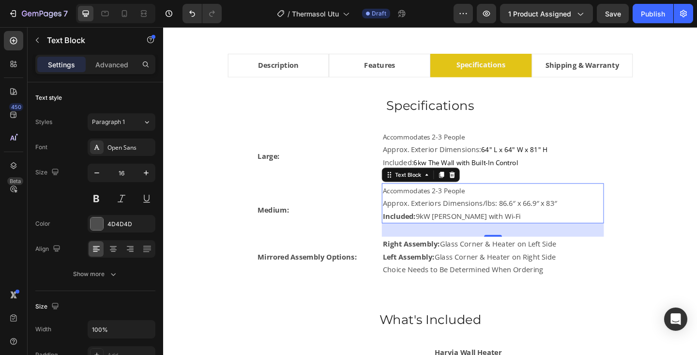
click at [462, 206] on span "Accommodates 2-3 People" at bounding box center [446, 205] width 89 height 10
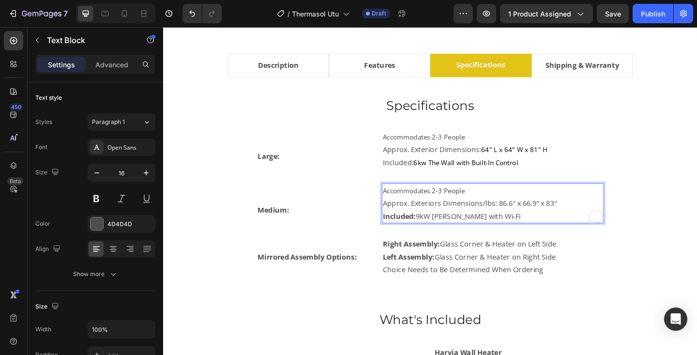
click at [462, 206] on span "Accommodates 2-3 People" at bounding box center [446, 205] width 89 height 10
click at [464, 223] on p "Approx. Exteriors Dimensions/lbs: 86.6″ x 66.9″ x 83″" at bounding box center [522, 219] width 240 height 14
click at [517, 222] on p "Approx. Exterior Dimensions/lbs: 86.6″ x 66.9″ x 83″" at bounding box center [522, 219] width 240 height 14
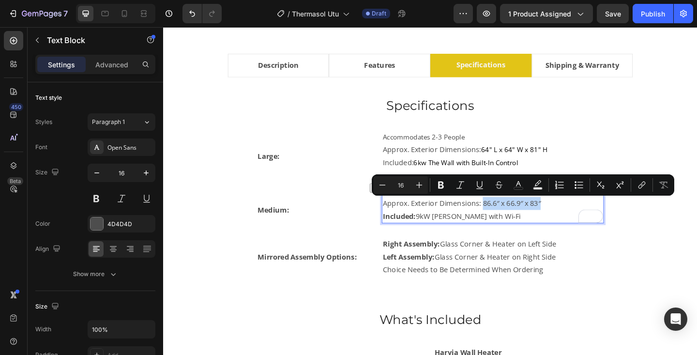
drag, startPoint x: 510, startPoint y: 221, endPoint x: 577, endPoint y: 216, distance: 66.5
click at [577, 216] on p "Approx. Exterior Dimensions: 86.6″ x 66.9″ x 83″" at bounding box center [522, 219] width 240 height 14
type input "15"
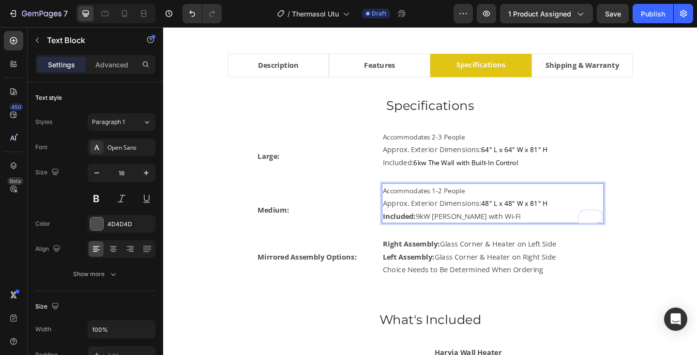
click at [535, 211] on p "Accommodates 1-2 People" at bounding box center [522, 205] width 240 height 14
click at [535, 220] on span "48" L x 48" W x 81" H" at bounding box center [545, 219] width 72 height 10
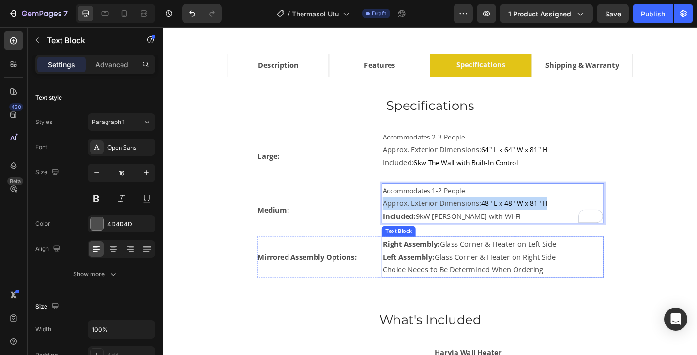
click at [503, 276] on p "Left Assembly: Glass Corner & Heater on Right Side" at bounding box center [522, 277] width 240 height 14
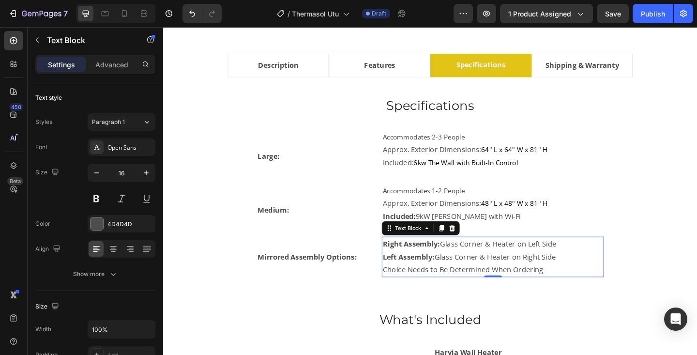
click at [503, 276] on p "Left Assembly: Glass Corner & Heater on Right Side" at bounding box center [522, 277] width 240 height 14
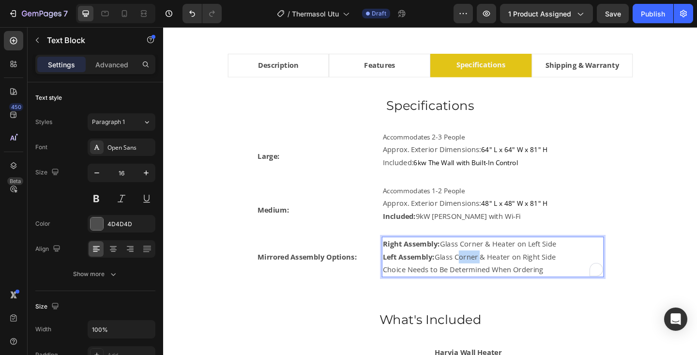
click at [503, 276] on p "Left Assembly: Glass Corner & Heater on Right Side" at bounding box center [522, 277] width 240 height 14
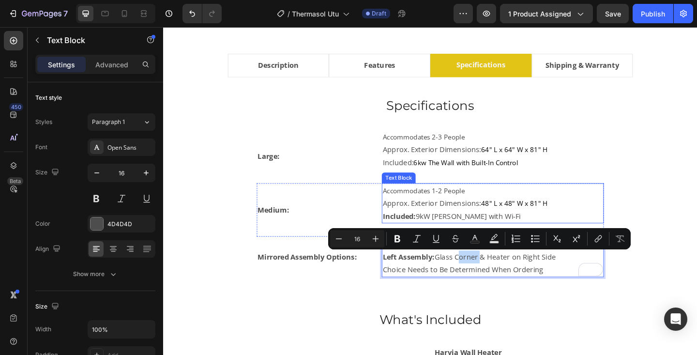
click at [516, 219] on span "48" L x 48" W x 81" H" at bounding box center [545, 219] width 72 height 10
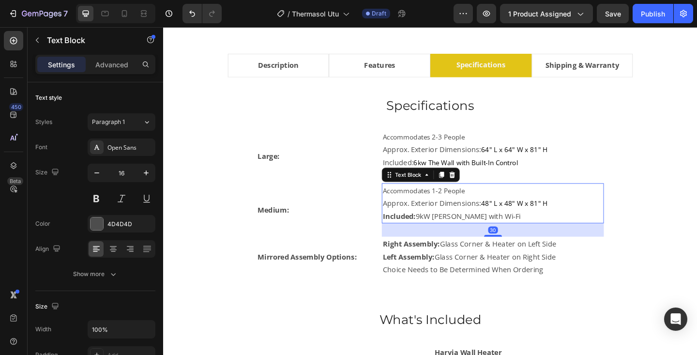
click at [516, 219] on span "48" L x 48" W x 81" H" at bounding box center [545, 219] width 72 height 10
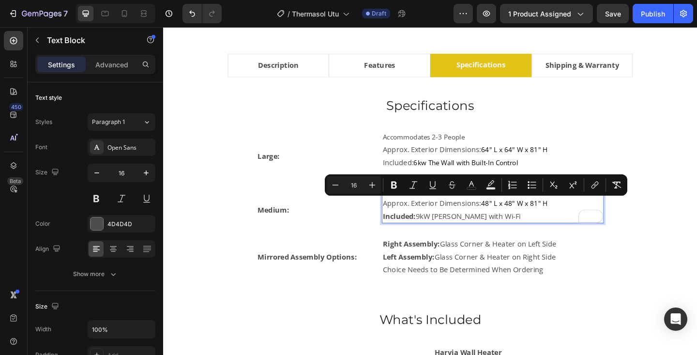
click at [494, 227] on p "Included: 9kW Virta with Wi-Fi" at bounding box center [522, 233] width 240 height 14
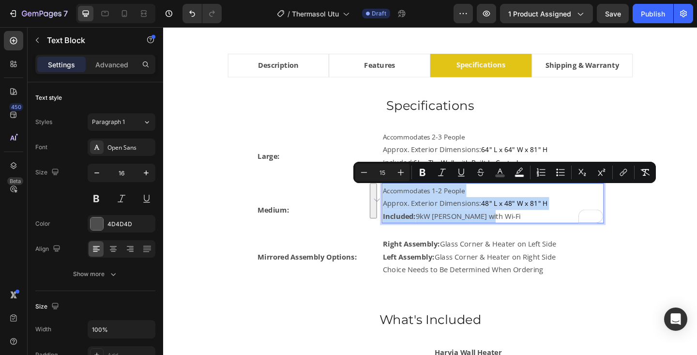
drag, startPoint x: 513, startPoint y: 232, endPoint x: 401, endPoint y: 201, distance: 115.4
click at [401, 201] on div "Accommodates 1-2 People Approx. Exterior Dimensions: 48" L x 48" W x 81" H Incl…" at bounding box center [522, 219] width 242 height 44
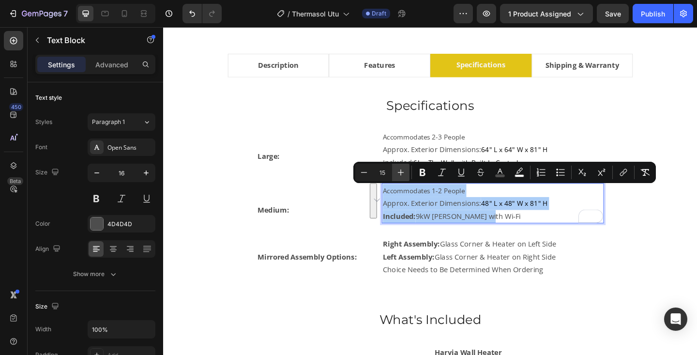
click at [397, 170] on icon "Editor contextual toolbar" at bounding box center [401, 173] width 10 height 10
click at [382, 174] on input "16" at bounding box center [382, 173] width 19 height 12
type input "16"
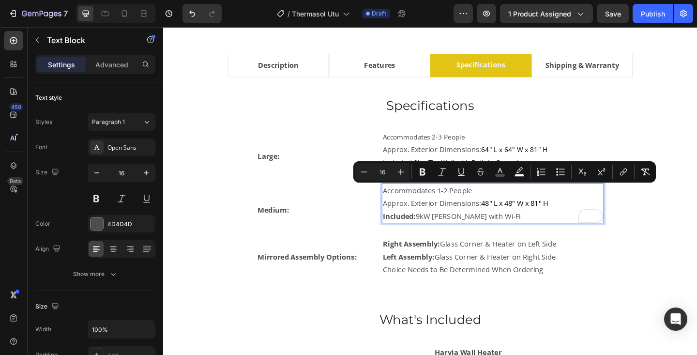
click at [540, 233] on p "Included: 9kW Virta with Wi-Fi" at bounding box center [522, 233] width 240 height 14
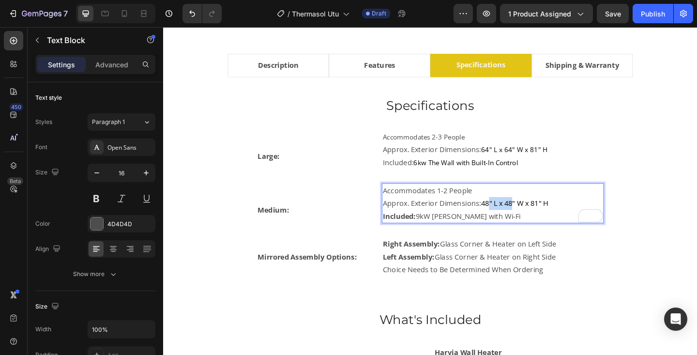
drag, startPoint x: 519, startPoint y: 217, endPoint x: 544, endPoint y: 217, distance: 24.2
click at [544, 217] on span "48" L x 48" W x 81" H" at bounding box center [545, 218] width 73 height 11
click at [551, 227] on p "Included: 9kW Virta with Wi-Fi" at bounding box center [522, 233] width 240 height 14
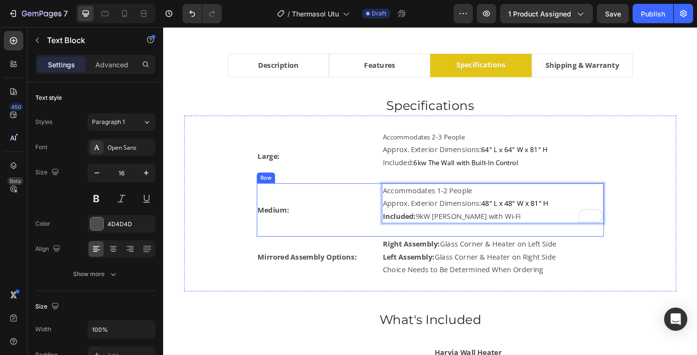
drag, startPoint x: 439, startPoint y: 235, endPoint x: 399, endPoint y: 232, distance: 39.8
click at [399, 232] on div "Medium: Text Block Accommodates 1-2 People Approx. Exterior Dimensions: 48" L x…" at bounding box center [454, 226] width 378 height 58
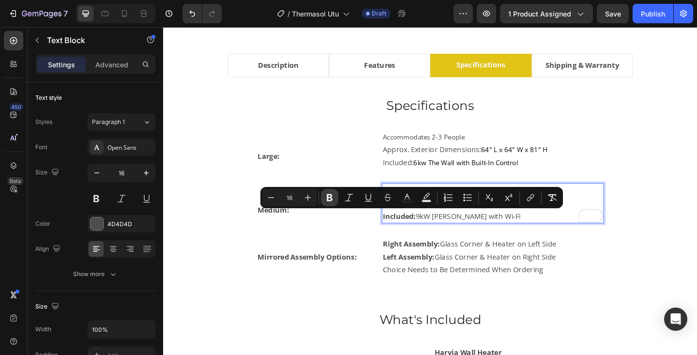
click at [333, 198] on icon "Editor contextual toolbar" at bounding box center [330, 198] width 10 height 10
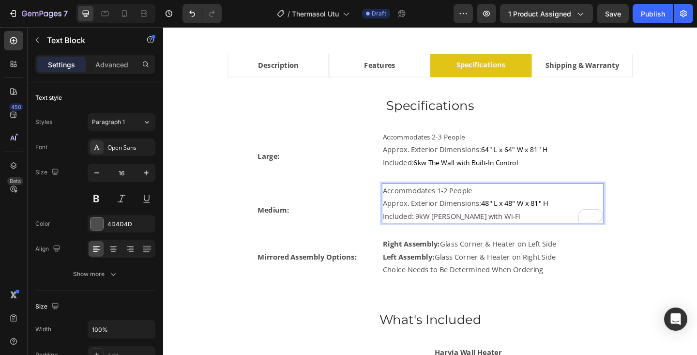
click at [445, 230] on span "Included: 9kW Virta with Wi-Fi" at bounding box center [477, 233] width 150 height 11
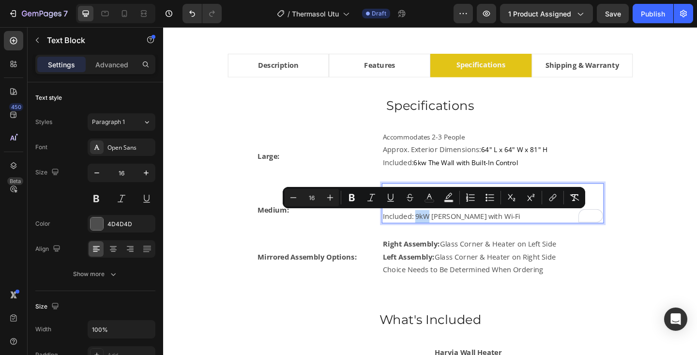
click at [439, 232] on span "Included: 9kW Virta with Wi-Fi" at bounding box center [477, 233] width 150 height 11
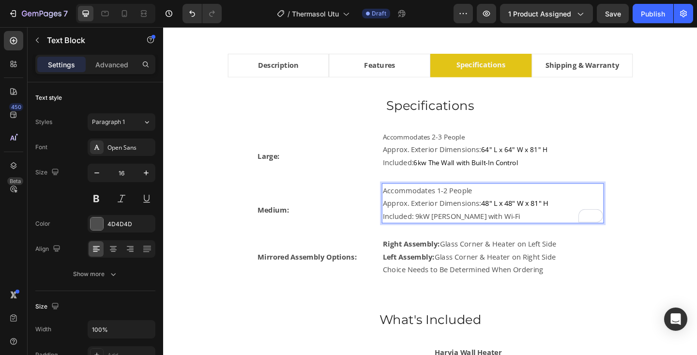
drag, startPoint x: 439, startPoint y: 235, endPoint x: 526, endPoint y: 236, distance: 87.1
click at [526, 236] on p "Included: 9kW Virta with Wi-Fi" at bounding box center [522, 233] width 240 height 14
drag, startPoint x: 438, startPoint y: 234, endPoint x: 522, endPoint y: 229, distance: 84.4
click at [522, 229] on p "Included: 9kW Virta with Wi-Fi" at bounding box center [522, 233] width 240 height 14
click at [472, 233] on span "6kw The Wall with Built-In Control" at bounding box center [492, 233] width 114 height 10
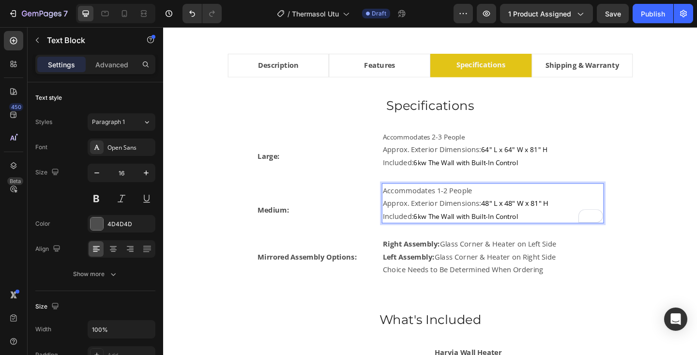
click at [472, 233] on span "6kw The Wall with Built-In Control" at bounding box center [492, 233] width 114 height 10
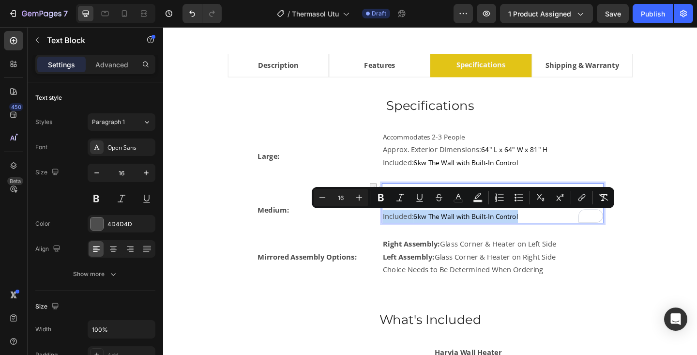
click at [462, 232] on span "6kw The Wall with Built-In Control" at bounding box center [492, 233] width 114 height 10
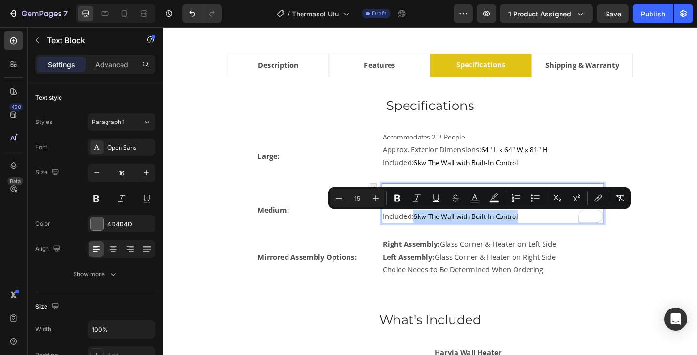
drag, startPoint x: 438, startPoint y: 234, endPoint x: 554, endPoint y: 236, distance: 116.7
click at [554, 236] on p "Included: 6kw The Wall with Built-In Control" at bounding box center [522, 233] width 240 height 14
click at [375, 195] on icon "Editor contextual toolbar" at bounding box center [376, 198] width 10 height 10
type input "16"
click at [536, 236] on span "6kw The Wall with Built-In Control" at bounding box center [496, 233] width 122 height 11
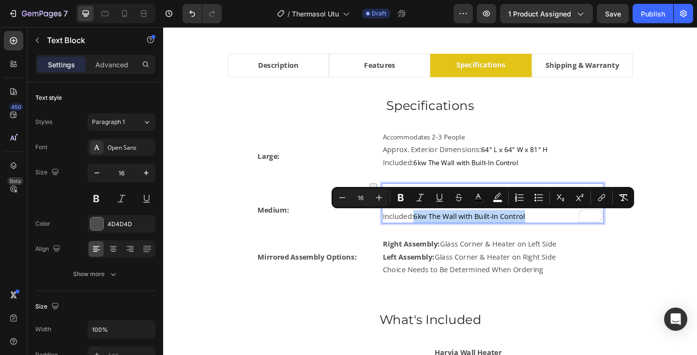
drag, startPoint x: 436, startPoint y: 233, endPoint x: 561, endPoint y: 233, distance: 124.9
click at [561, 233] on p "Included: 6kw The Wall with Built-In Control" at bounding box center [522, 233] width 240 height 14
click at [482, 199] on icon "Editor contextual toolbar" at bounding box center [478, 198] width 10 height 10
type input "000000"
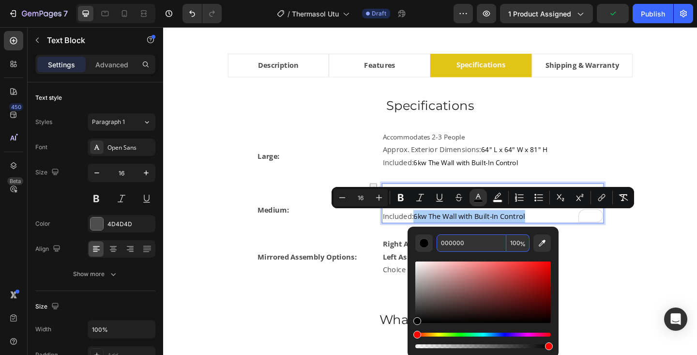
click at [479, 244] on input "000000" at bounding box center [472, 242] width 70 height 17
type input "424242"
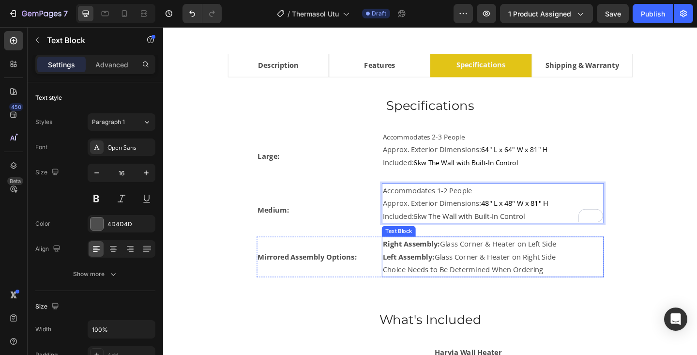
click at [563, 290] on p "Choice Needs to Be Determined When Ordering" at bounding box center [522, 291] width 240 height 14
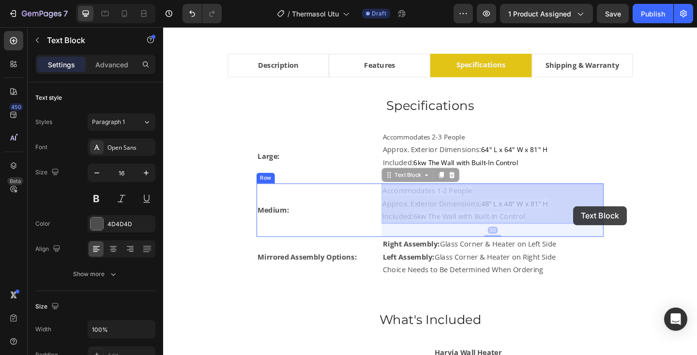
drag, startPoint x: 510, startPoint y: 219, endPoint x: 610, endPoint y: 222, distance: 99.8
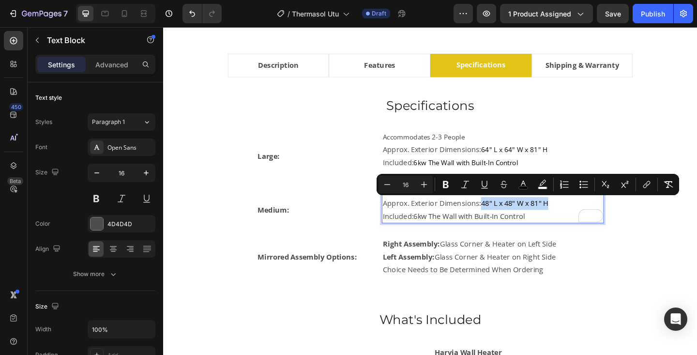
drag, startPoint x: 509, startPoint y: 219, endPoint x: 585, endPoint y: 219, distance: 76.0
click at [522, 190] on button "color" at bounding box center [523, 184] width 17 height 17
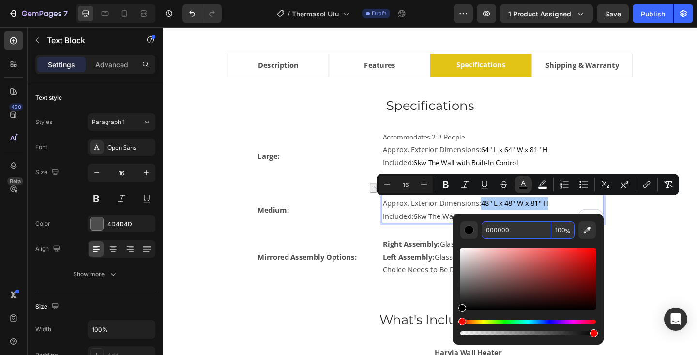
click at [497, 230] on input "000000" at bounding box center [517, 229] width 70 height 17
type input "424242"
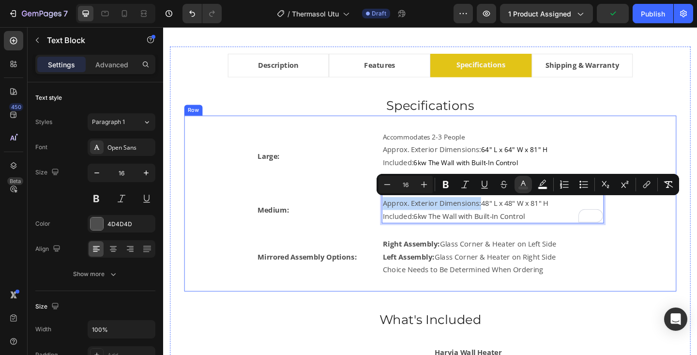
click at [647, 277] on div "Large: Text Block Accommodates 2-3 People Approx. Exterior Dimensions: 64" L x …" at bounding box center [453, 219] width 504 height 160
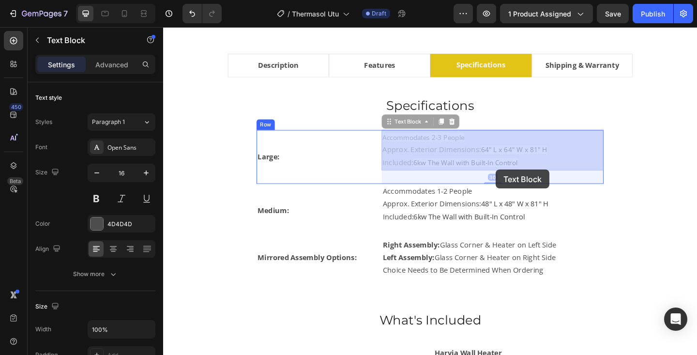
drag, startPoint x: 438, startPoint y: 176, endPoint x: 488, endPoint y: 182, distance: 50.7
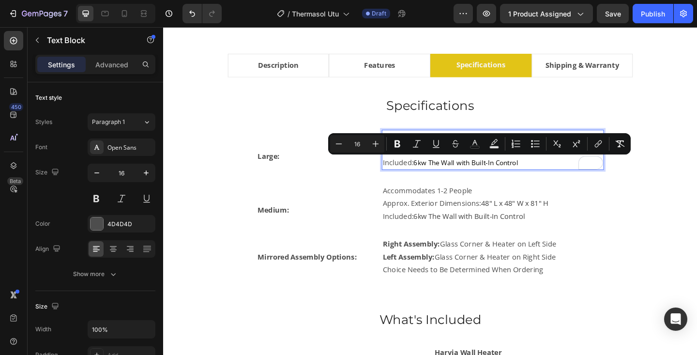
drag, startPoint x: 436, startPoint y: 173, endPoint x: 558, endPoint y: 177, distance: 122.0
click at [360, 144] on input "16" at bounding box center [357, 144] width 19 height 12
type input "16"
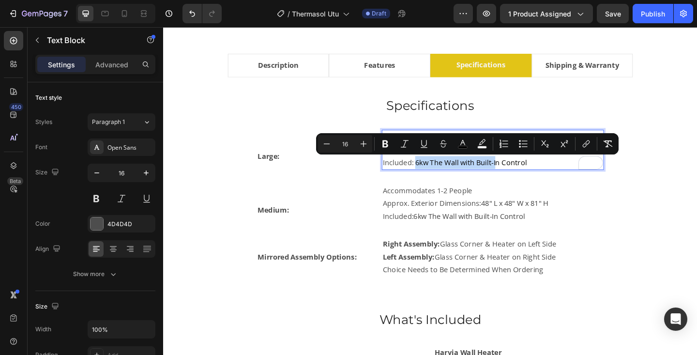
drag, startPoint x: 437, startPoint y: 177, endPoint x: 494, endPoint y: 175, distance: 57.1
click at [524, 176] on span "6kw The Wall with Built-In Control" at bounding box center [498, 174] width 122 height 11
click at [451, 176] on span "6kw The Wall with Built-In Control" at bounding box center [498, 174] width 122 height 11
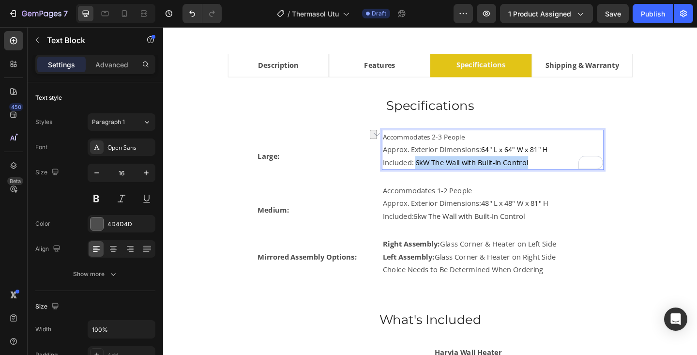
drag, startPoint x: 437, startPoint y: 177, endPoint x: 561, endPoint y: 176, distance: 123.9
click at [561, 176] on p "Included: 6kW The Wall with Built-In Control" at bounding box center [522, 175] width 240 height 14
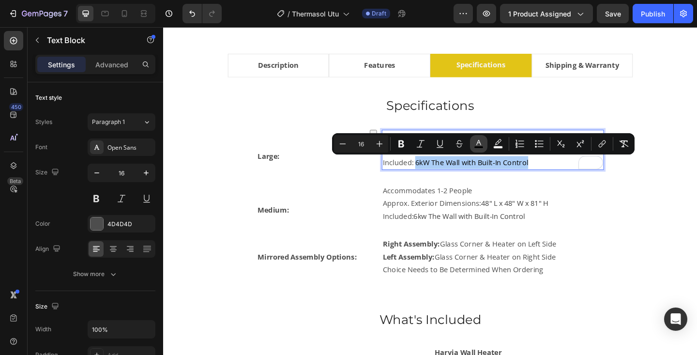
click at [480, 144] on icon "Editor contextual toolbar" at bounding box center [479, 144] width 10 height 10
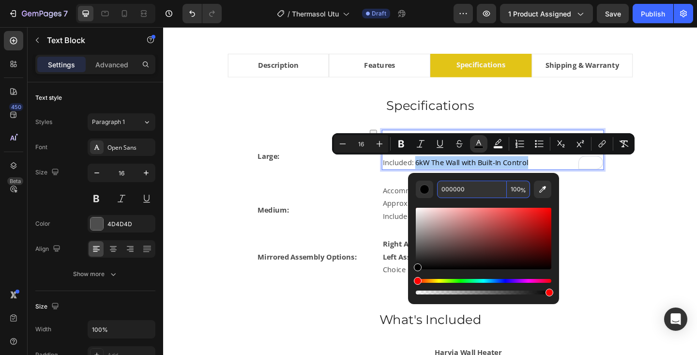
click at [469, 190] on input "000000" at bounding box center [472, 189] width 70 height 17
type input "424242"
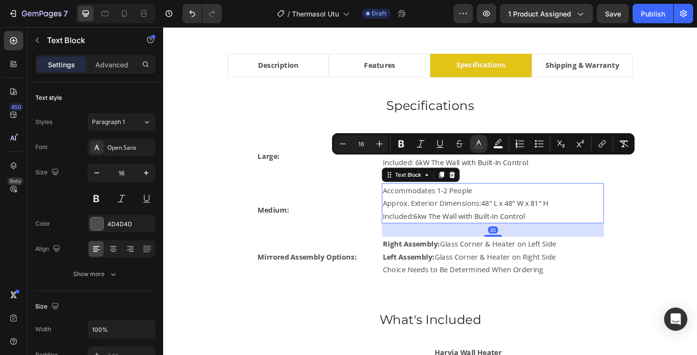
click at [563, 239] on p "Included: 6kw The Wall with Built-In Control" at bounding box center [522, 233] width 240 height 14
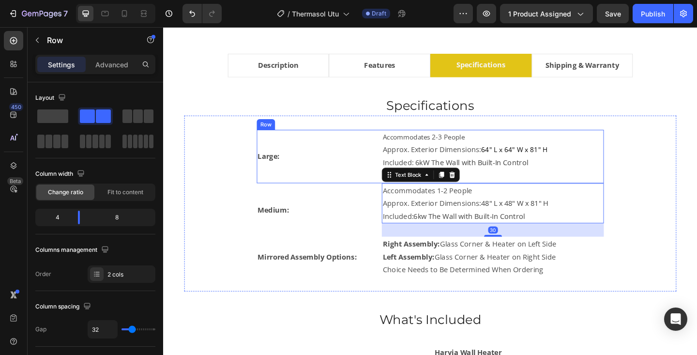
click at [632, 189] on div "Accommodates 2-3 People Approx. Exterior Dimensions: 64" L x 64" W x 81" H Incl…" at bounding box center [522, 168] width 242 height 58
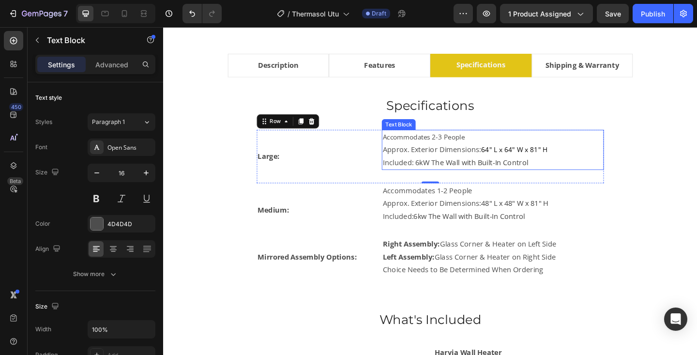
click at [421, 145] on span "Accommodates 2-3 People" at bounding box center [446, 147] width 89 height 10
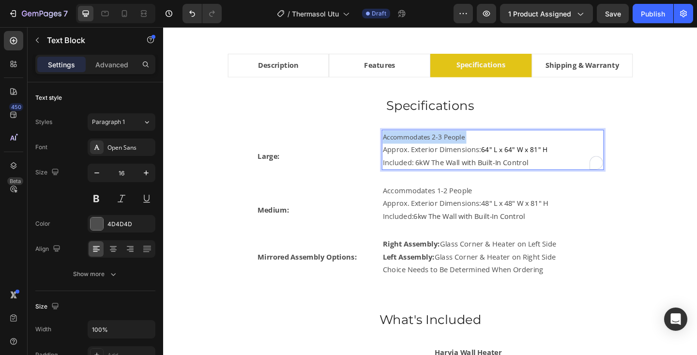
click at [421, 145] on span "Accommodates 2-3 People" at bounding box center [446, 147] width 89 height 10
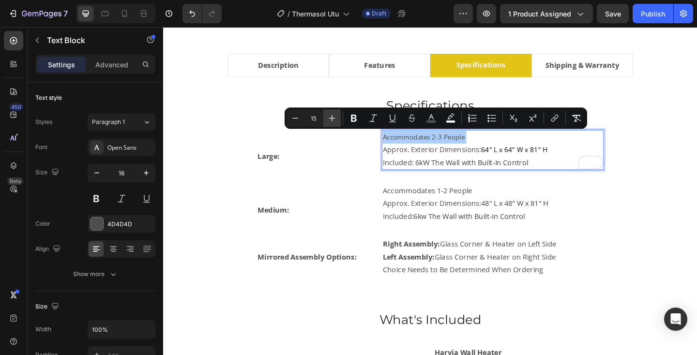
click at [335, 117] on icon "Editor contextual toolbar" at bounding box center [332, 118] width 10 height 10
type input "16"
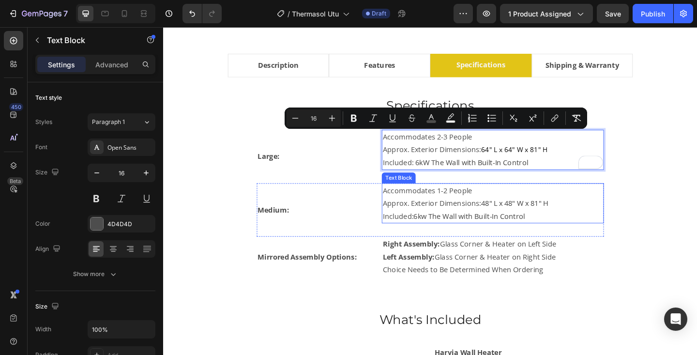
click at [444, 205] on span "Accommodates 1-2 People" at bounding box center [450, 204] width 97 height 11
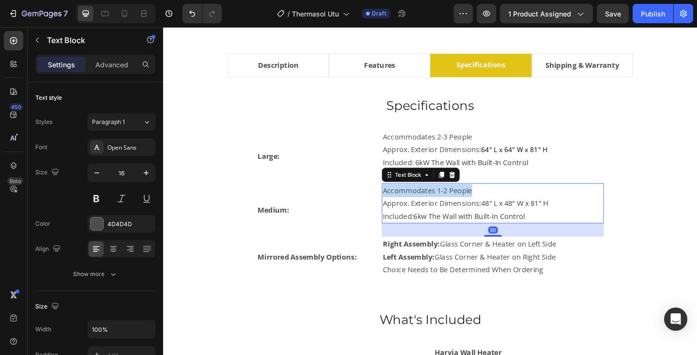
click at [444, 205] on span "Accommodates 1-2 People" at bounding box center [450, 204] width 97 height 11
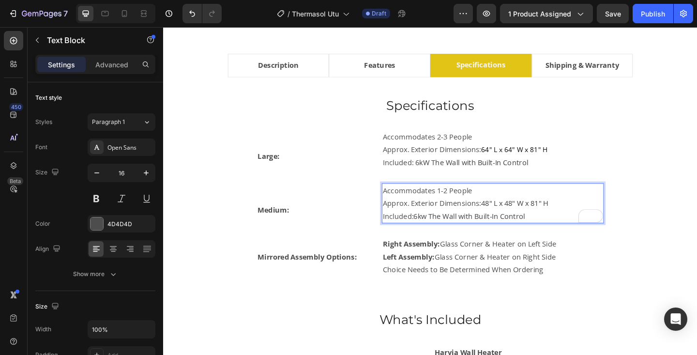
click at [509, 225] on p "Approx. Exterior Dimensions: 48" L x 48" W x 81" H" at bounding box center [522, 219] width 240 height 14
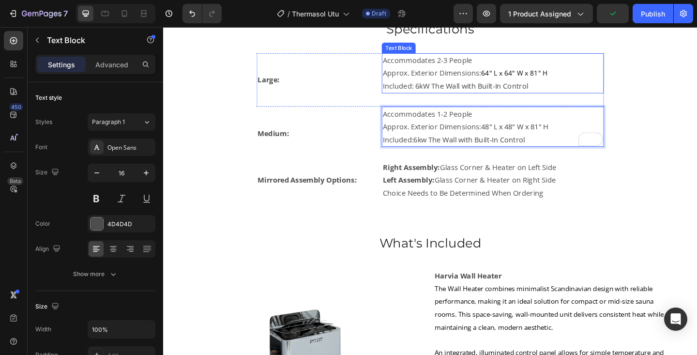
scroll to position [634, 0]
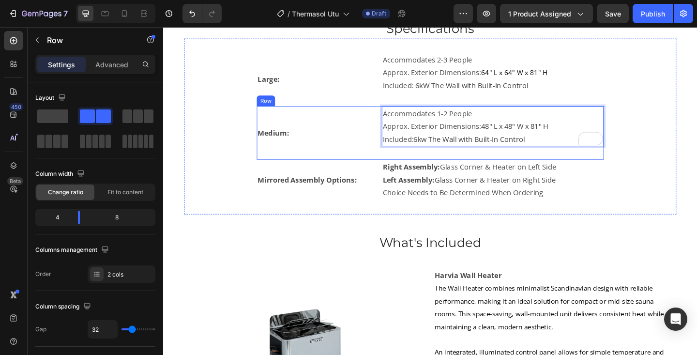
click at [382, 130] on div "Medium: Text Block" at bounding box center [325, 142] width 121 height 58
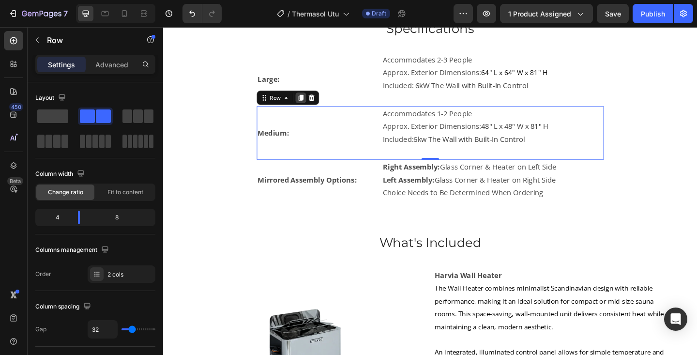
click at [311, 107] on icon at bounding box center [312, 104] width 5 height 7
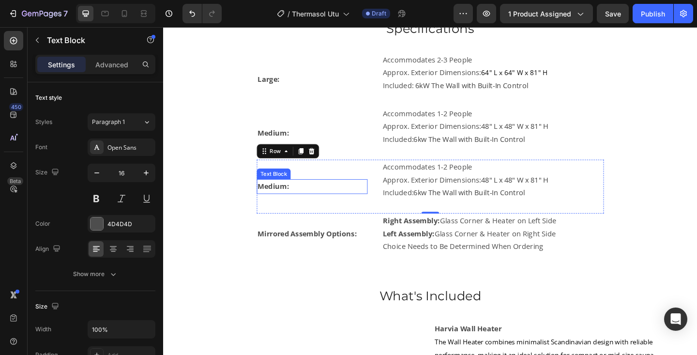
click at [285, 198] on strong "Medium:" at bounding box center [283, 200] width 34 height 11
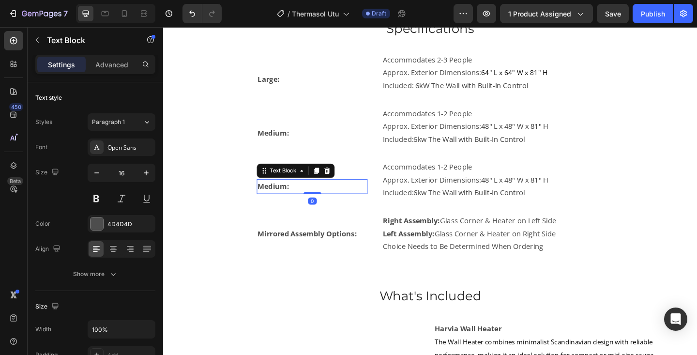
click at [285, 198] on strong "Medium:" at bounding box center [283, 200] width 34 height 11
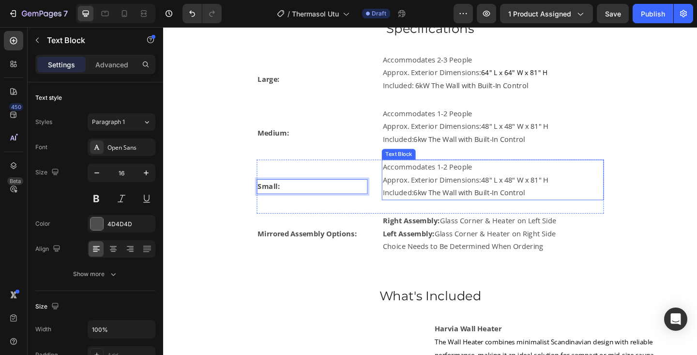
click at [471, 181] on span "Accommodates 1-2 People" at bounding box center [450, 179] width 97 height 11
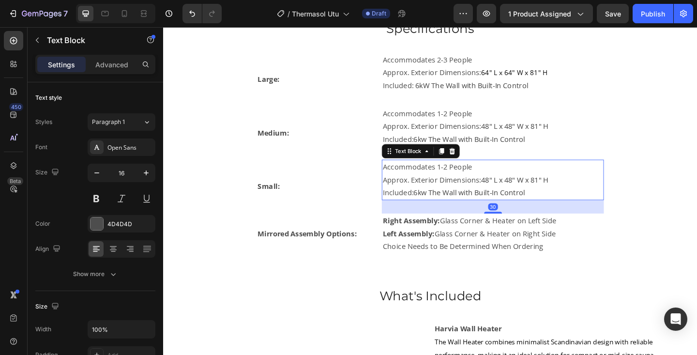
click at [471, 181] on span "Accommodates 1-2 People" at bounding box center [450, 179] width 97 height 11
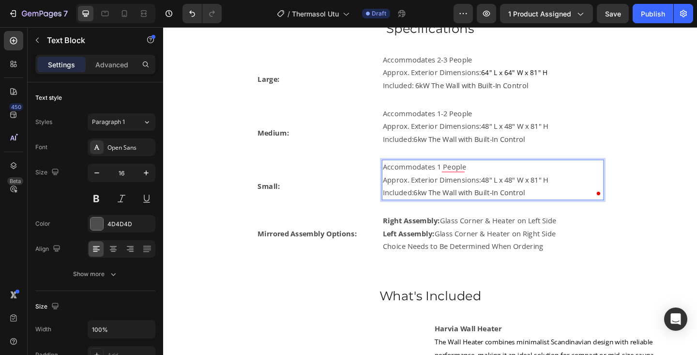
click at [491, 183] on span "Accommodates 1 People" at bounding box center [447, 179] width 91 height 11
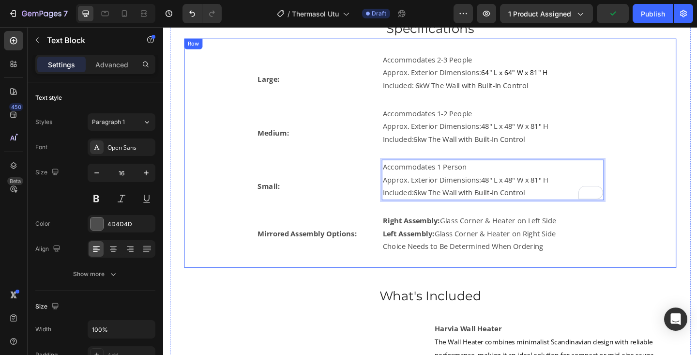
scroll to position [634, 0]
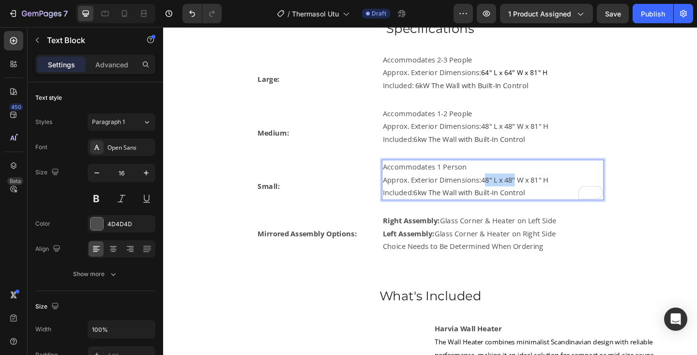
drag, startPoint x: 512, startPoint y: 195, endPoint x: 547, endPoint y: 197, distance: 35.4
click at [547, 197] on span "48" L x 48" W x 81" H" at bounding box center [545, 193] width 73 height 11
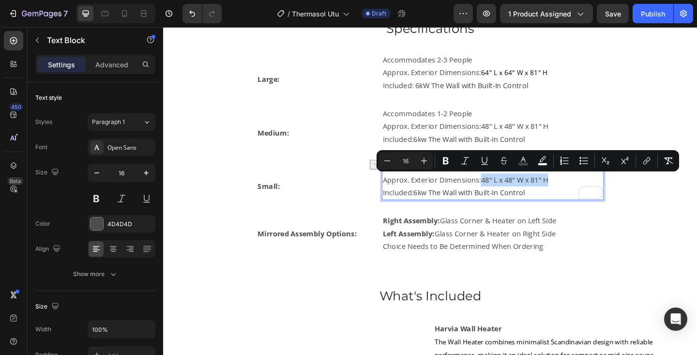
drag, startPoint x: 510, startPoint y: 195, endPoint x: 586, endPoint y: 199, distance: 76.1
click at [586, 199] on p "Approx. Exterior Dimensions: 48" L x 48" W x 81" H" at bounding box center [522, 193] width 240 height 14
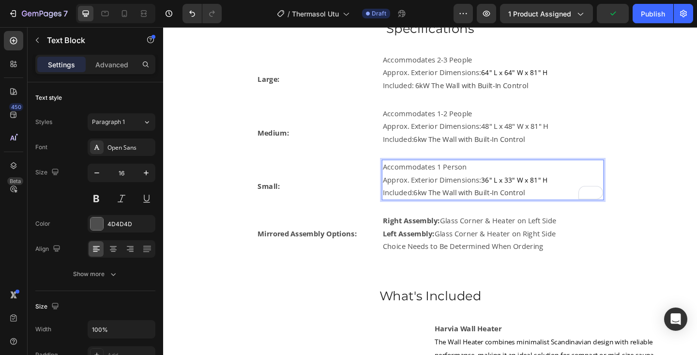
click at [460, 208] on span "6kw The Wall with Built-In Control" at bounding box center [496, 207] width 122 height 11
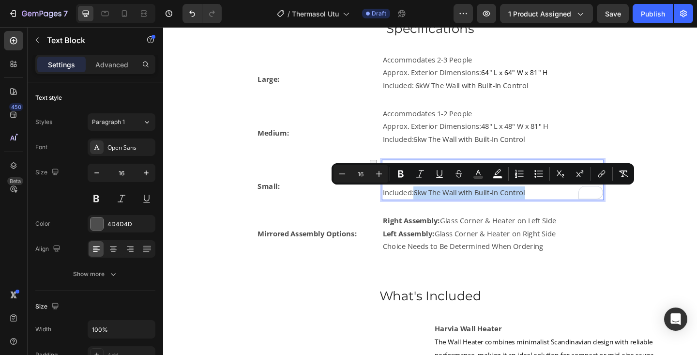
drag, startPoint x: 437, startPoint y: 209, endPoint x: 561, endPoint y: 208, distance: 124.4
click at [561, 208] on p "Included: 6kw The Wall with Built-In Control" at bounding box center [522, 207] width 240 height 14
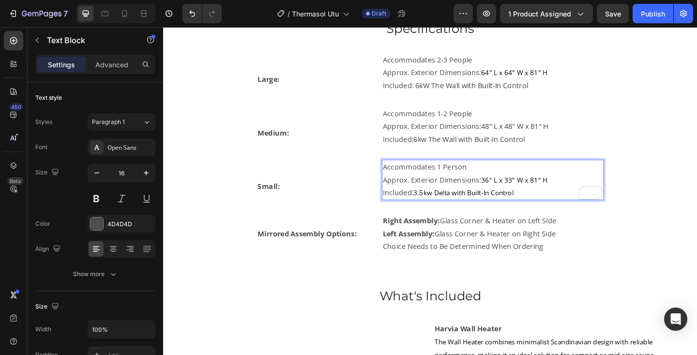
click at [515, 198] on span "36" L x 33" W x 81" H" at bounding box center [545, 193] width 72 height 10
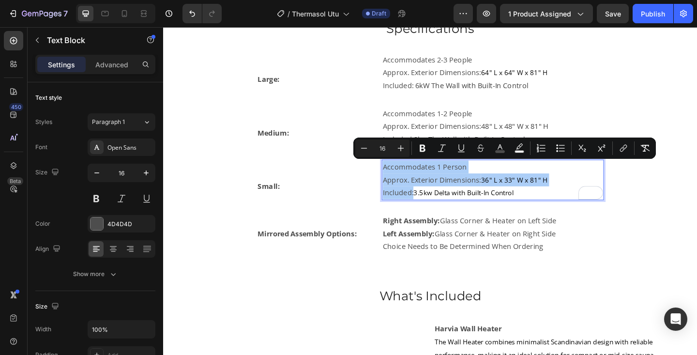
click at [383, 145] on input "16" at bounding box center [382, 148] width 19 height 12
click at [385, 146] on input "16" at bounding box center [382, 148] width 19 height 12
click at [502, 146] on icon "Editor contextual toolbar" at bounding box center [500, 148] width 10 height 10
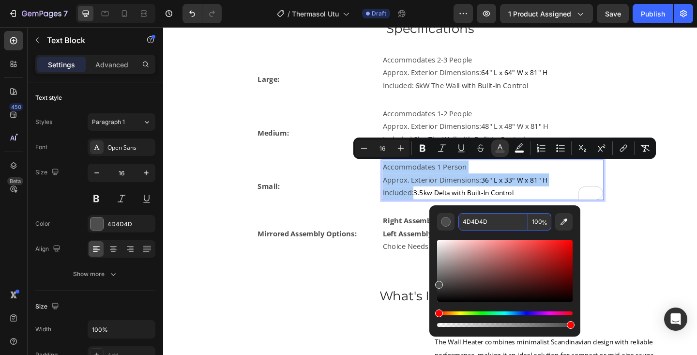
click at [477, 221] on input "4D4D4D" at bounding box center [493, 221] width 70 height 17
type input "424242"
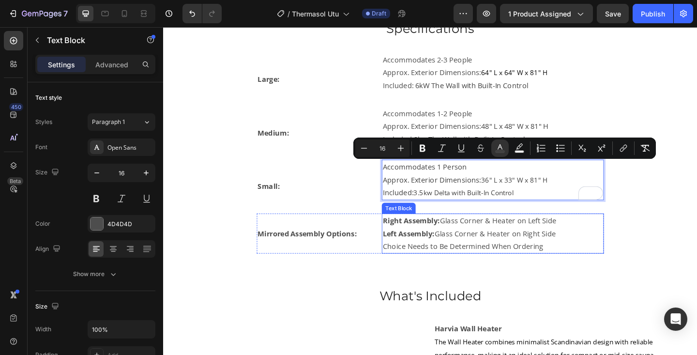
click at [625, 250] on p "Left Assembly: Glass Corner & Heater on Right Side" at bounding box center [522, 252] width 240 height 14
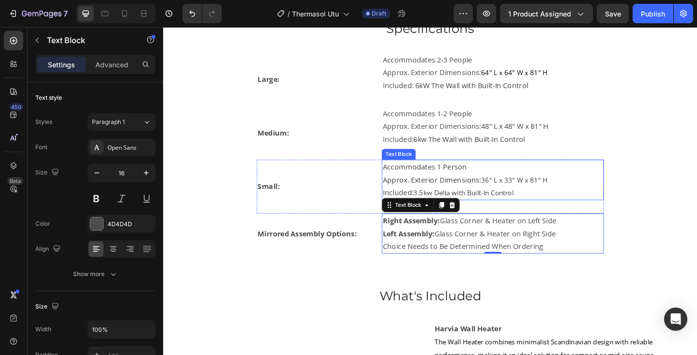
click at [560, 204] on p "Included: 3.5kw Delta with Built-In Control" at bounding box center [522, 207] width 240 height 14
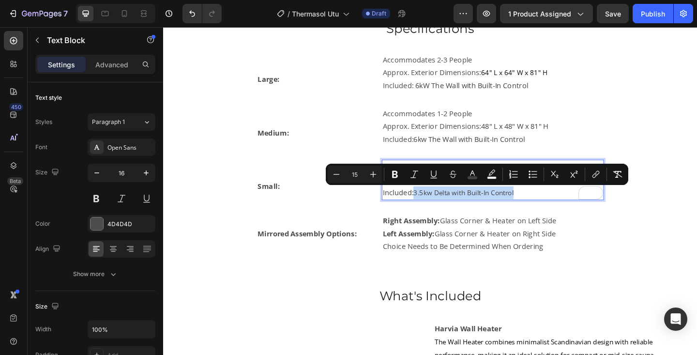
drag, startPoint x: 437, startPoint y: 208, endPoint x: 548, endPoint y: 207, distance: 110.9
click at [377, 175] on icon "Editor contextual toolbar" at bounding box center [373, 174] width 10 height 10
type input "16"
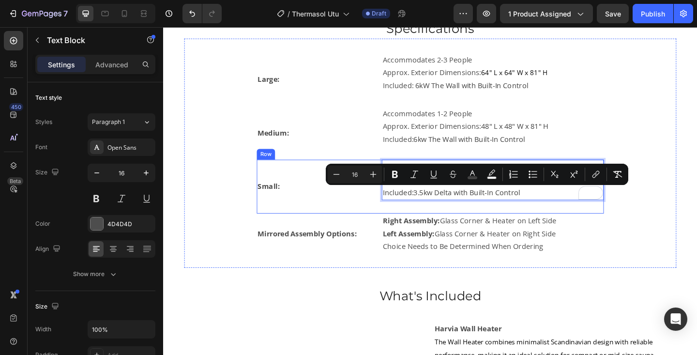
click at [531, 226] on div "Accommodates 1 Person Approx. Exterior Dimensions: 36" L x 33" W x 81" H Includ…" at bounding box center [522, 200] width 242 height 58
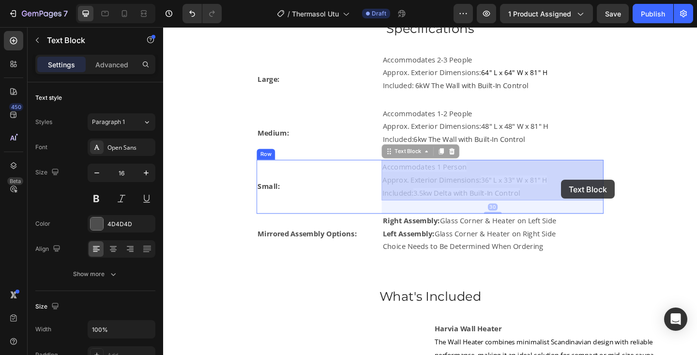
drag, startPoint x: 510, startPoint y: 194, endPoint x: 587, endPoint y: 194, distance: 77.0
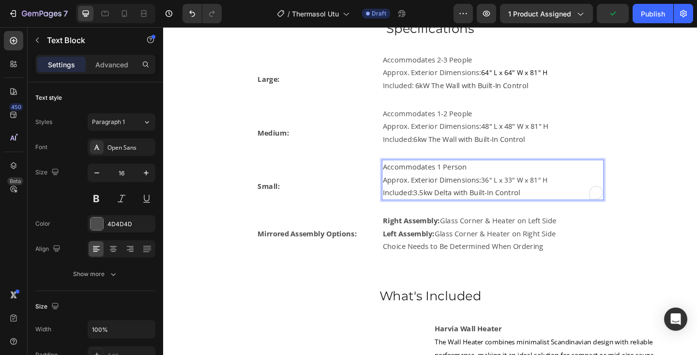
click at [510, 194] on span "36" L x 33" W x 81" H" at bounding box center [545, 193] width 72 height 10
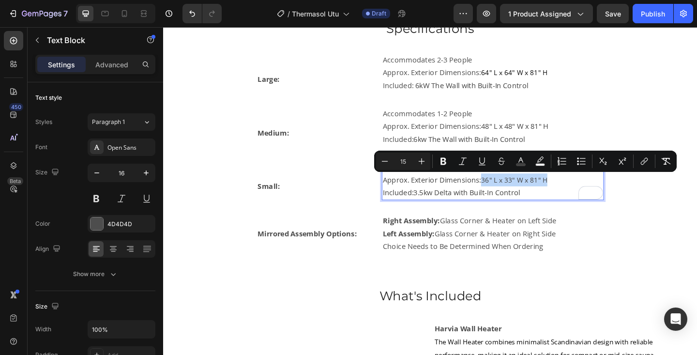
drag, startPoint x: 510, startPoint y: 194, endPoint x: 580, endPoint y: 195, distance: 69.7
click at [580, 195] on p "Approx. Exterior Dimensions: 36" L x 33" W x 81" H" at bounding box center [522, 193] width 240 height 14
click at [423, 164] on icon "Editor contextual toolbar" at bounding box center [422, 161] width 10 height 10
type input "16"
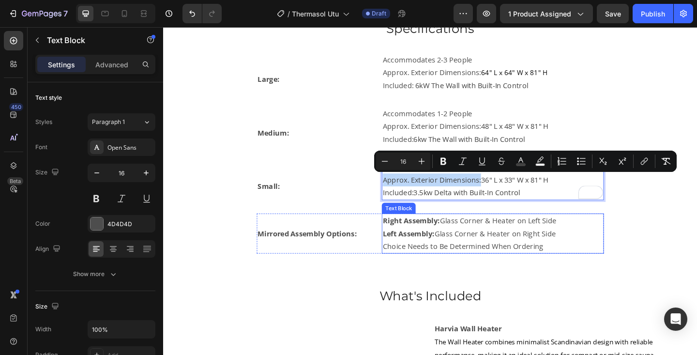
click at [551, 232] on p "Right Assembly: Glass Corner & Heater on Left Side" at bounding box center [522, 238] width 240 height 14
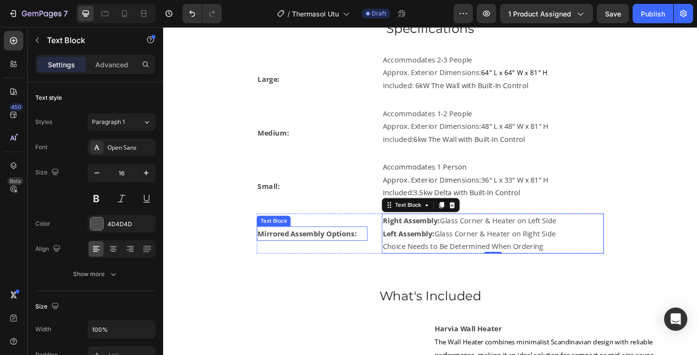
click at [290, 250] on strong "Mirrored Assembly Options:" at bounding box center [320, 251] width 108 height 11
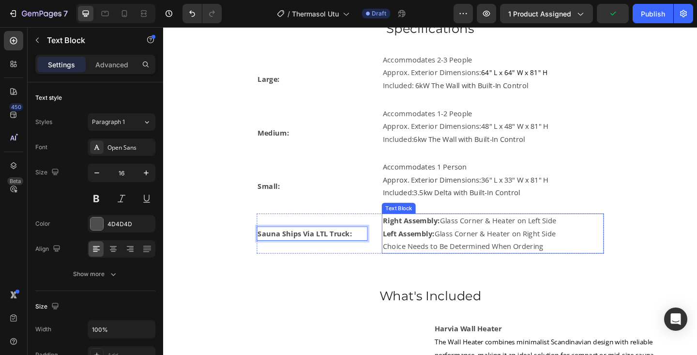
click at [443, 238] on strong "Right Assembly:" at bounding box center [433, 237] width 62 height 11
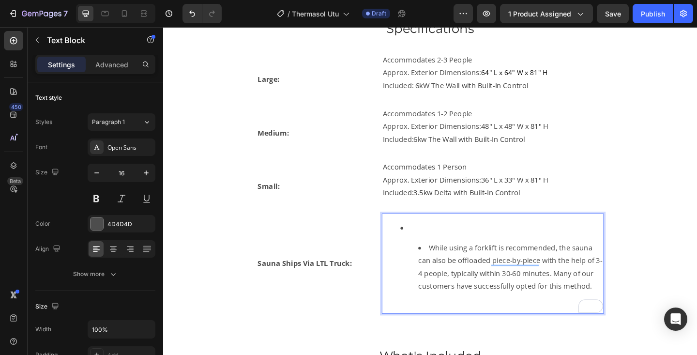
click at [452, 265] on li "While using a forklift is recommended, the sauna can also be offloaded piece-by…" at bounding box center [541, 288] width 201 height 56
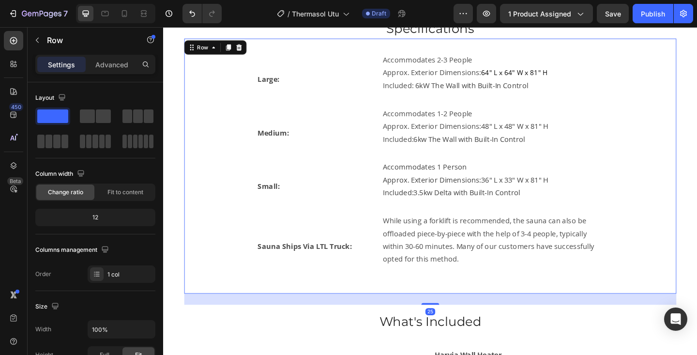
click at [659, 230] on div "Large: Text Block Accommodates 2-3 People Approx. Exterior Dimensions: 64" L x …" at bounding box center [453, 178] width 504 height 246
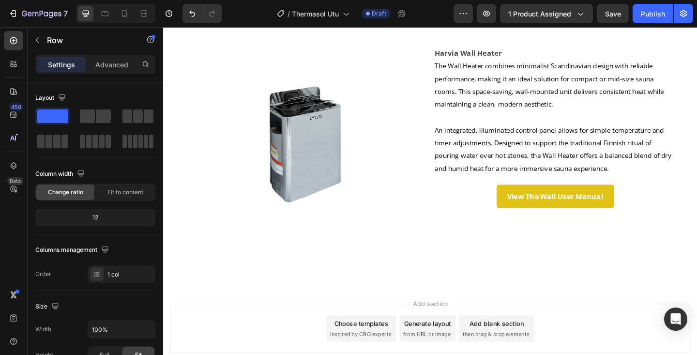
scroll to position [1039, 0]
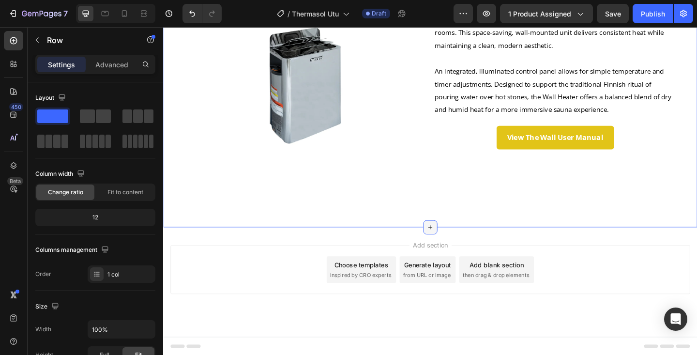
click at [455, 244] on icon at bounding box center [454, 245] width 8 height 8
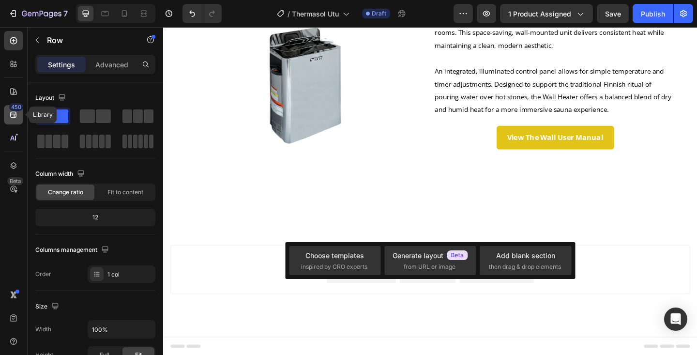
click at [13, 116] on icon at bounding box center [14, 115] width 10 height 10
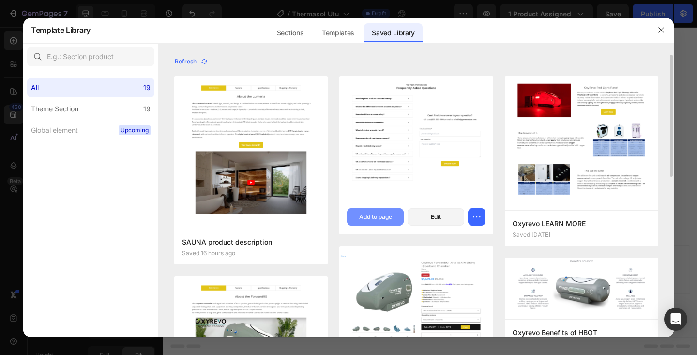
click at [381, 216] on div "Add to page" at bounding box center [375, 217] width 33 height 9
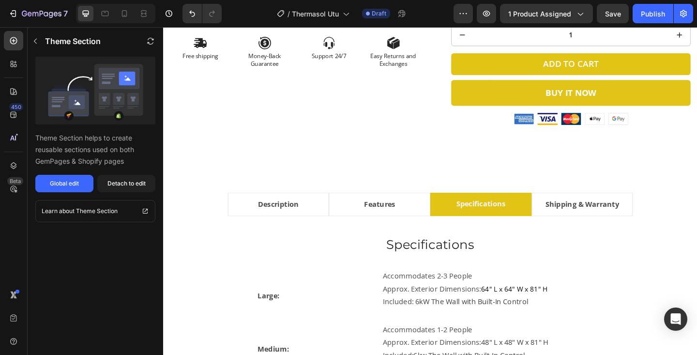
scroll to position [414, 0]
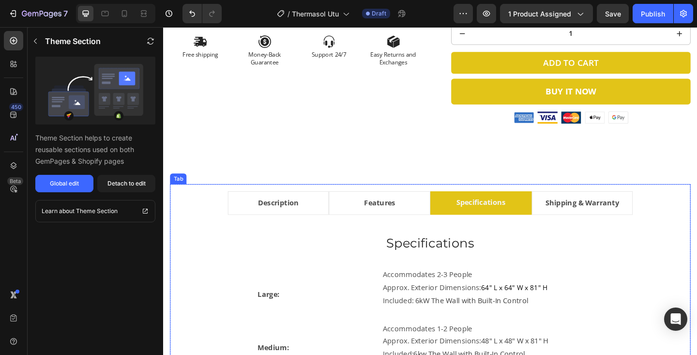
click at [571, 226] on li "Shipping & Warranty" at bounding box center [619, 219] width 110 height 26
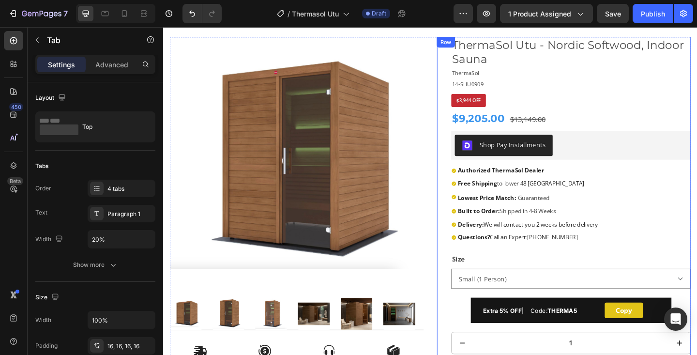
scroll to position [78, 0]
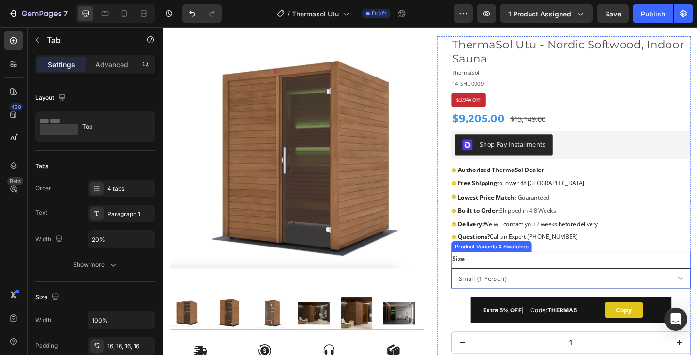
click at [697, 302] on select "Small (1 Person) Medium (1-2 Person) Large (2-3 Person)" at bounding box center [606, 301] width 260 height 22
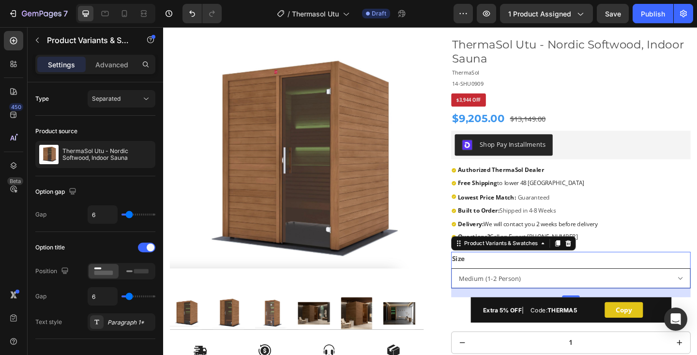
click at [476, 290] on select "Small (1 Person) Medium (1-2 Person) Large (2-3 Person)" at bounding box center [606, 301] width 260 height 22
click at [697, 303] on select "Small (1 Person) Medium (1-2 Person) Large (2-3 Person)" at bounding box center [606, 301] width 260 height 22
click at [476, 290] on select "Small (1 Person) Medium (1-2 Person) Large (2-3 Person)" at bounding box center [606, 301] width 260 height 22
click at [697, 300] on select "Small (1 Person) Medium (1-2 Person) Large (2-3 Person)" at bounding box center [606, 301] width 260 height 22
click at [476, 290] on select "Small (1 Person) Medium (1-2 Person) Large (2-3 Person)" at bounding box center [606, 301] width 260 height 22
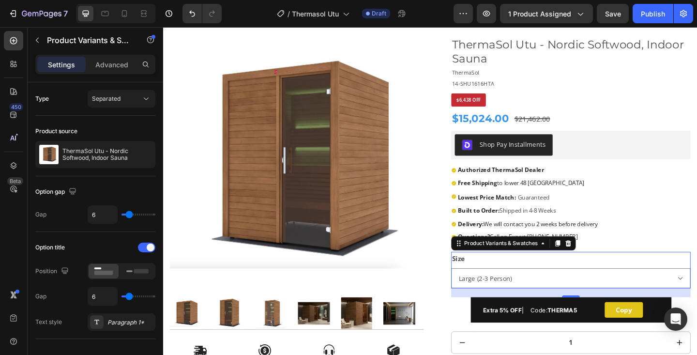
select select "Small (1 Person)"
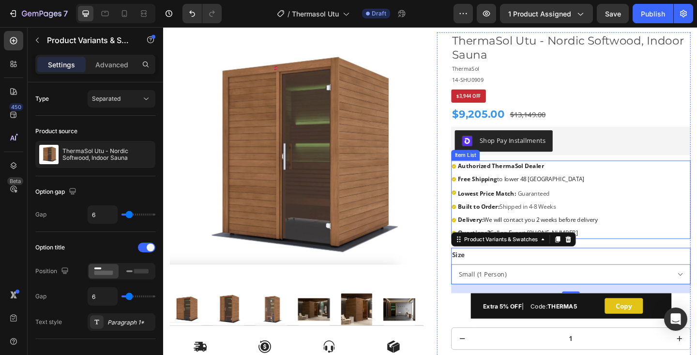
scroll to position [0, 0]
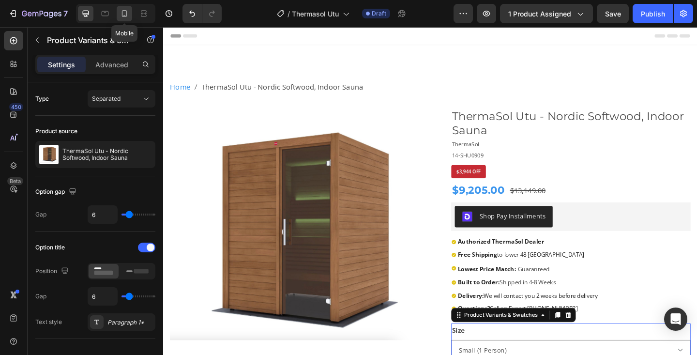
click at [126, 16] on icon at bounding box center [124, 13] width 5 height 7
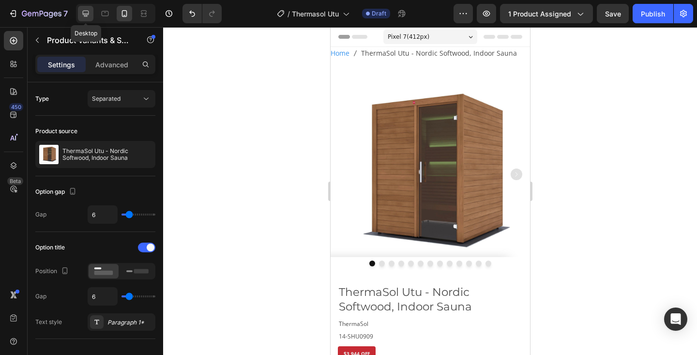
click at [85, 14] on icon at bounding box center [86, 14] width 6 height 6
type input "14"
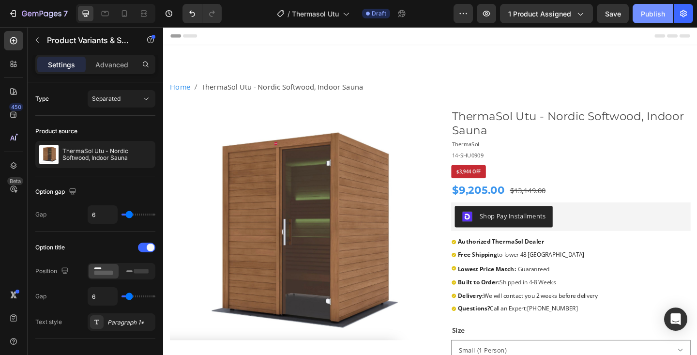
click at [656, 11] on div "Publish" at bounding box center [653, 14] width 24 height 10
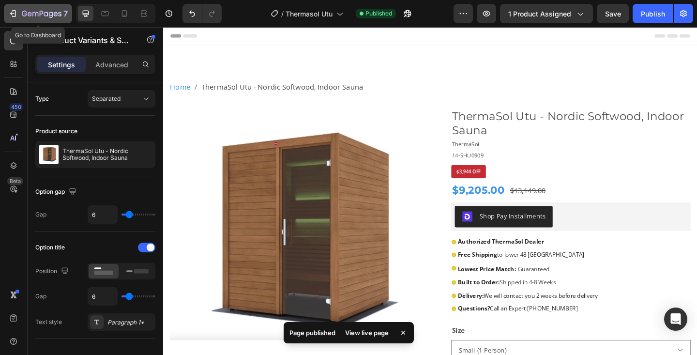
click at [48, 15] on icon "button" at bounding box center [42, 14] width 40 height 8
